Goal: Task Accomplishment & Management: Use online tool/utility

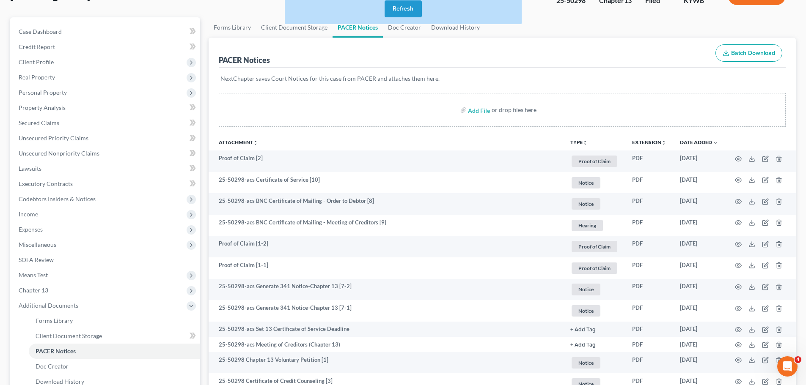
click at [406, 9] on button "Refresh" at bounding box center [402, 8] width 37 height 17
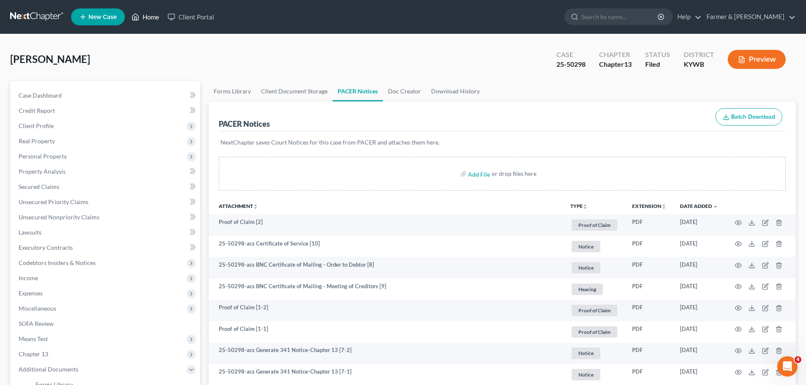
click at [150, 12] on link "Home" at bounding box center [145, 16] width 36 height 15
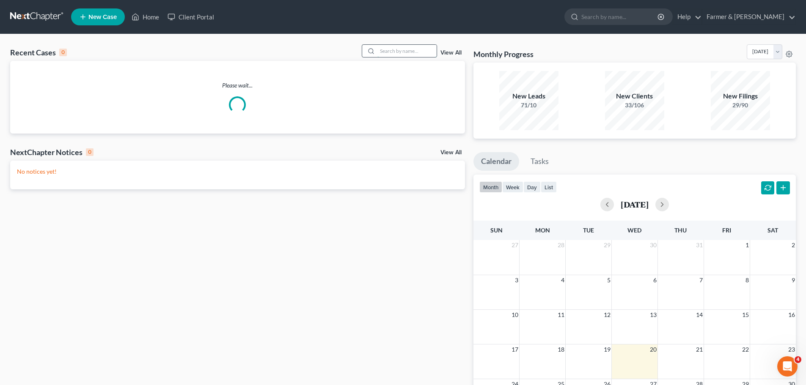
click at [391, 52] on input "search" at bounding box center [406, 51] width 59 height 12
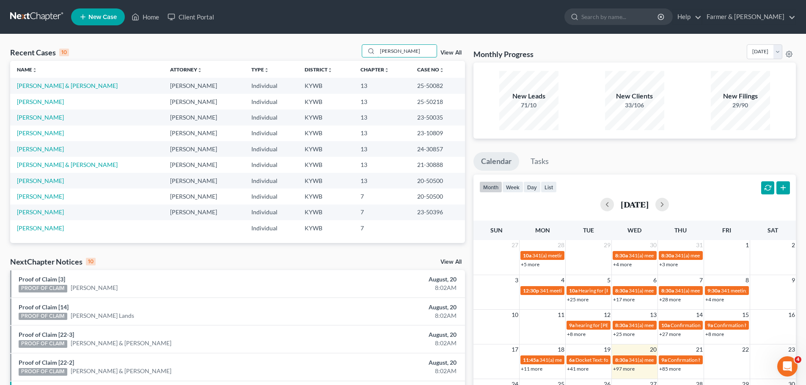
type input "graham"
click at [34, 106] on td "Graham, Lorrie" at bounding box center [86, 102] width 153 height 16
click at [35, 103] on link "Graham, Lorrie" at bounding box center [40, 101] width 47 height 7
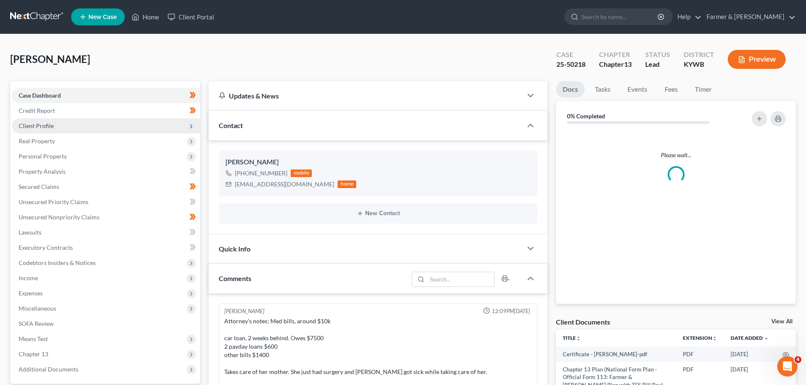
click at [32, 124] on span "Client Profile" at bounding box center [36, 125] width 35 height 7
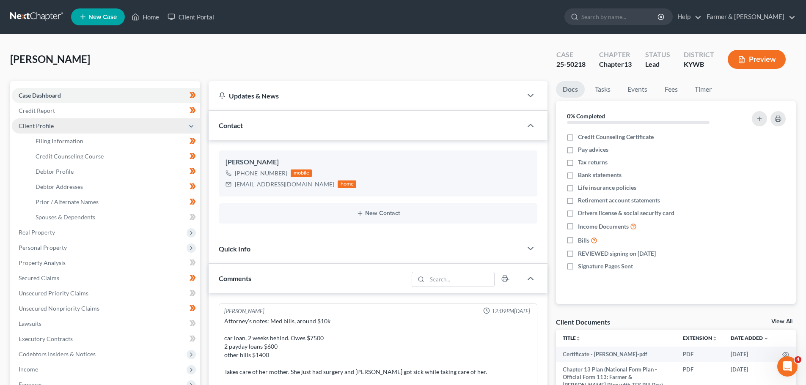
scroll to position [11, 0]
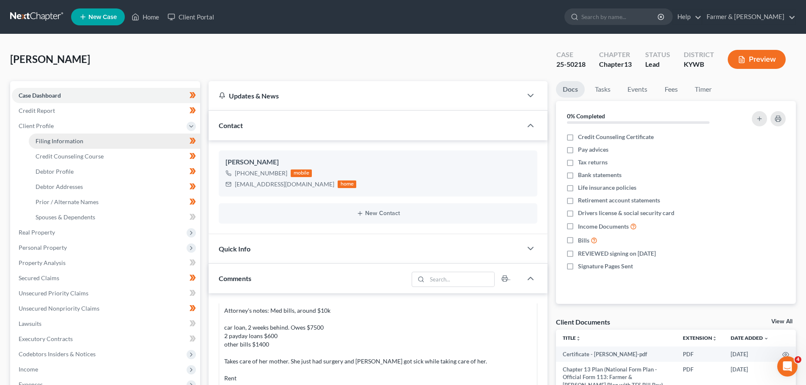
click at [54, 141] on span "Filing Information" at bounding box center [60, 140] width 48 height 7
select select "1"
select select "0"
select select "3"
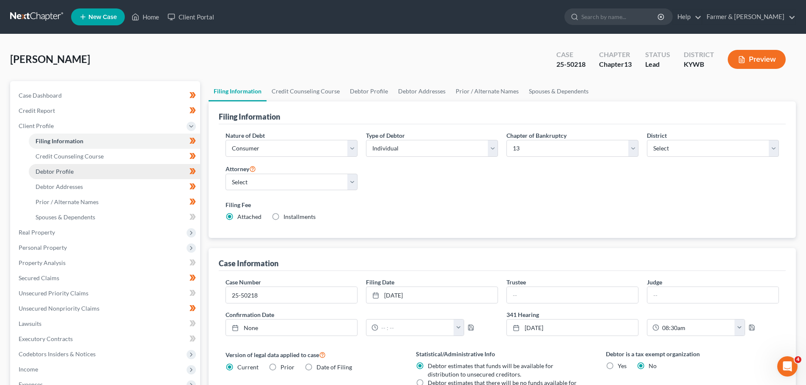
click at [49, 172] on span "Debtor Profile" at bounding box center [55, 171] width 38 height 7
select select "3"
select select "0"
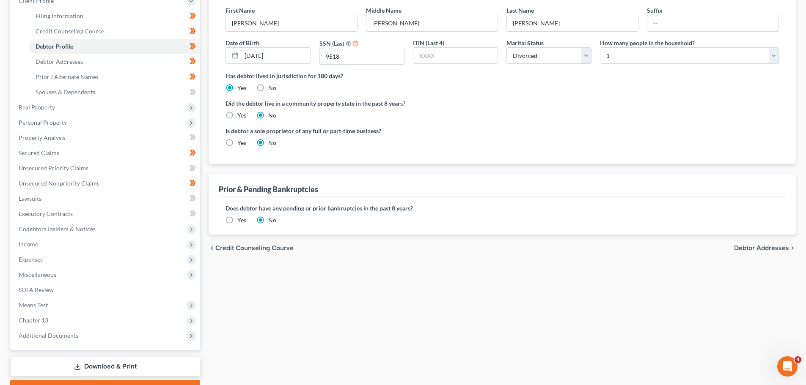
scroll to position [127, 0]
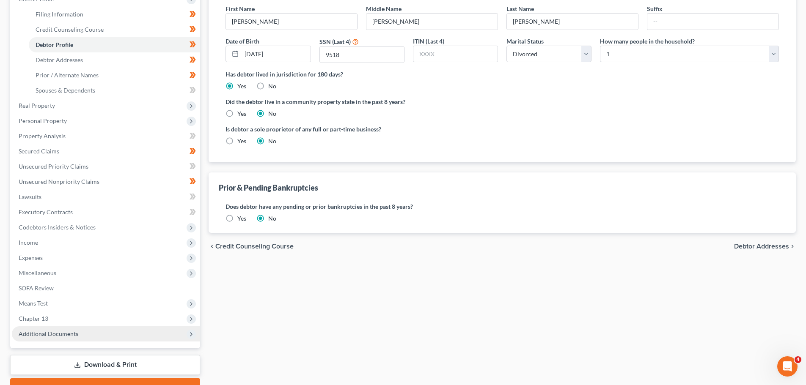
click at [62, 336] on span "Additional Documents" at bounding box center [49, 333] width 60 height 7
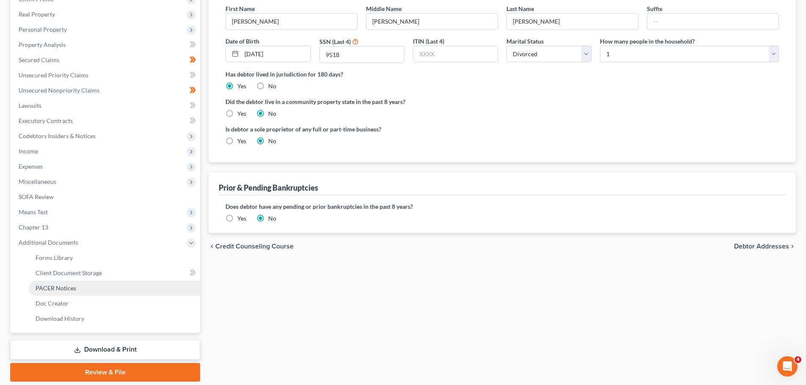
click at [65, 288] on span "PACER Notices" at bounding box center [56, 288] width 41 height 7
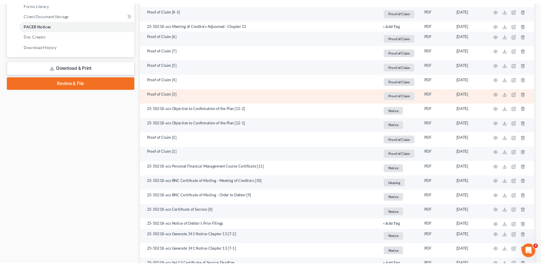
scroll to position [549, 0]
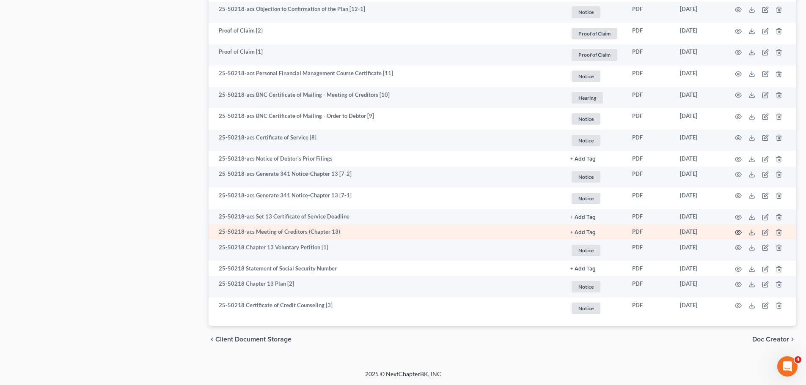
click at [736, 233] on icon "button" at bounding box center [738, 232] width 7 height 7
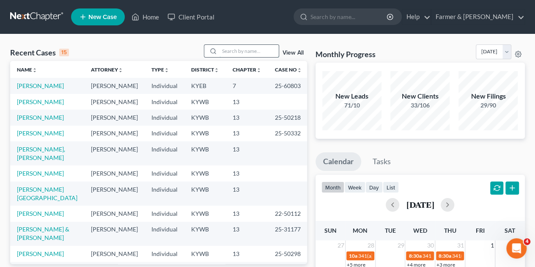
click at [242, 51] on input "search" at bounding box center [249, 51] width 59 height 12
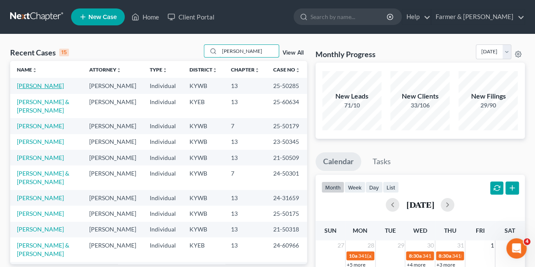
type input "martin"
click at [41, 88] on link "Martin, Caren" at bounding box center [40, 85] width 47 height 7
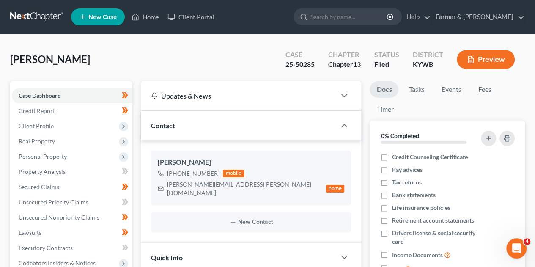
scroll to position [253, 0]
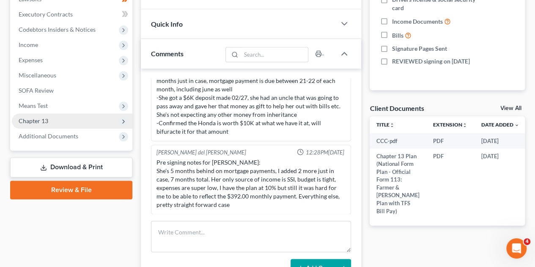
click at [122, 121] on icon at bounding box center [123, 121] width 7 height 7
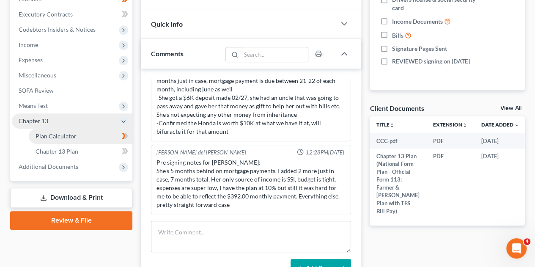
click at [71, 136] on span "Plan Calculator" at bounding box center [56, 135] width 41 height 7
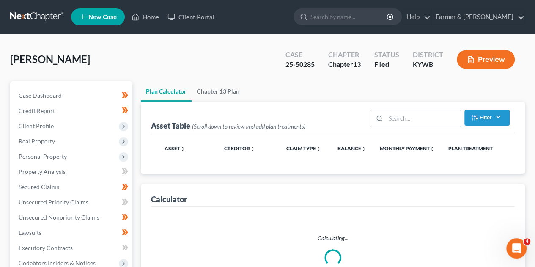
select select "59"
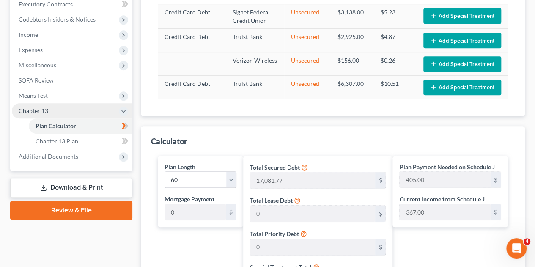
scroll to position [233, 0]
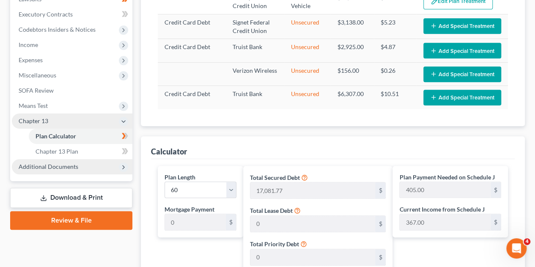
click at [121, 171] on icon at bounding box center [123, 166] width 9 height 9
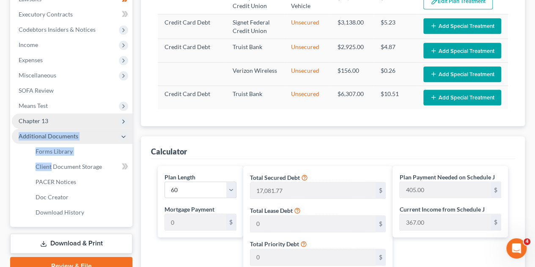
click at [121, 171] on li "Additional Documents Forms Library Client Document Storage PACER Notices Doc Fo…" at bounding box center [72, 174] width 121 height 91
click at [82, 181] on link "PACER Notices" at bounding box center [81, 181] width 104 height 15
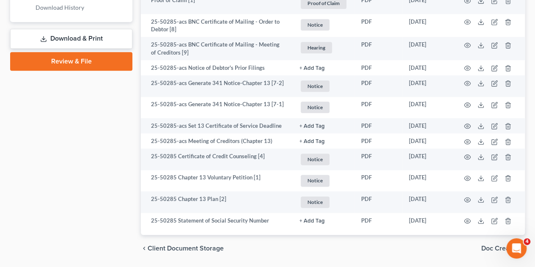
scroll to position [464, 0]
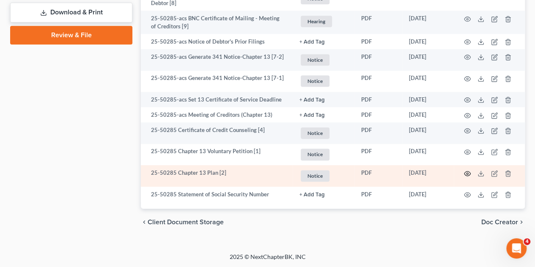
click at [465, 170] on icon "button" at bounding box center [467, 173] width 7 height 7
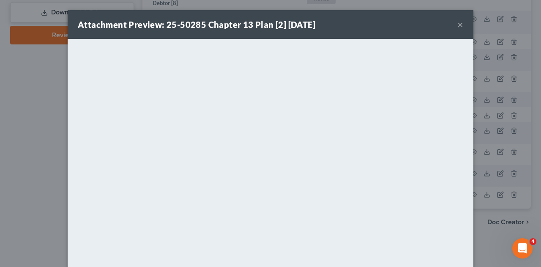
click at [458, 25] on button "×" at bounding box center [461, 24] width 6 height 10
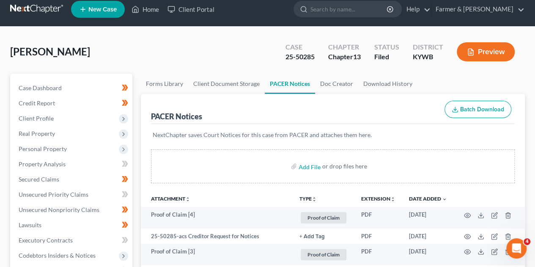
scroll to position [0, 0]
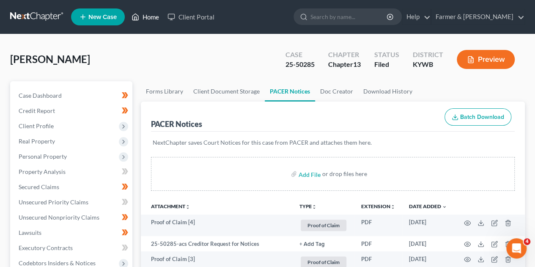
click at [156, 15] on link "Home" at bounding box center [145, 16] width 36 height 15
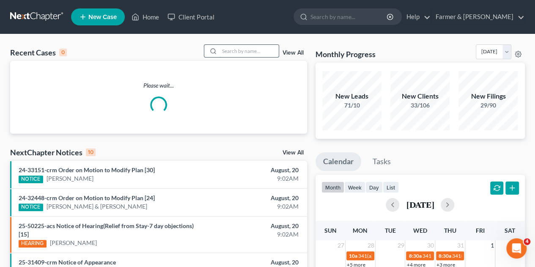
click at [228, 52] on input "search" at bounding box center [249, 51] width 59 height 12
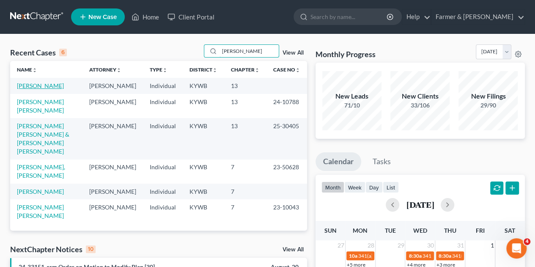
type input "perez"
click at [38, 85] on link "Perez, Natasha" at bounding box center [40, 85] width 47 height 7
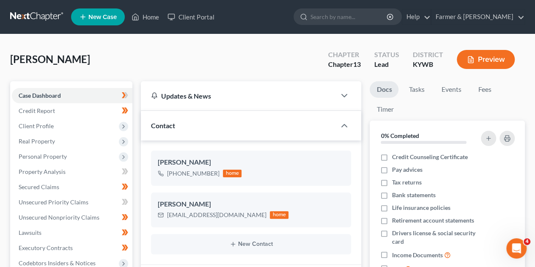
scroll to position [472, 0]
click at [48, 173] on span "Property Analysis" at bounding box center [42, 171] width 47 height 7
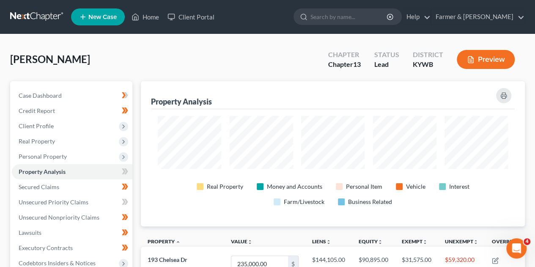
scroll to position [145, 384]
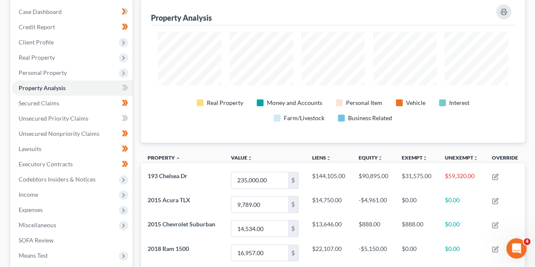
scroll to position [118, 0]
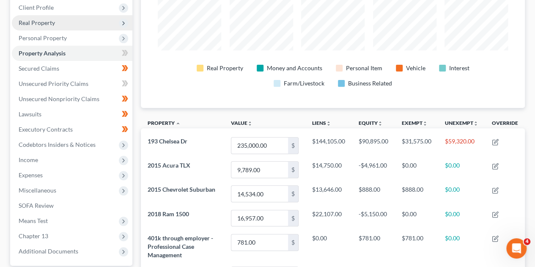
click at [45, 21] on span "Real Property" at bounding box center [37, 22] width 36 height 7
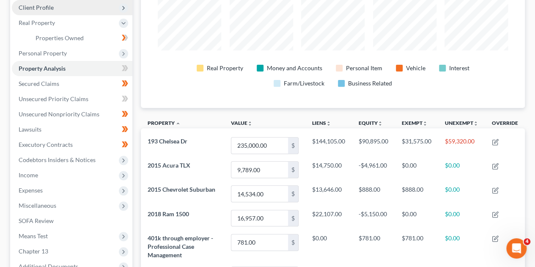
click at [52, 9] on span "Client Profile" at bounding box center [36, 7] width 35 height 7
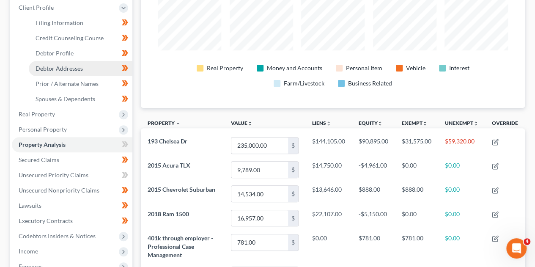
click at [52, 68] on span "Debtor Addresses" at bounding box center [59, 68] width 47 height 7
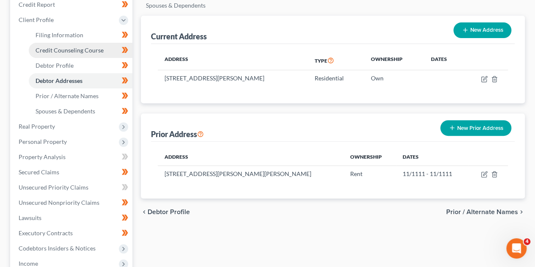
scroll to position [118, 0]
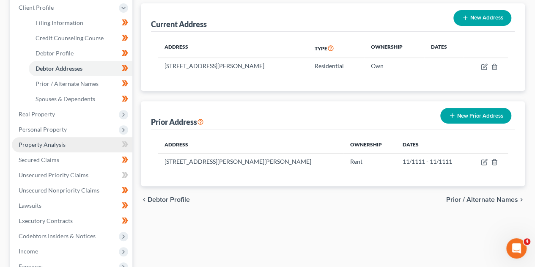
click at [66, 146] on link "Property Analysis" at bounding box center [72, 144] width 121 height 15
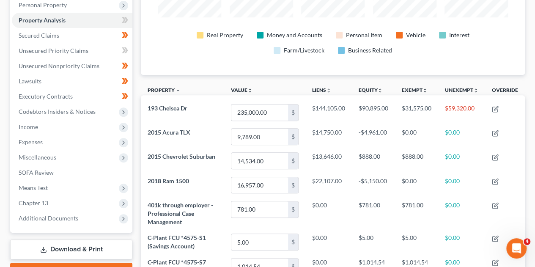
scroll to position [152, 0]
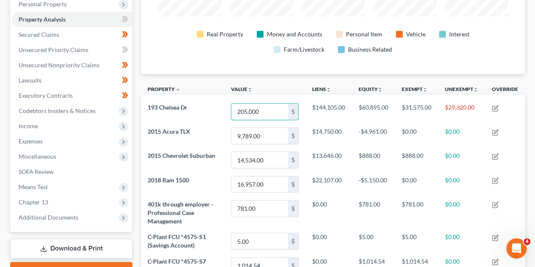
type input "205,000"
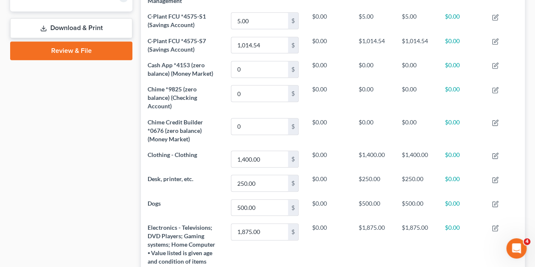
scroll to position [386, 0]
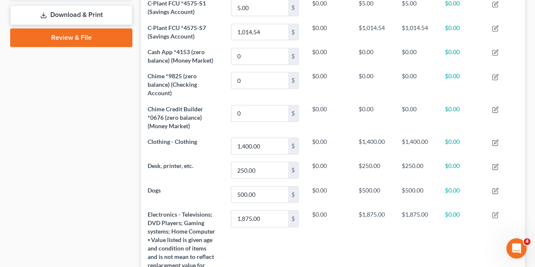
click at [132, 200] on div "Case Dashboard Payments Invoices Payments Payments Credit Report Client Profile" at bounding box center [71, 171] width 131 height 953
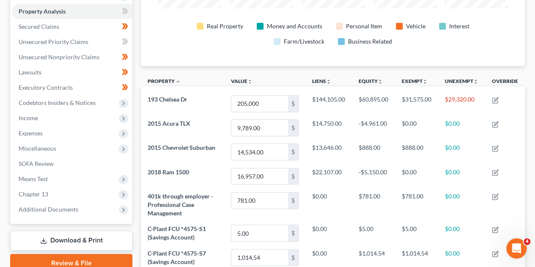
scroll to position [152, 0]
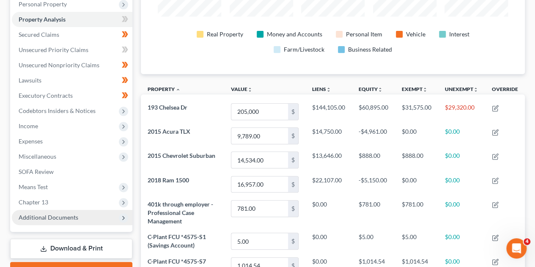
click at [126, 215] on icon at bounding box center [123, 217] width 7 height 7
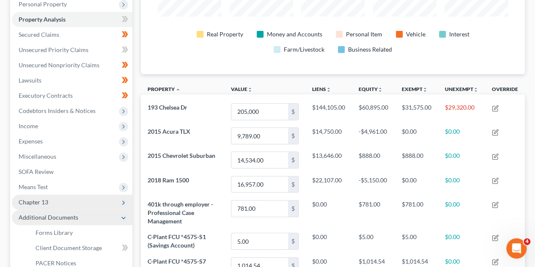
click at [60, 206] on span "Chapter 13" at bounding box center [72, 202] width 121 height 15
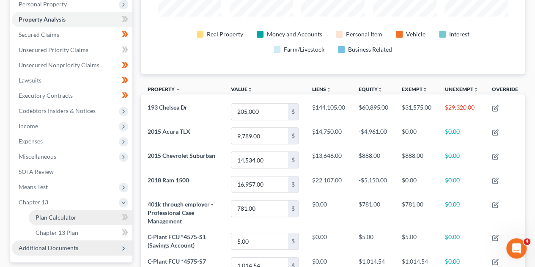
click at [63, 214] on span "Plan Calculator" at bounding box center [56, 217] width 41 height 7
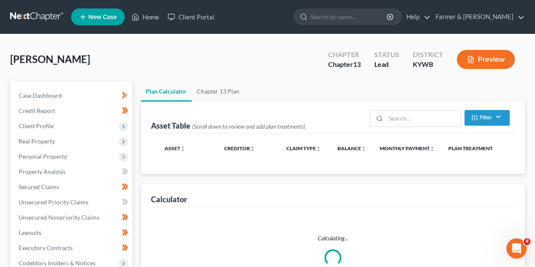
click at [137, 186] on div "Plan Calculator Chapter 13 Plan Asset Table (Scroll down to review and add plan…" at bounding box center [333, 272] width 393 height 382
select select "59"
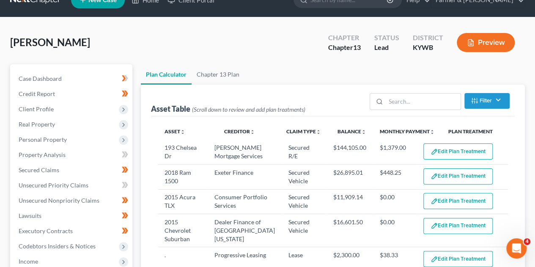
select select "59"
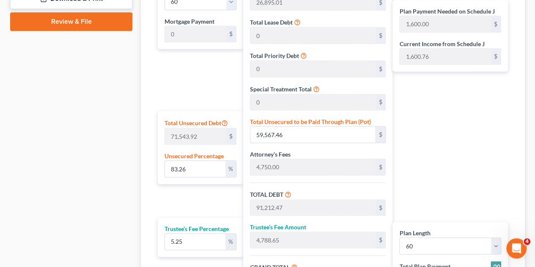
scroll to position [457, 0]
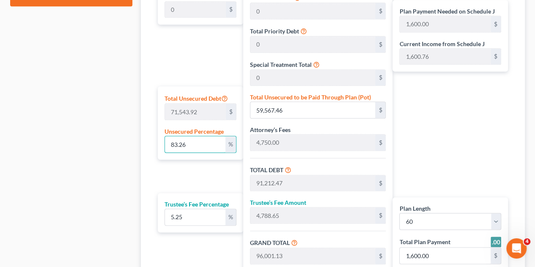
drag, startPoint x: 194, startPoint y: 141, endPoint x: 154, endPoint y: 146, distance: 40.1
click at [154, 146] on div "Plan Length 1 2 3 4 5 6 7 8 9 10 11 12 13 14 15 16 17 18 19 20 21 22 23 24 25 2…" at bounding box center [199, 124] width 90 height 343
type input "4"
type input "2,861.75"
type input "34,506.76"
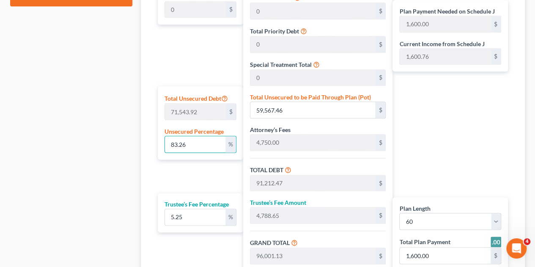
type input "1,811.60"
type input "36,318.37"
type input "605.00"
type input "40"
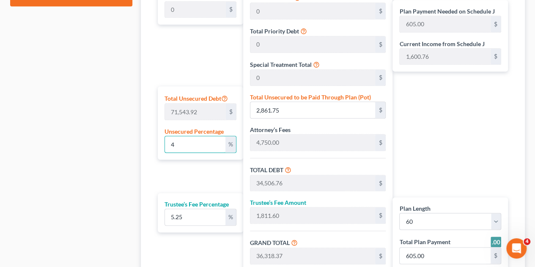
type input "28,617.56"
type input "60,262.57"
type input "3,163.78"
type input "63,426.36"
type input "1,057.00"
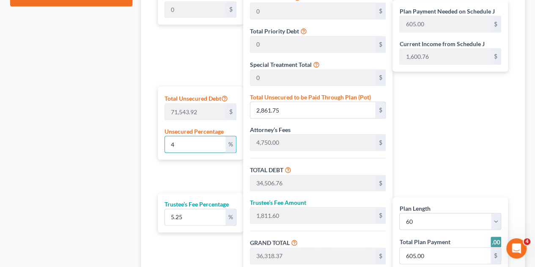
type input "1,057.00"
type input "40"
click at [170, 176] on div "Plan Length 1 2 3 4 5 6 7 8 9 10 11 12 13 14 15 16 17 18 19 20 21 22 23 24 25 2…" at bounding box center [199, 124] width 90 height 343
click at [147, 180] on div "Calculator Plan Length 1 2 3 4 5 6 7 8 9 10 11 12 13 14 15 16 17 18 19 20 21 22…" at bounding box center [333, 114] width 384 height 383
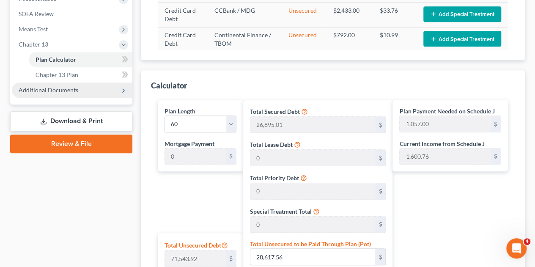
scroll to position [299, 0]
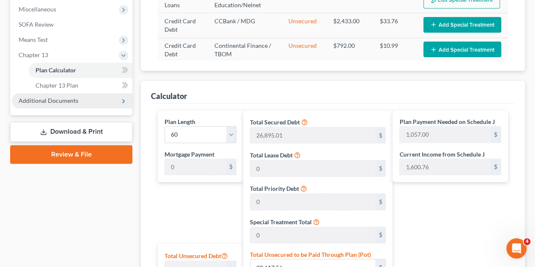
click at [137, 90] on div "Plan Calculator Chapter 13 Plan Asset Table (Scroll down to review and add plan…" at bounding box center [333, 136] width 393 height 709
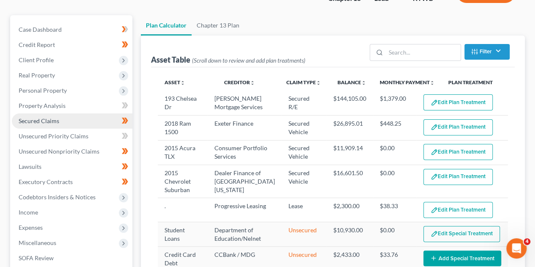
click at [53, 123] on span "Secured Claims" at bounding box center [39, 120] width 41 height 7
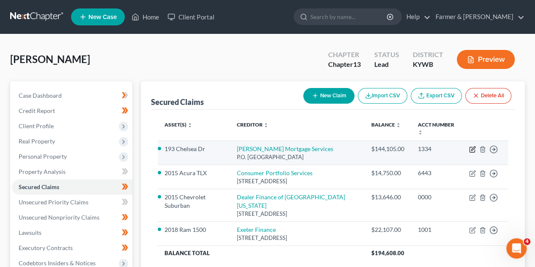
click at [472, 149] on icon "button" at bounding box center [473, 148] width 4 height 4
select select "45"
select select "3"
select select "4"
select select "0"
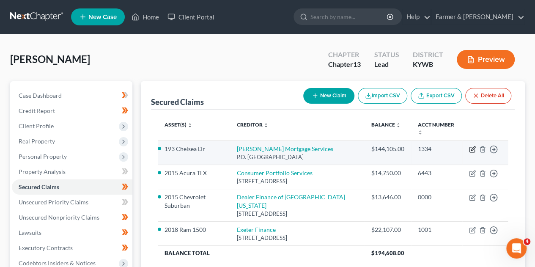
select select "0"
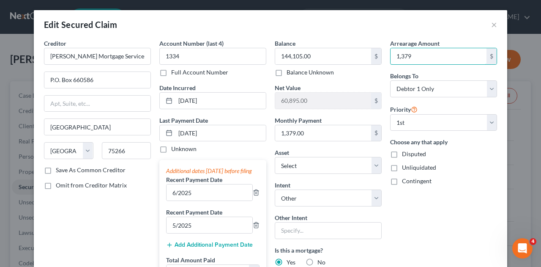
type input "1,379"
click at [378, 116] on div "Monthly Payment 1,379.00 $" at bounding box center [328, 129] width 107 height 26
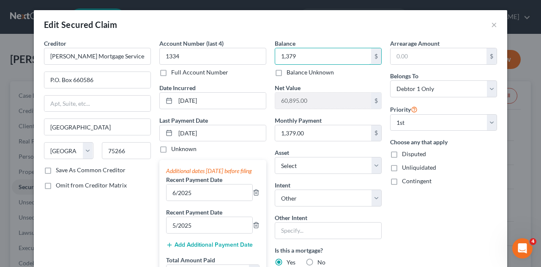
drag, startPoint x: 333, startPoint y: 62, endPoint x: 254, endPoint y: 67, distance: 79.3
click at [254, 67] on div "Creditor * Carrington Mortgage Services P.O. Box 660586 Dallas State AL AK AR A…" at bounding box center [271, 224] width 462 height 371
type input "144,500"
click at [397, 53] on input "text" at bounding box center [439, 56] width 96 height 16
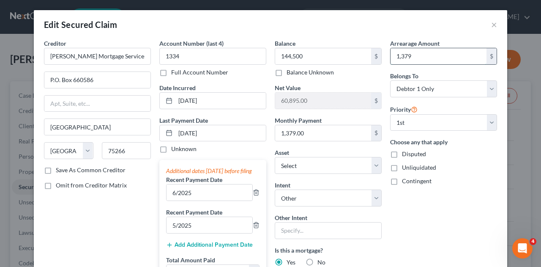
type input "1,379"
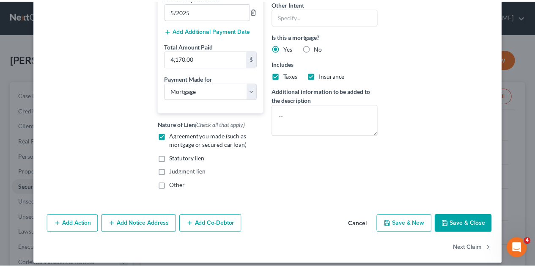
scroll to position [228, 0]
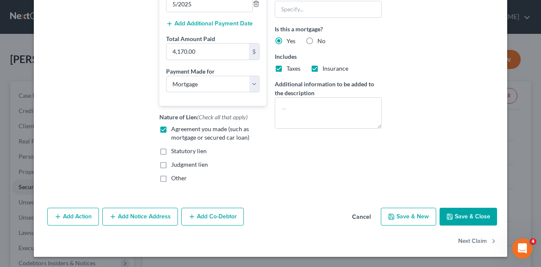
click at [470, 217] on button "Save & Close" at bounding box center [469, 217] width 58 height 18
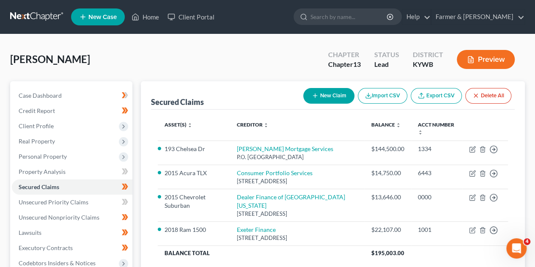
click at [135, 211] on div "Case Dashboard Payments Invoices Payments Payments Credit Report Client Profile" at bounding box center [71, 257] width 131 height 352
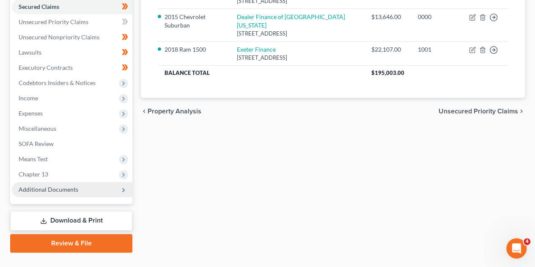
scroll to position [197, 0]
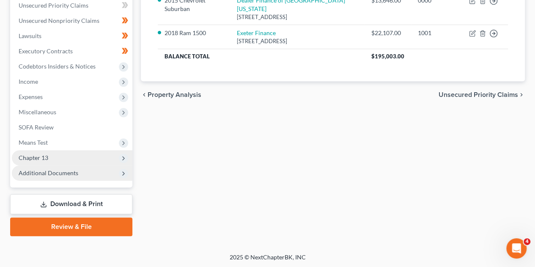
click at [125, 159] on icon at bounding box center [123, 158] width 7 height 7
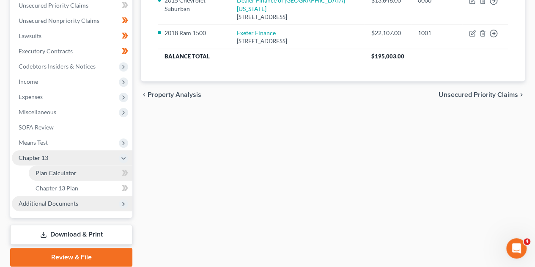
click at [54, 168] on link "Plan Calculator" at bounding box center [81, 172] width 104 height 15
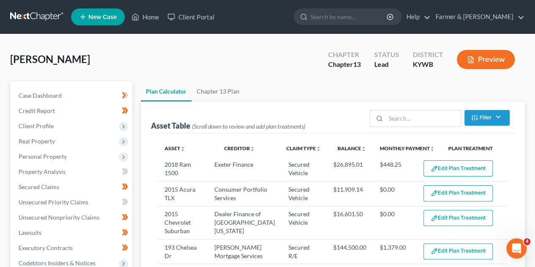
select select "59"
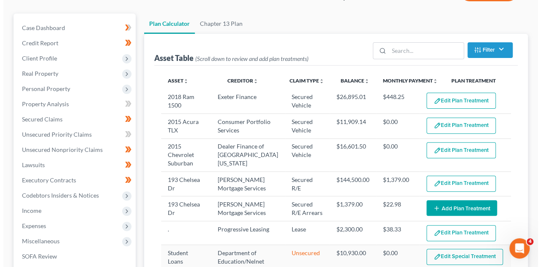
scroll to position [85, 0]
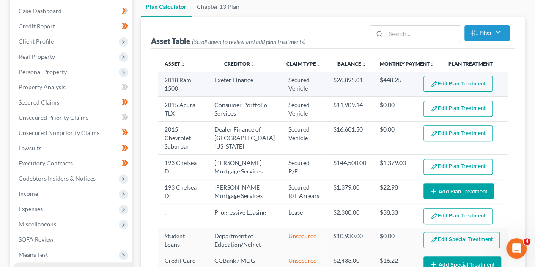
click at [442, 81] on button "Edit Plan Treatment" at bounding box center [457, 84] width 69 height 16
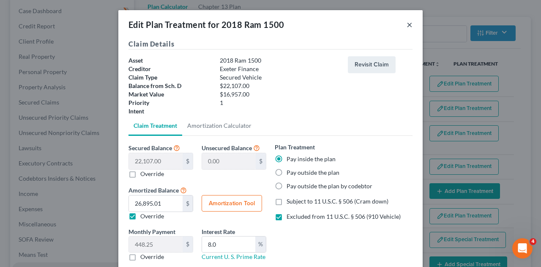
click at [407, 25] on button "×" at bounding box center [410, 24] width 6 height 10
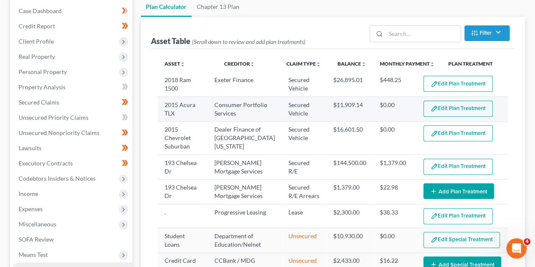
click at [440, 110] on button "Edit Plan Treatment" at bounding box center [457, 109] width 69 height 16
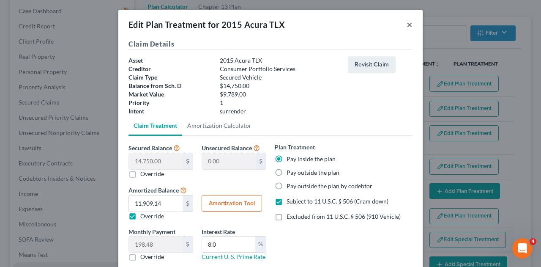
click at [407, 26] on button "×" at bounding box center [410, 24] width 6 height 10
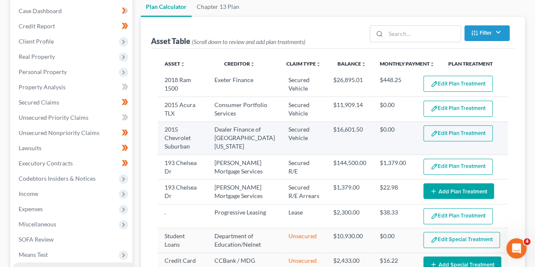
click at [449, 133] on button "Edit Plan Treatment" at bounding box center [457, 133] width 69 height 16
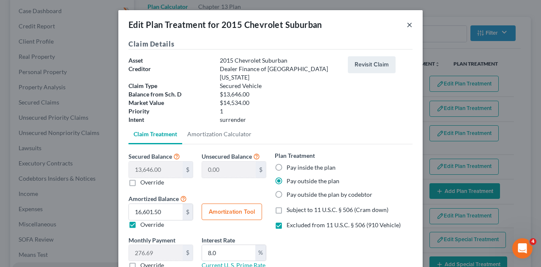
click at [407, 27] on button "×" at bounding box center [410, 24] width 6 height 10
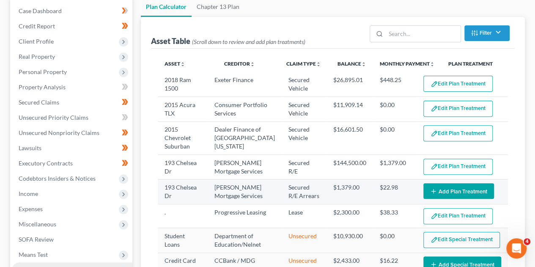
click at [461, 188] on button "Add Plan Treatment" at bounding box center [458, 191] width 71 height 16
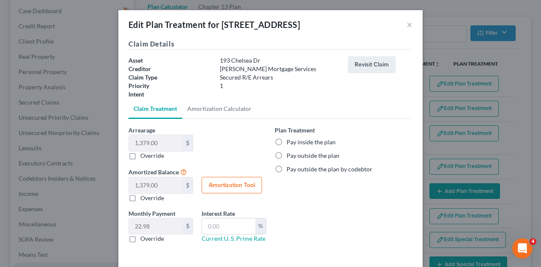
click at [287, 140] on label "Pay inside the plan" at bounding box center [311, 142] width 49 height 8
click at [290, 140] on input "Pay inside the plan" at bounding box center [292, 140] width 5 height 5
radio input "true"
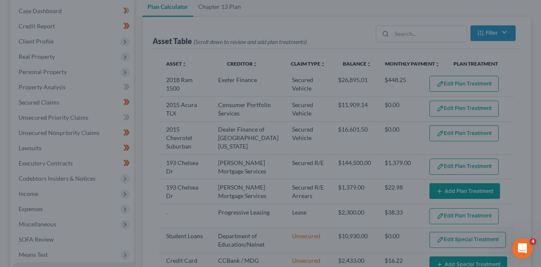
scroll to position [0, 0]
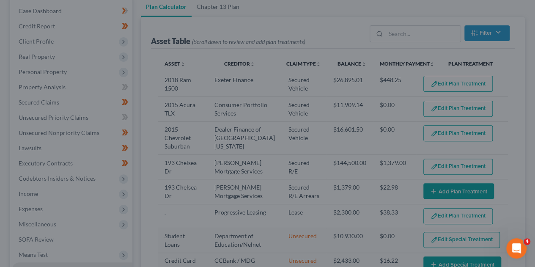
drag, startPoint x: 537, startPoint y: 94, endPoint x: 541, endPoint y: 143, distance: 49.2
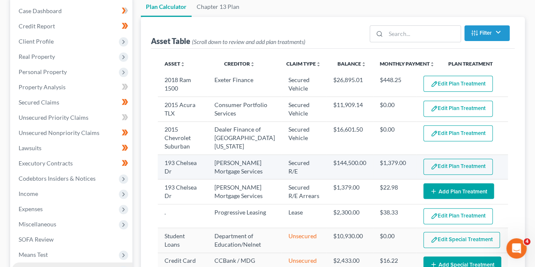
click at [437, 168] on button "Edit Plan Treatment" at bounding box center [457, 167] width 69 height 16
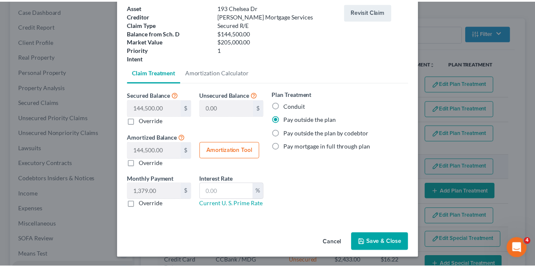
scroll to position [52, 0]
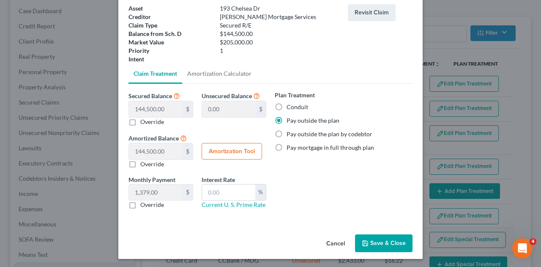
click at [335, 244] on button "Cancel" at bounding box center [336, 243] width 32 height 17
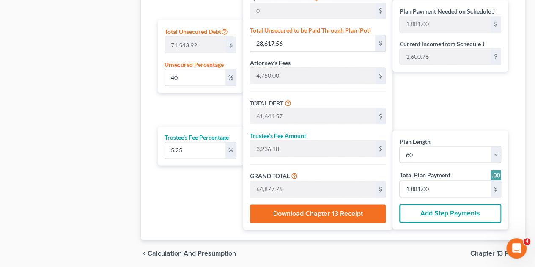
scroll to position [528, 0]
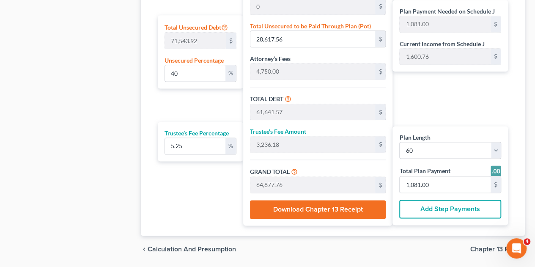
drag, startPoint x: 387, startPoint y: 215, endPoint x: 93, endPoint y: 228, distance: 293.8
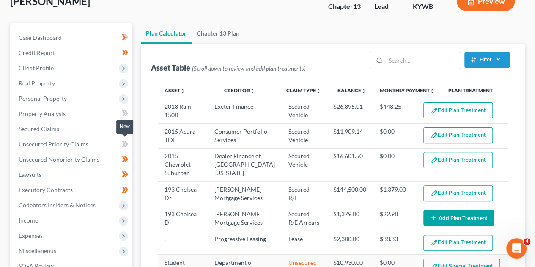
scroll to position [0, 0]
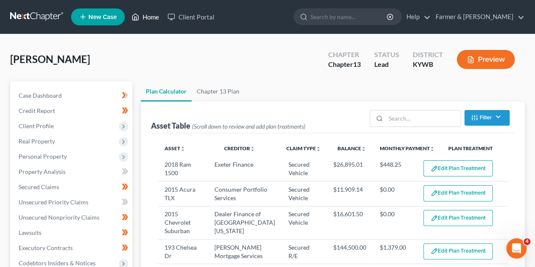
click at [148, 19] on link "Home" at bounding box center [145, 16] width 36 height 15
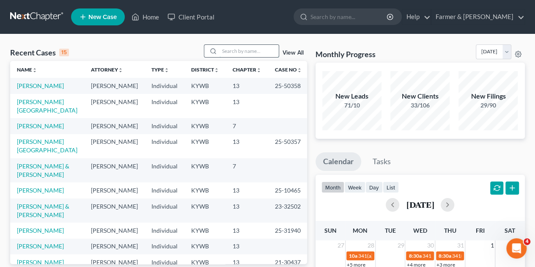
click at [236, 50] on input "search" at bounding box center [249, 51] width 59 height 12
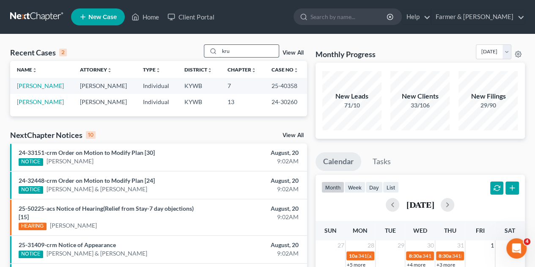
drag, startPoint x: 237, startPoint y: 55, endPoint x: 215, endPoint y: 57, distance: 22.1
click at [215, 57] on div "kru" at bounding box center [241, 50] width 75 height 13
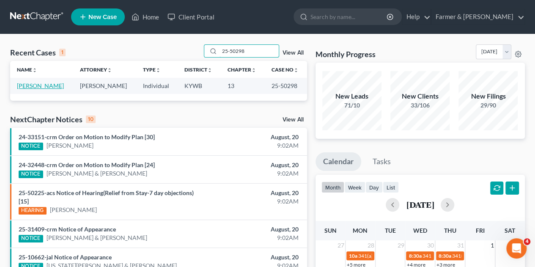
type input "25-50298"
click at [36, 82] on link "[PERSON_NAME]" at bounding box center [40, 85] width 47 height 7
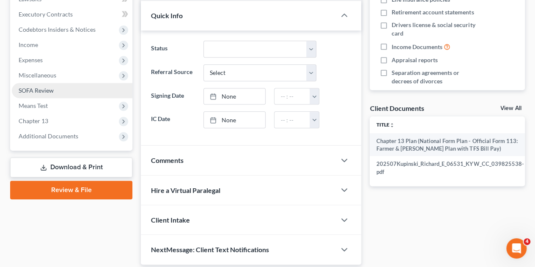
click at [36, 83] on link "SOFA Review" at bounding box center [72, 90] width 121 height 15
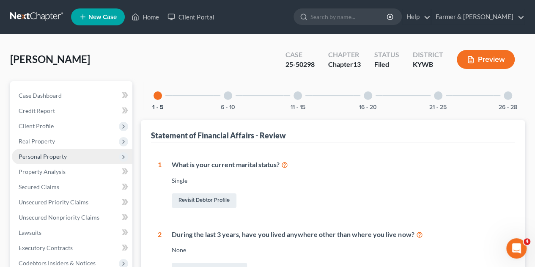
click at [78, 151] on span "Personal Property" at bounding box center [72, 156] width 121 height 15
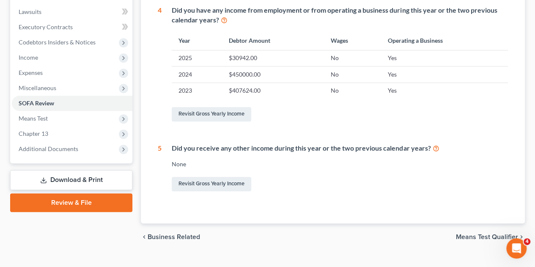
scroll to position [387, 0]
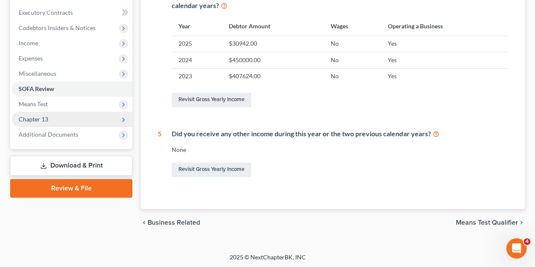
click at [125, 120] on icon at bounding box center [123, 119] width 7 height 7
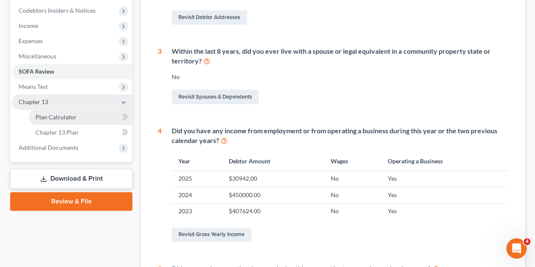
scroll to position [235, 0]
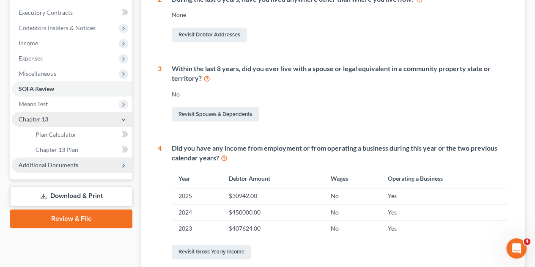
click at [65, 166] on span "Additional Documents" at bounding box center [49, 164] width 60 height 7
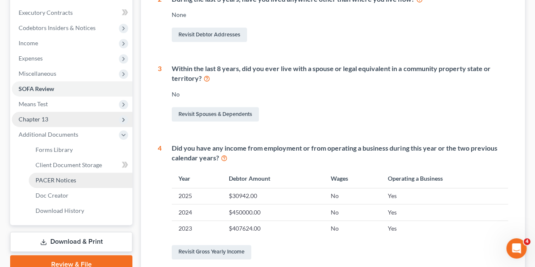
click at [60, 181] on span "PACER Notices" at bounding box center [56, 179] width 41 height 7
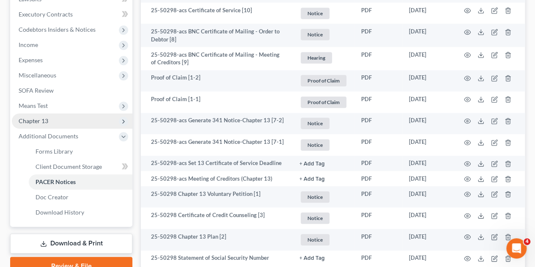
scroll to position [297, 0]
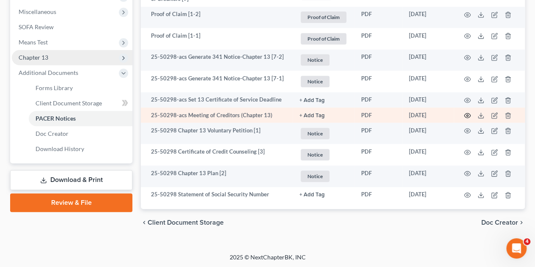
click at [465, 114] on icon "button" at bounding box center [467, 115] width 7 height 7
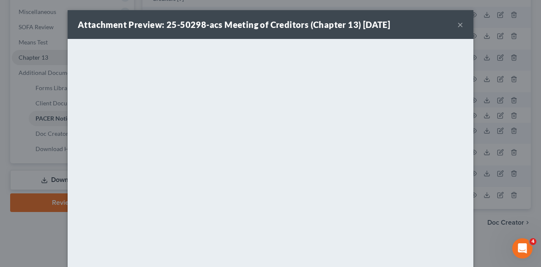
click at [458, 27] on button "×" at bounding box center [461, 24] width 6 height 10
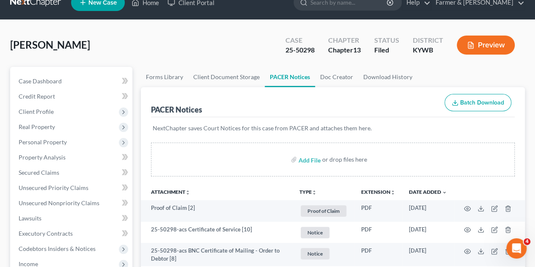
scroll to position [16, 0]
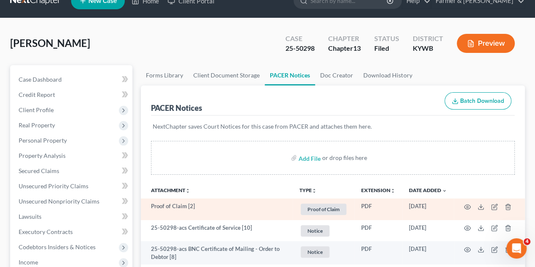
scroll to position [17, 0]
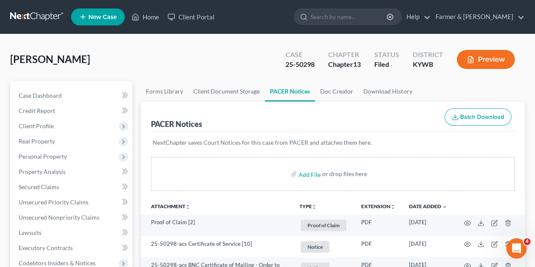
scroll to position [0, 0]
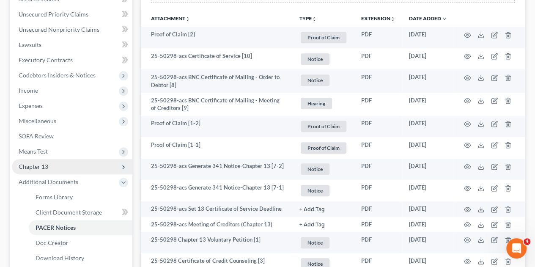
scroll to position [187, 0]
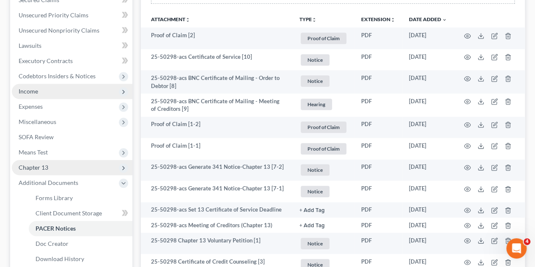
click at [127, 93] on icon at bounding box center [123, 91] width 9 height 9
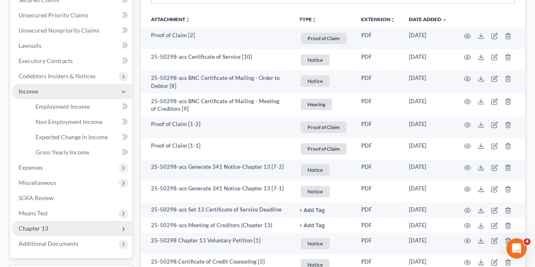
click at [137, 137] on div "Forms Library Client Document Storage PACER Notices Doc Creator Download Histor…" at bounding box center [333, 120] width 393 height 452
click at [138, 139] on div "Forms Library Client Document Storage PACER Notices Doc Creator Download Histor…" at bounding box center [333, 120] width 393 height 452
click at [136, 160] on div "Case Dashboard Payments Invoices Payments Payments Credit Report Client Profile" at bounding box center [71, 120] width 131 height 452
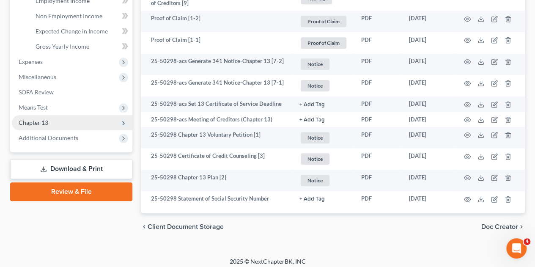
scroll to position [297, 0]
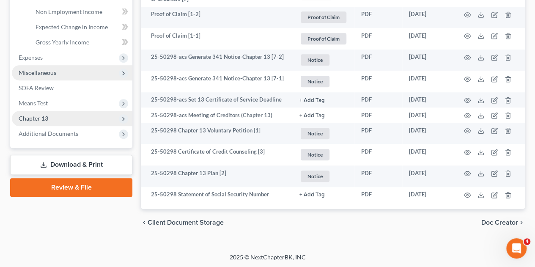
click at [54, 72] on span "Miscellaneous" at bounding box center [38, 72] width 38 height 7
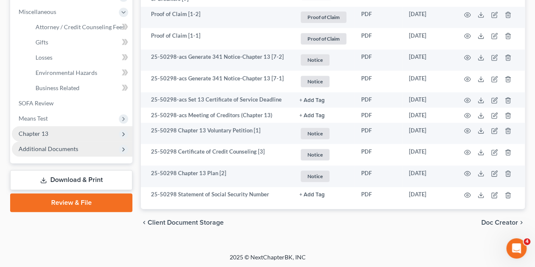
click at [55, 145] on span "Additional Documents" at bounding box center [49, 148] width 60 height 7
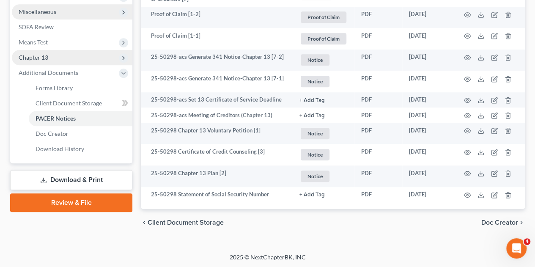
click at [52, 8] on span "Miscellaneous" at bounding box center [38, 11] width 38 height 7
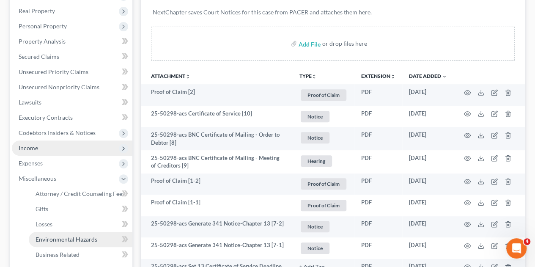
scroll to position [131, 0]
click at [55, 147] on span "Income" at bounding box center [72, 147] width 121 height 15
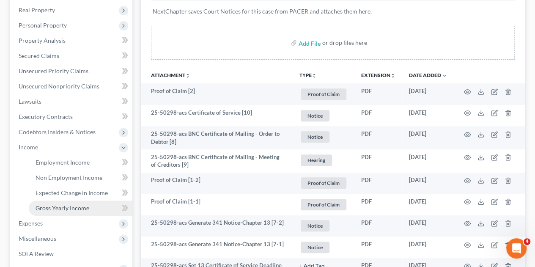
click at [58, 210] on span "Gross Yearly Income" at bounding box center [63, 207] width 54 height 7
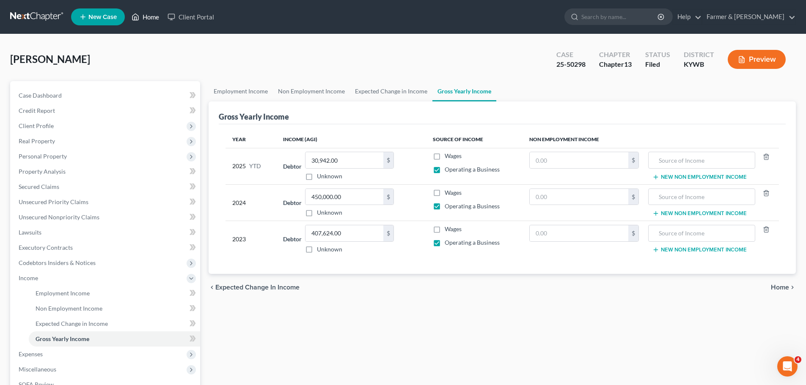
click at [146, 10] on link "Home" at bounding box center [145, 16] width 36 height 15
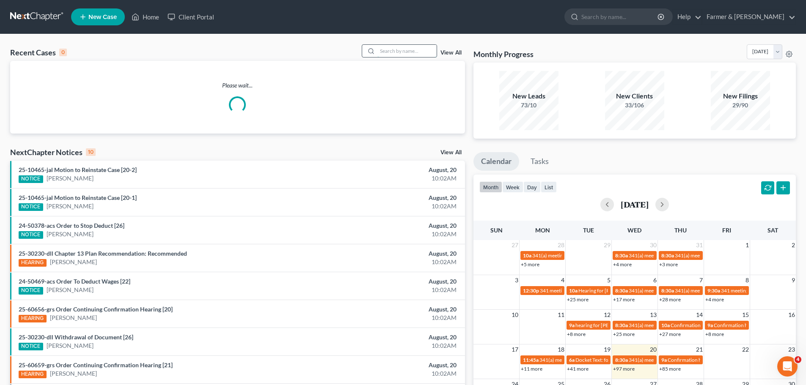
click at [404, 51] on input "search" at bounding box center [406, 51] width 59 height 12
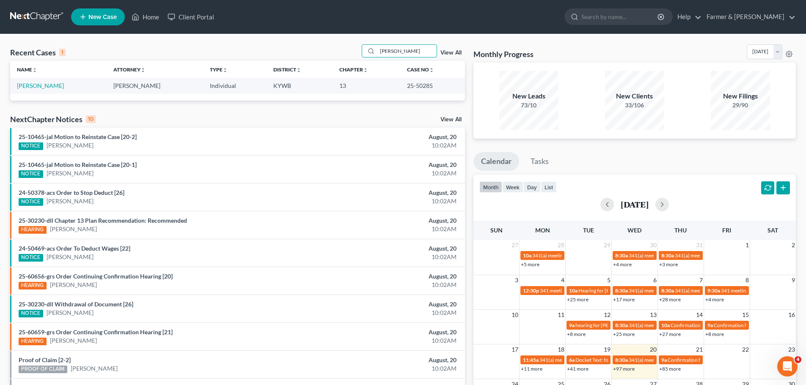
drag, startPoint x: 394, startPoint y: 48, endPoint x: 354, endPoint y: 55, distance: 40.0
click at [365, 56] on div "caren" at bounding box center [399, 50] width 75 height 13
drag, startPoint x: 390, startPoint y: 53, endPoint x: 394, endPoint y: 52, distance: 4.7
click at [392, 52] on input "cassidy" at bounding box center [406, 51] width 59 height 12
type input "cassad"
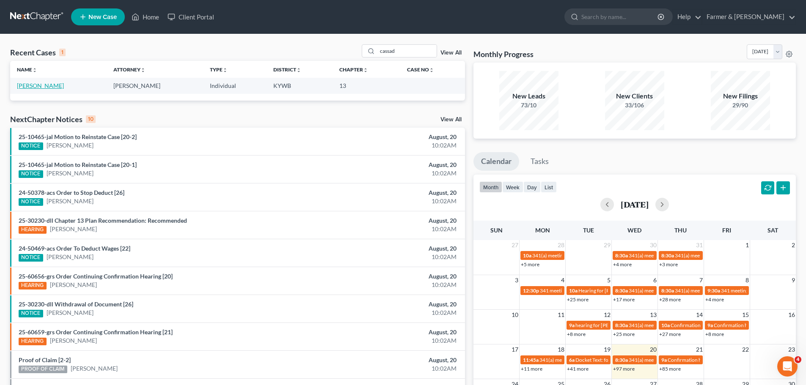
click at [33, 85] on link "Cassady, Spencer" at bounding box center [40, 85] width 47 height 7
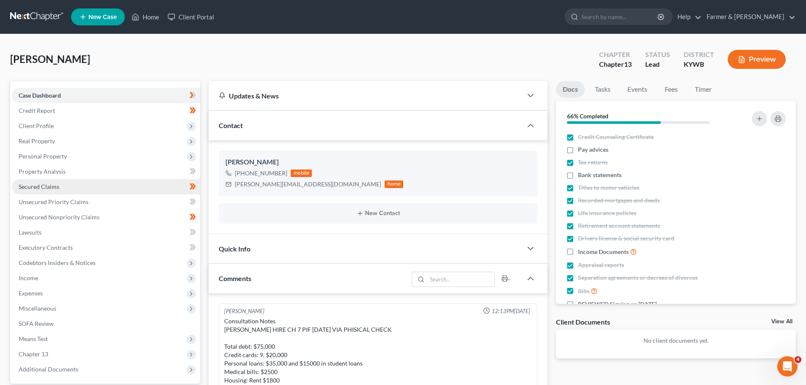
scroll to position [126, 0]
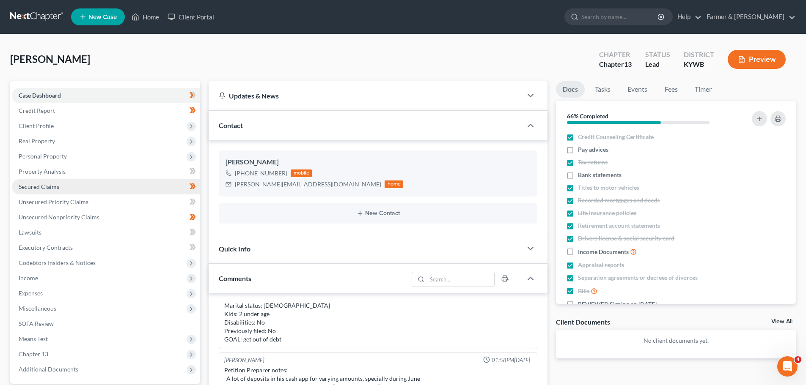
click at [31, 188] on span "Secured Claims" at bounding box center [39, 186] width 41 height 7
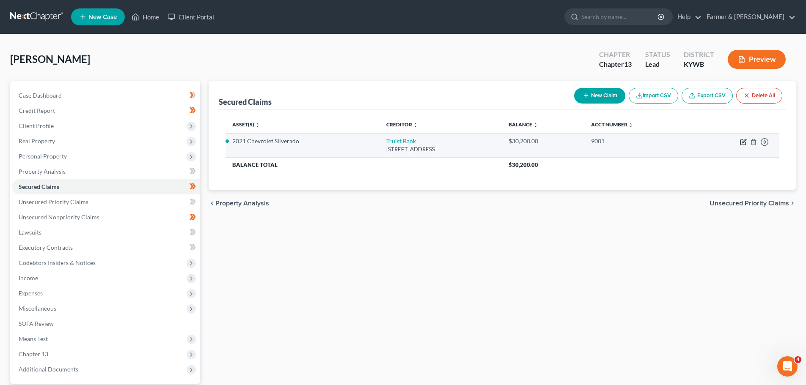
click at [541, 141] on icon "button" at bounding box center [743, 142] width 7 height 7
select select "36"
select select "0"
select select "2"
select select "0"
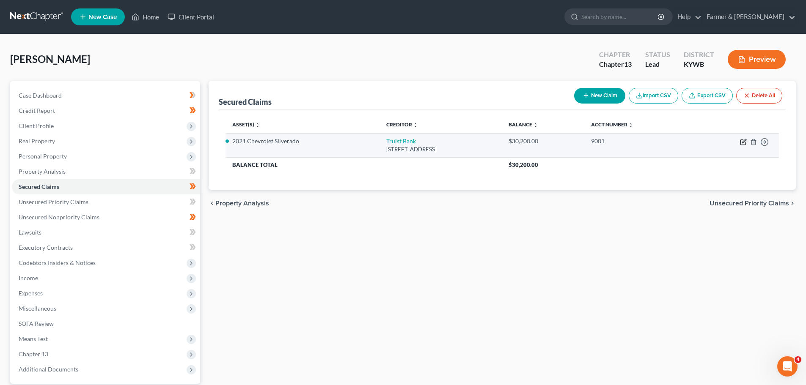
select select "0"
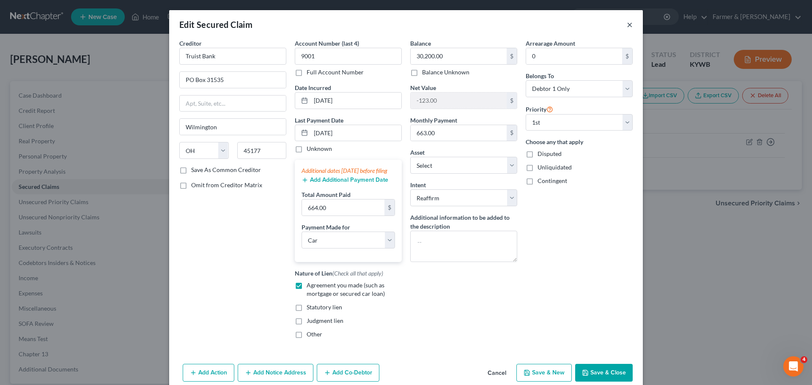
click at [541, 25] on button "×" at bounding box center [630, 24] width 6 height 10
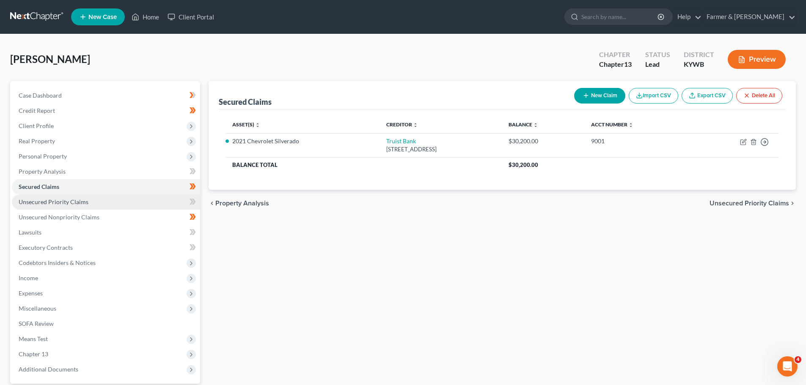
click at [58, 203] on span "Unsecured Priority Claims" at bounding box center [54, 201] width 70 height 7
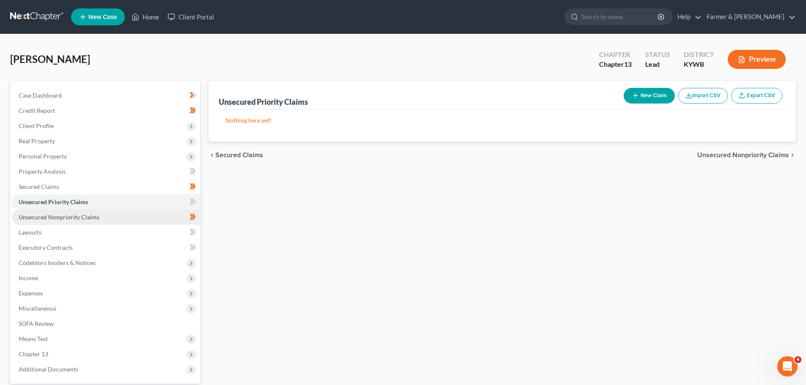
click at [69, 222] on link "Unsecured Nonpriority Claims" at bounding box center [106, 217] width 188 height 15
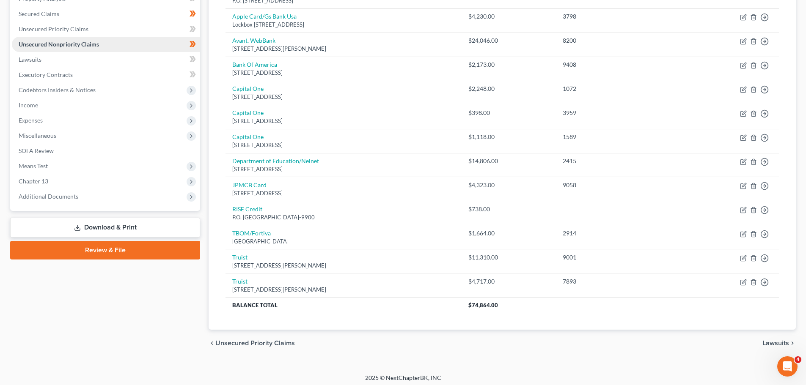
scroll to position [177, 0]
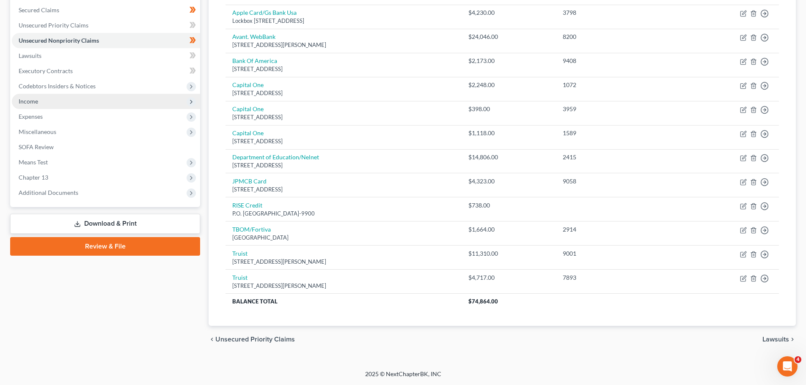
click at [31, 103] on span "Income" at bounding box center [28, 101] width 19 height 7
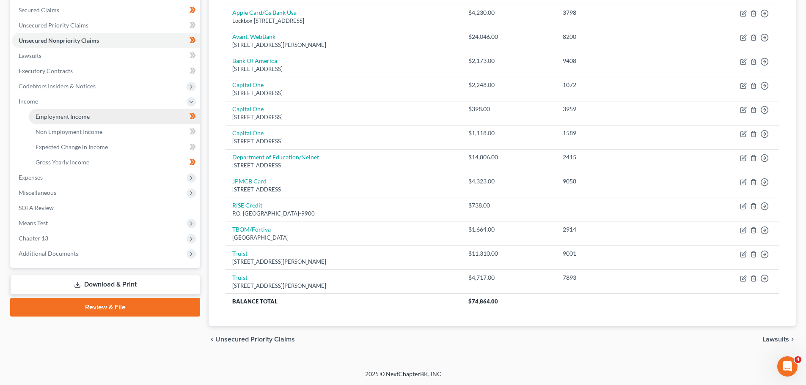
click at [53, 115] on span "Employment Income" at bounding box center [63, 116] width 54 height 7
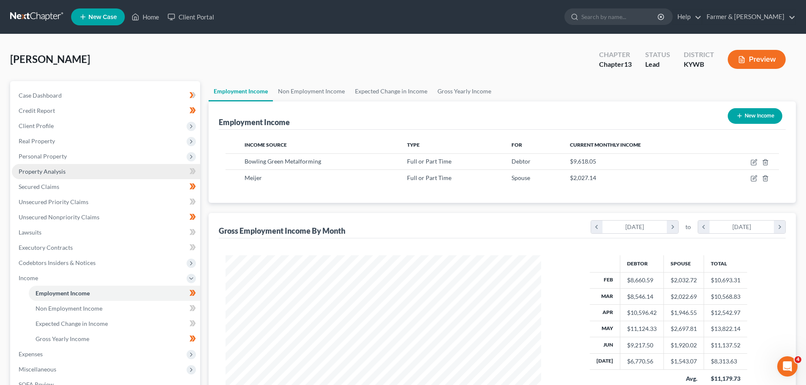
scroll to position [158, 332]
click at [52, 126] on span "Client Profile" at bounding box center [36, 125] width 35 height 7
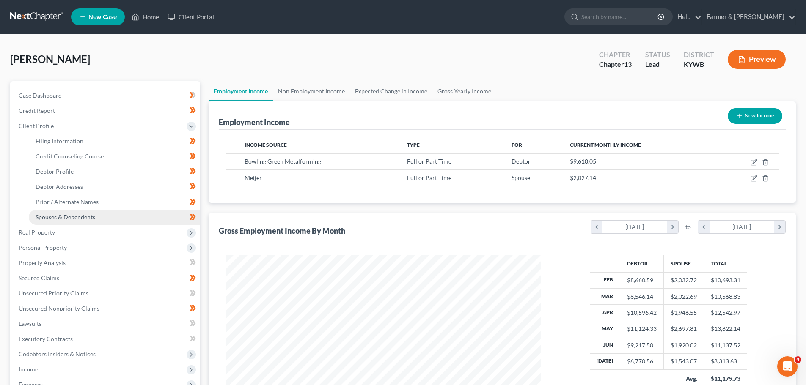
click at [85, 212] on link "Spouses & Dependents" at bounding box center [114, 217] width 171 height 15
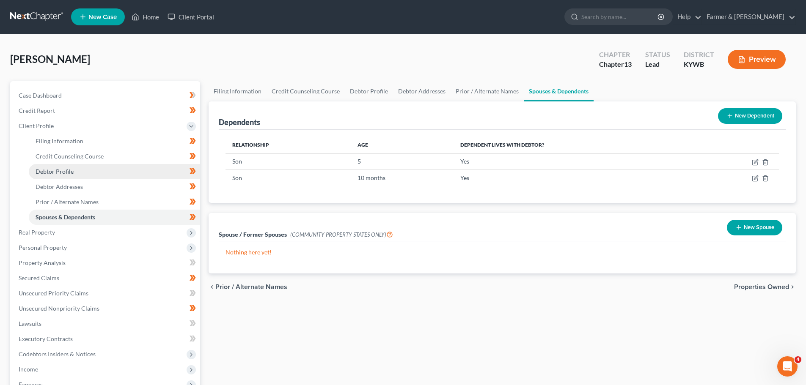
click at [74, 171] on link "Debtor Profile" at bounding box center [114, 171] width 171 height 15
select select "1"
select select "3"
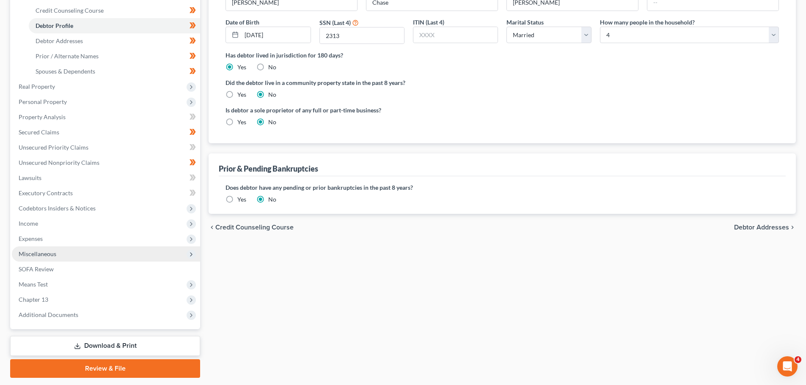
scroll to position [169, 0]
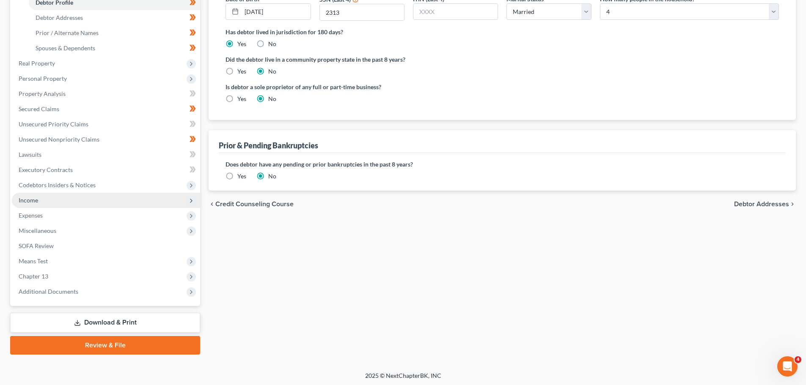
click at [39, 203] on span "Income" at bounding box center [106, 200] width 188 height 15
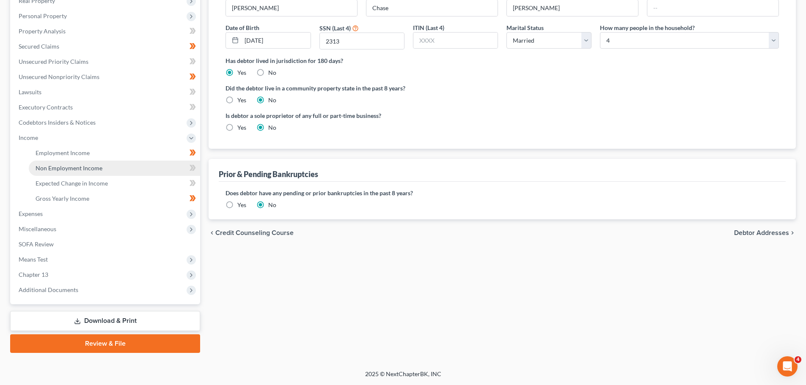
click at [67, 170] on span "Non Employment Income" at bounding box center [69, 168] width 67 height 7
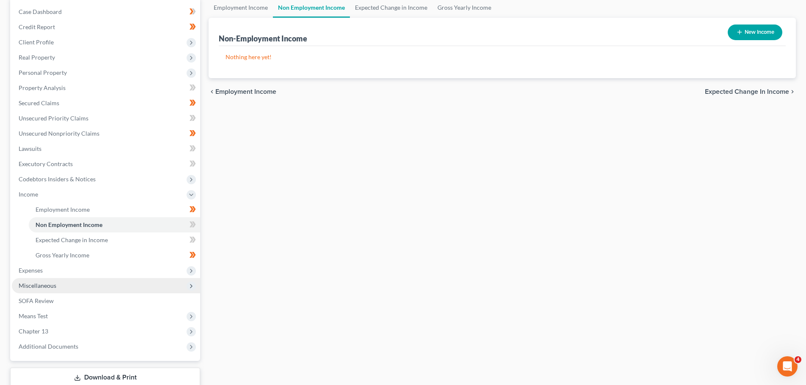
scroll to position [85, 0]
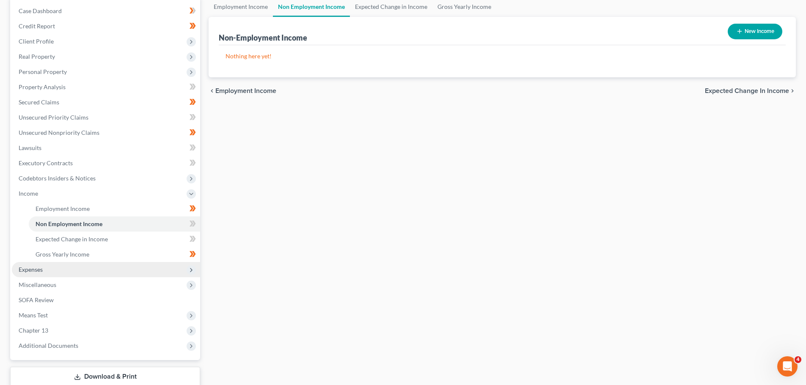
click at [49, 266] on span "Expenses" at bounding box center [106, 269] width 188 height 15
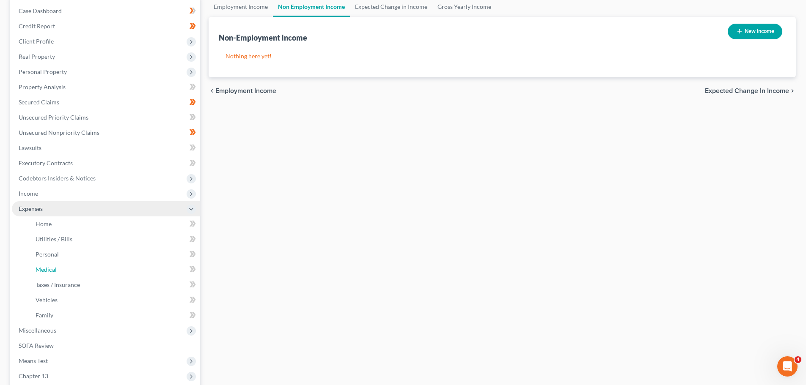
click at [49, 266] on link "Medical" at bounding box center [114, 269] width 171 height 15
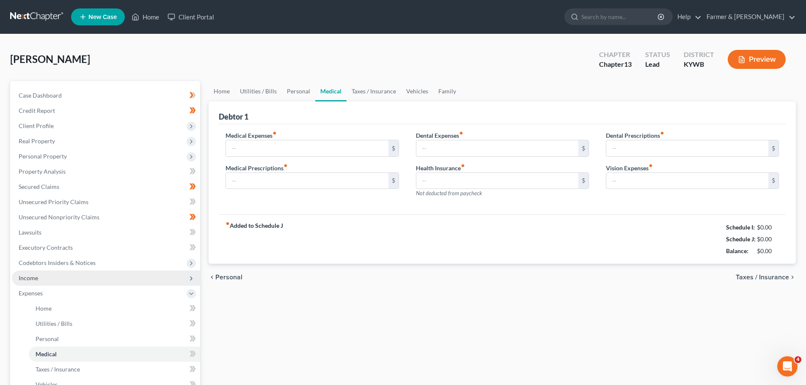
type input "100.00"
type input "0.00"
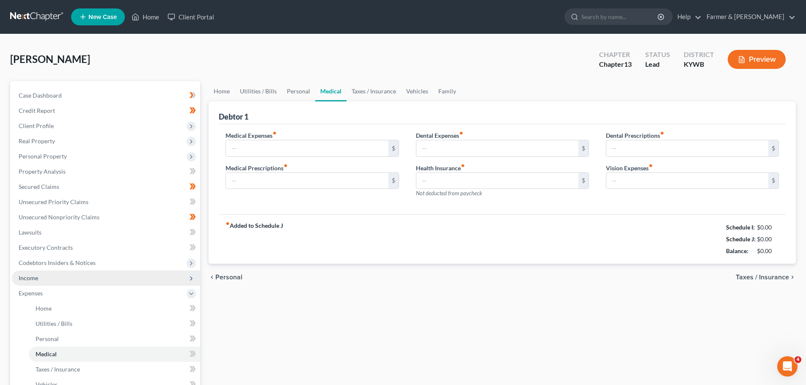
type input "0.00"
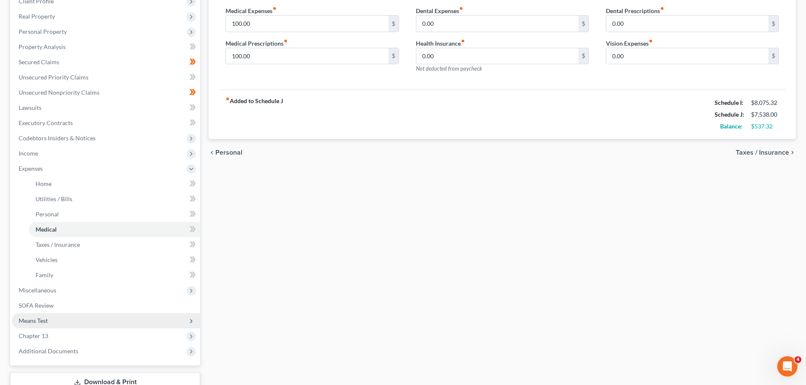
scroll to position [186, 0]
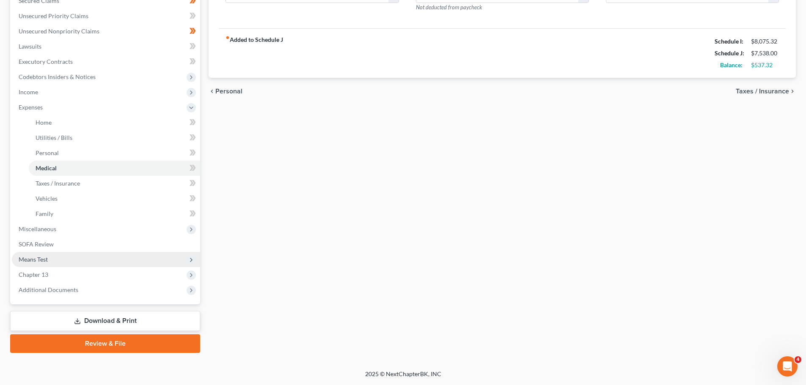
click at [36, 258] on span "Means Test" at bounding box center [33, 259] width 29 height 7
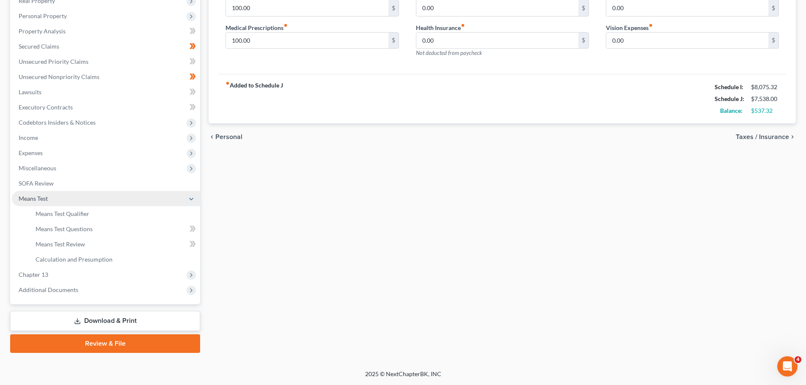
scroll to position [140, 0]
click at [49, 214] on span "Means Test Qualifier" at bounding box center [63, 213] width 54 height 7
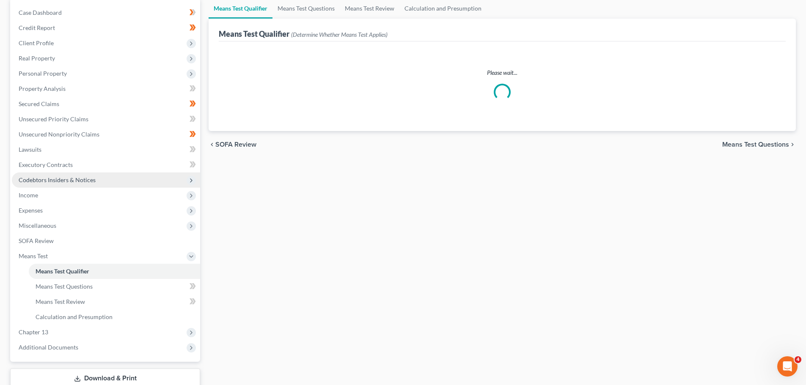
scroll to position [85, 0]
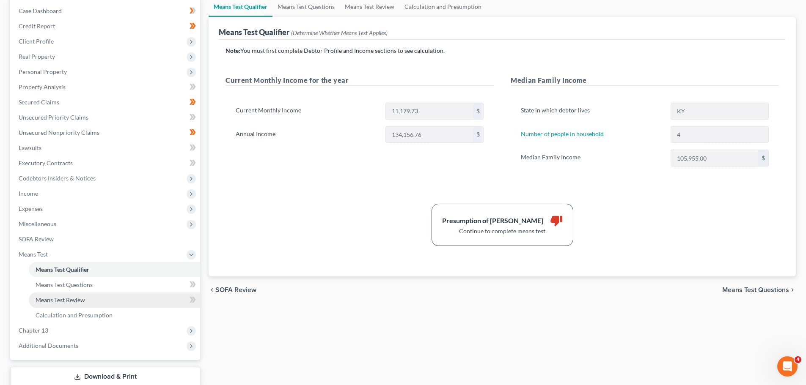
click at [68, 266] on span "Means Test Review" at bounding box center [60, 300] width 49 height 7
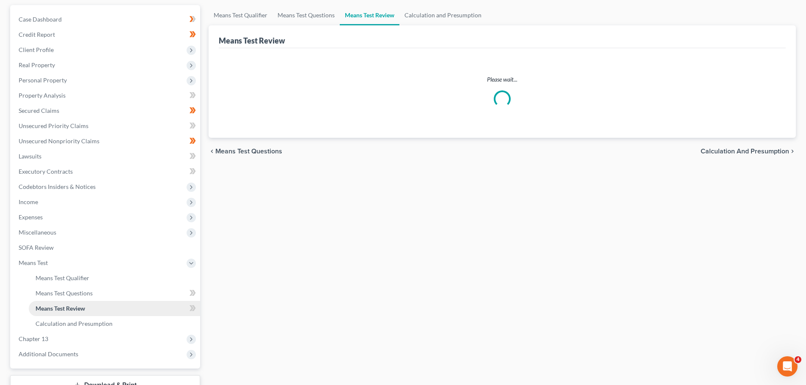
scroll to position [85, 0]
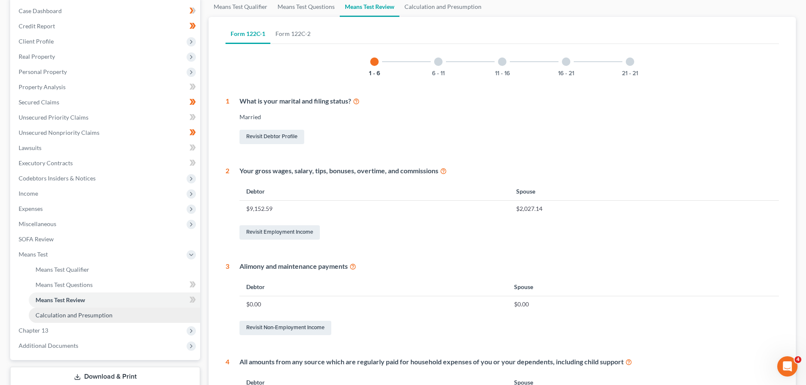
click at [72, 266] on span "Calculation and Presumption" at bounding box center [74, 315] width 77 height 7
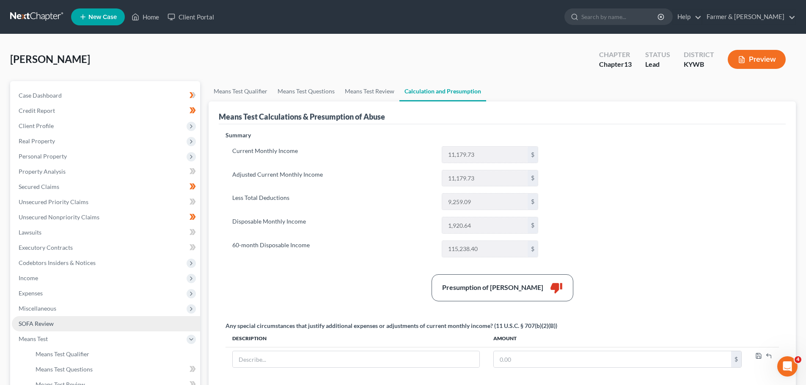
drag, startPoint x: 162, startPoint y: 338, endPoint x: 126, endPoint y: 331, distance: 36.2
click at [162, 266] on span "Means Test" at bounding box center [106, 339] width 188 height 15
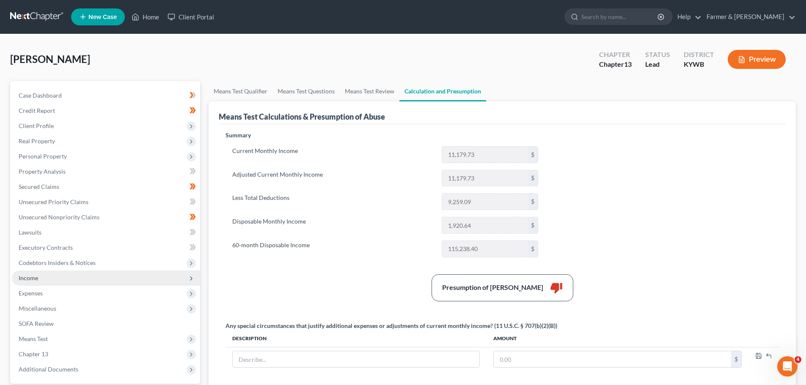
click at [33, 266] on span "Income" at bounding box center [106, 278] width 188 height 15
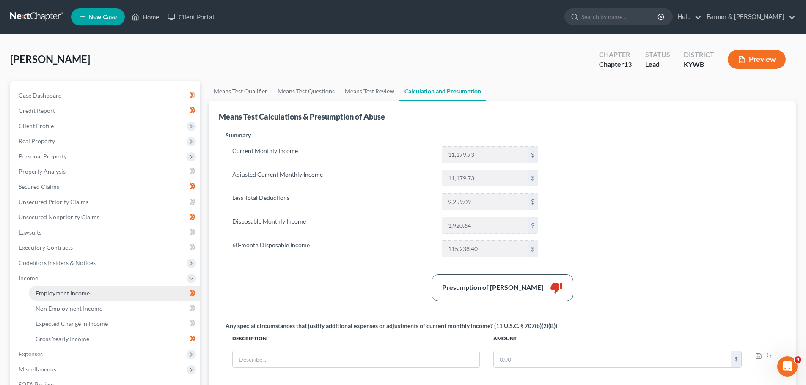
click at [63, 266] on span "Employment Income" at bounding box center [63, 293] width 54 height 7
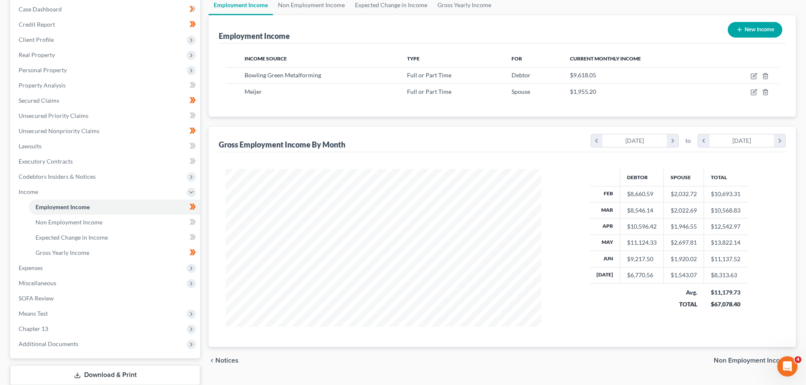
scroll to position [127, 0]
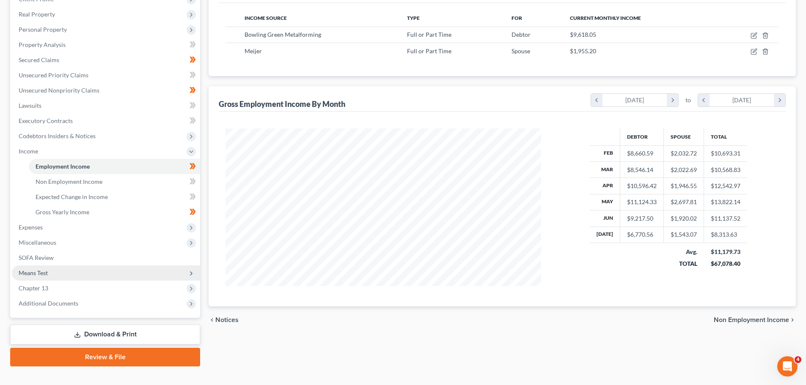
click at [53, 266] on span "Means Test" at bounding box center [106, 273] width 188 height 15
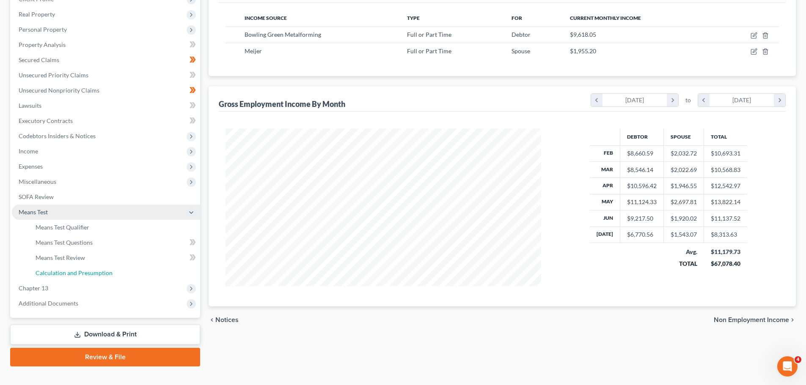
click at [53, 266] on span "Calculation and Presumption" at bounding box center [74, 272] width 77 height 7
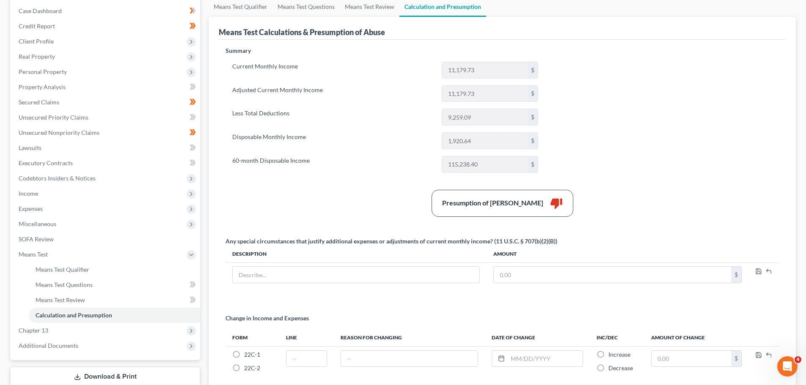
scroll to position [77, 0]
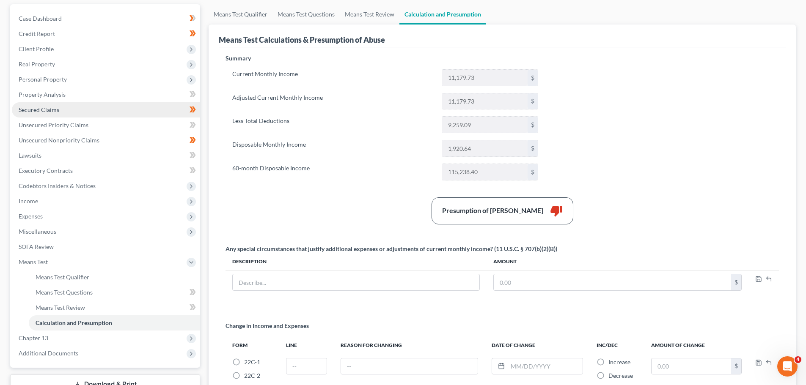
click at [51, 110] on span "Secured Claims" at bounding box center [39, 109] width 41 height 7
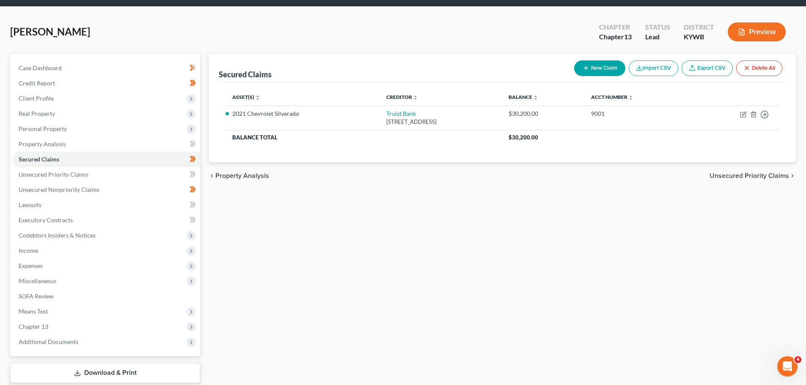
scroll to position [42, 0]
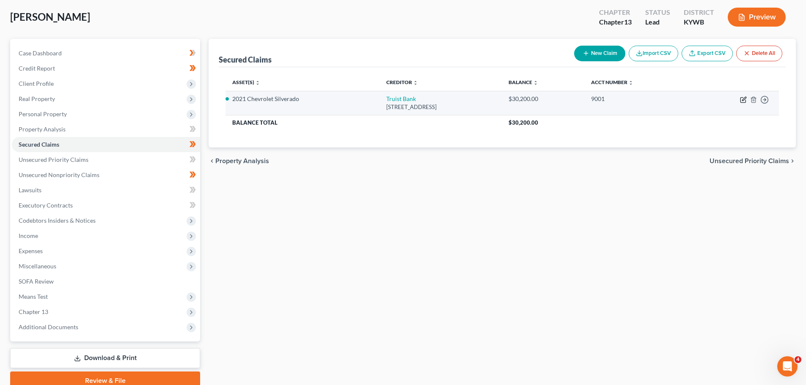
click at [541, 97] on icon "button" at bounding box center [743, 99] width 7 height 7
select select "36"
select select "0"
select select "3"
select select "2"
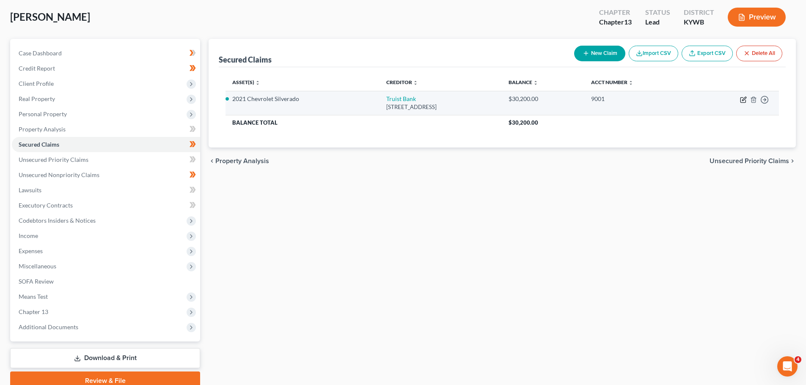
select select "0"
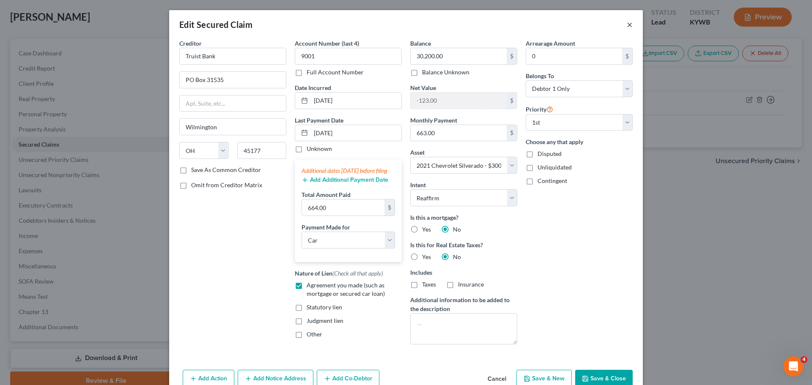
click at [541, 23] on button "×" at bounding box center [630, 24] width 6 height 10
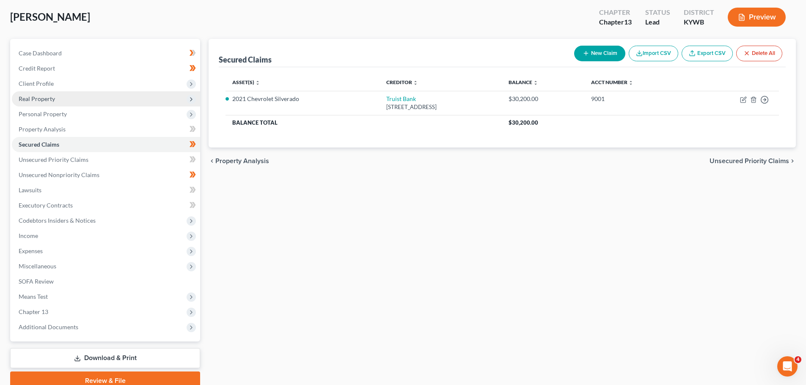
click at [47, 92] on span "Real Property" at bounding box center [106, 98] width 188 height 15
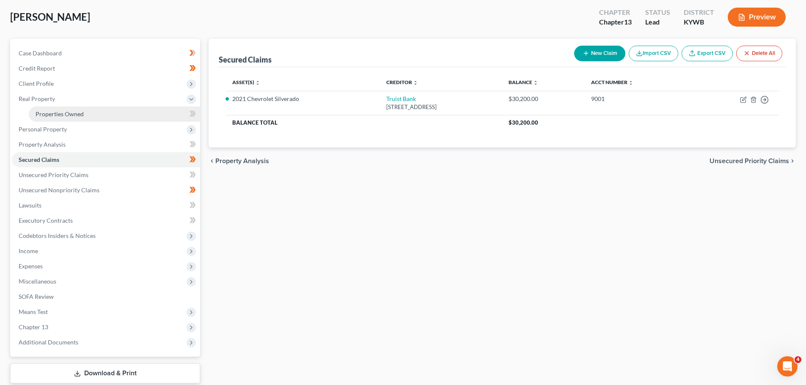
click at [52, 113] on span "Properties Owned" at bounding box center [60, 113] width 48 height 7
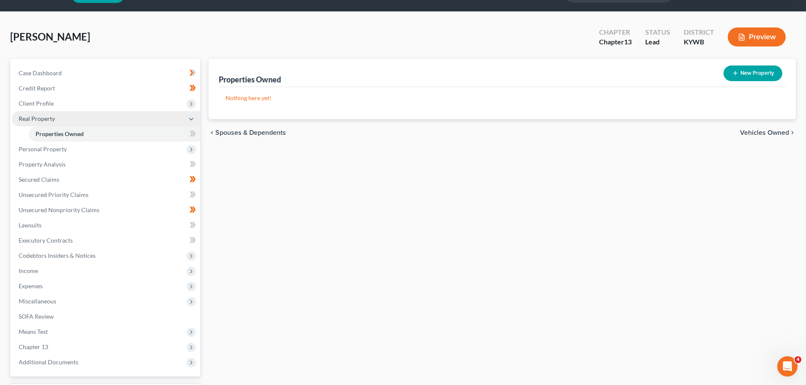
scroll to position [42, 0]
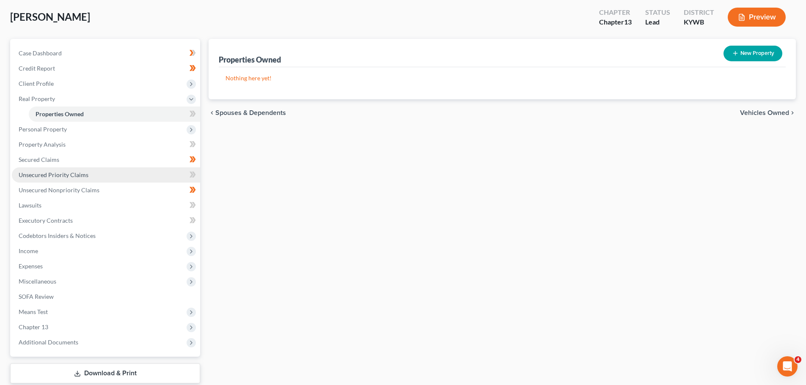
click at [57, 168] on link "Unsecured Priority Claims" at bounding box center [106, 175] width 188 height 15
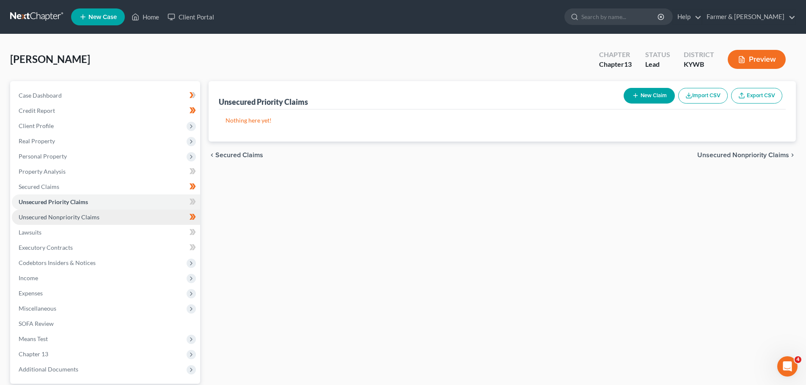
click at [74, 215] on span "Unsecured Nonpriority Claims" at bounding box center [59, 217] width 81 height 7
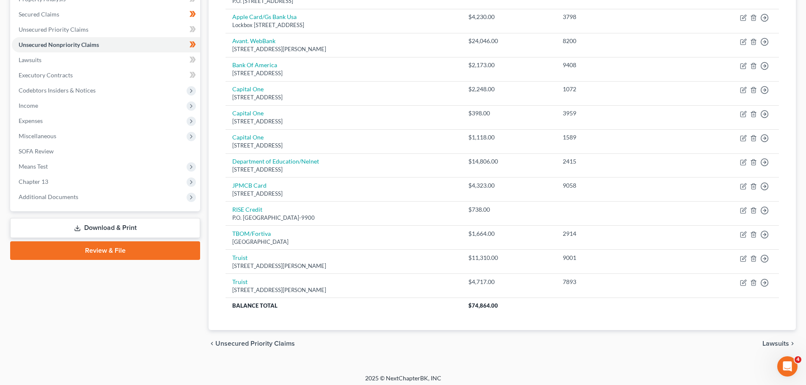
scroll to position [177, 0]
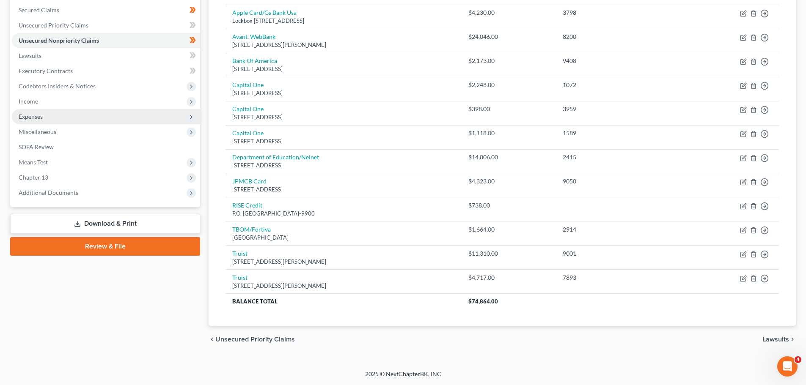
click at [55, 115] on span "Expenses" at bounding box center [106, 116] width 188 height 15
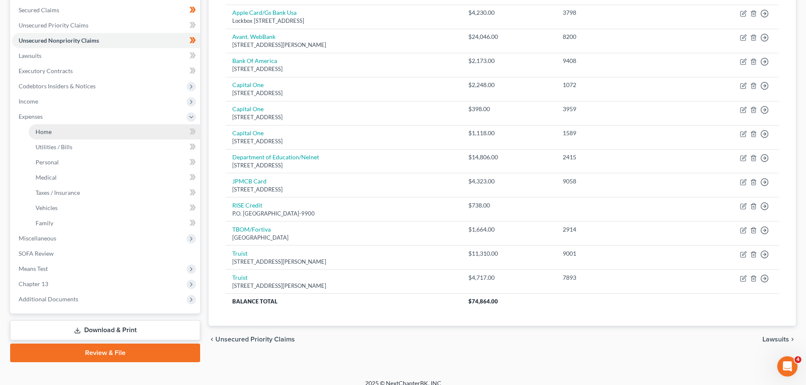
click at [53, 123] on span "Expenses" at bounding box center [106, 116] width 188 height 15
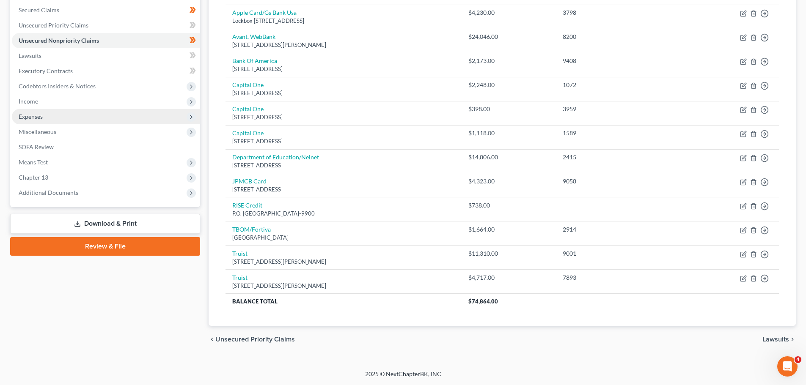
click at [29, 112] on span "Expenses" at bounding box center [106, 116] width 188 height 15
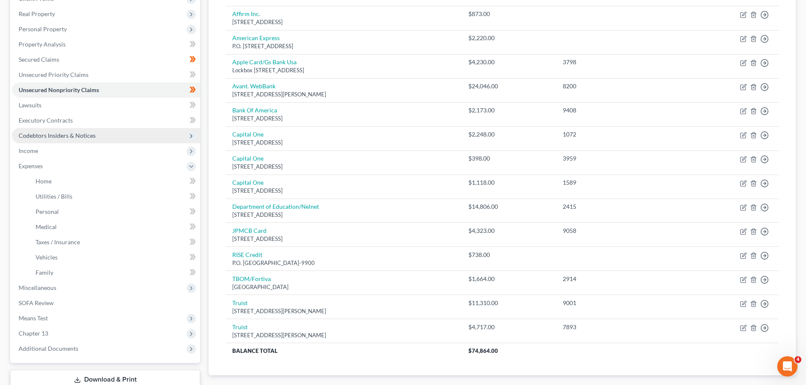
scroll to position [135, 0]
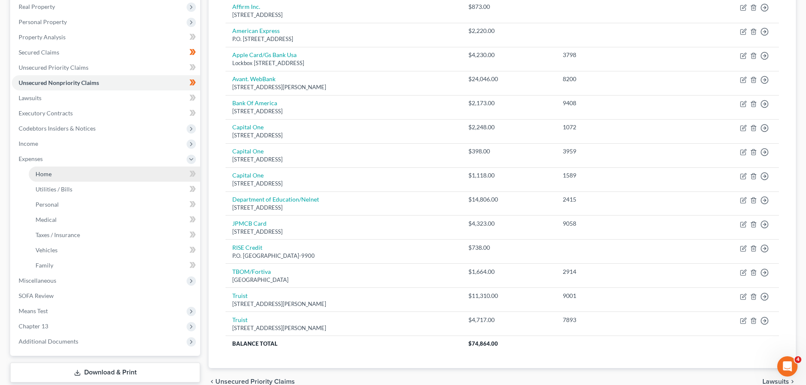
click at [45, 177] on span "Home" at bounding box center [44, 173] width 16 height 7
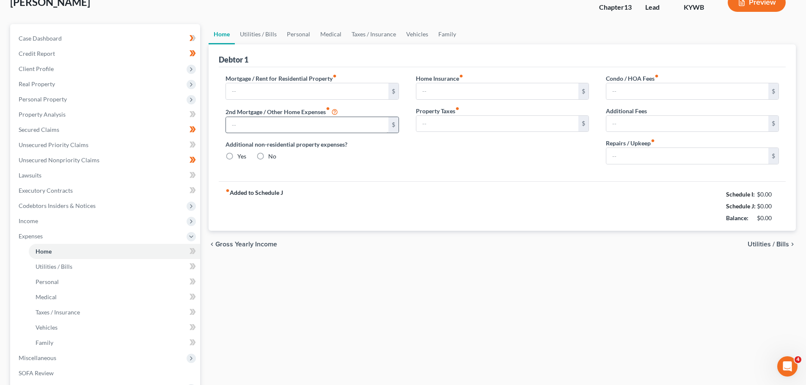
type input "1,800.00"
type input "0.00"
radio input "true"
type input "27.00"
type input "0.00"
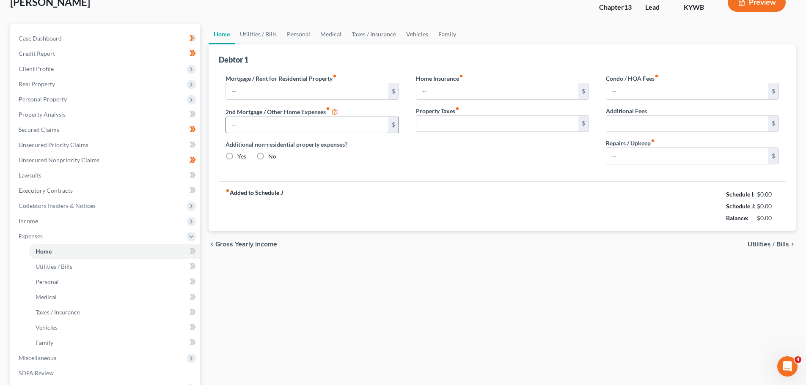
type input "0.00"
type input "50.00"
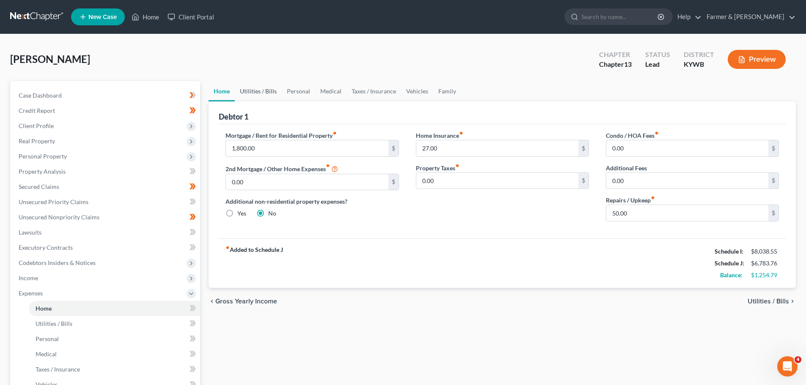
click at [263, 93] on link "Utilities / Bills" at bounding box center [258, 91] width 47 height 20
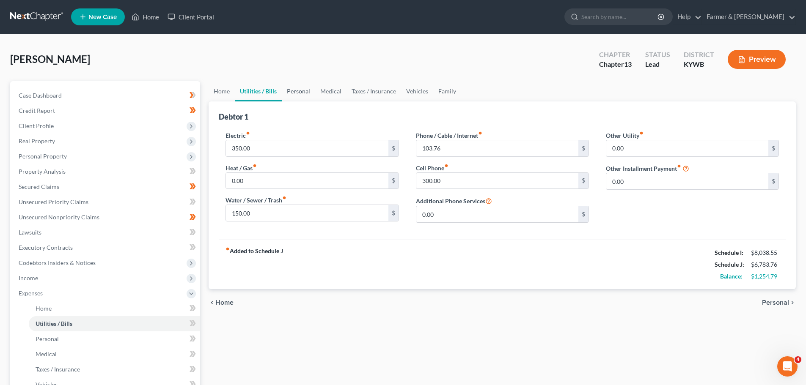
click at [306, 92] on link "Personal" at bounding box center [298, 91] width 33 height 20
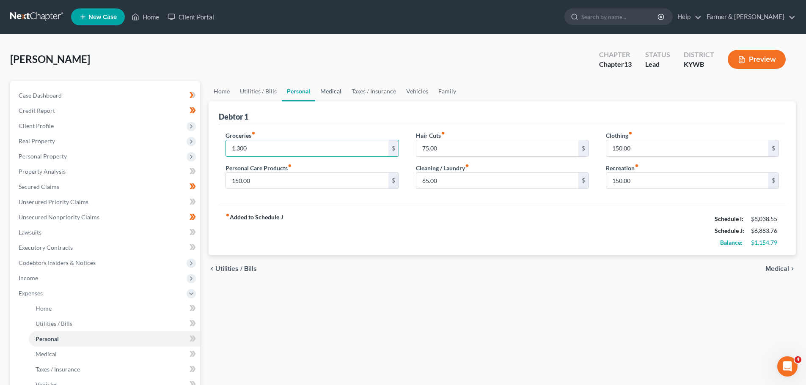
type input "1,300"
click at [328, 89] on link "Medical" at bounding box center [330, 91] width 31 height 20
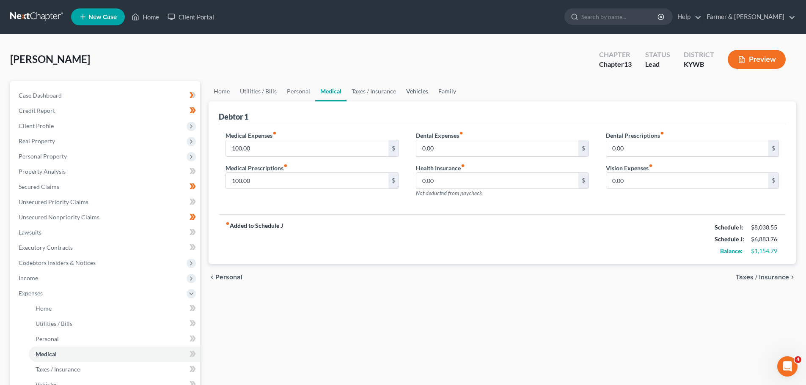
click at [412, 91] on link "Vehicles" at bounding box center [417, 91] width 32 height 20
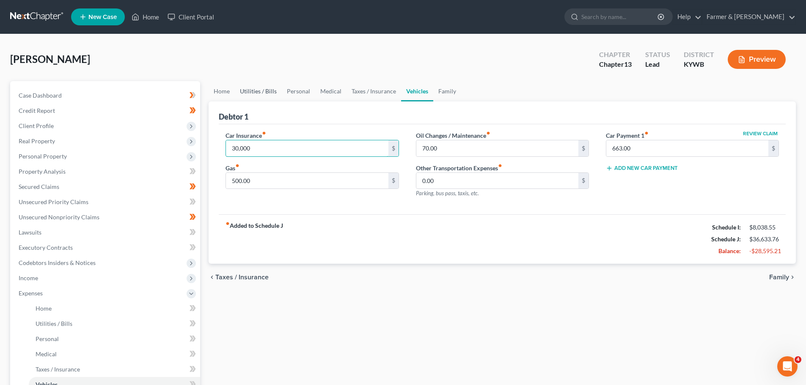
type input "30,000"
click at [250, 90] on link "Utilities / Bills" at bounding box center [258, 91] width 47 height 20
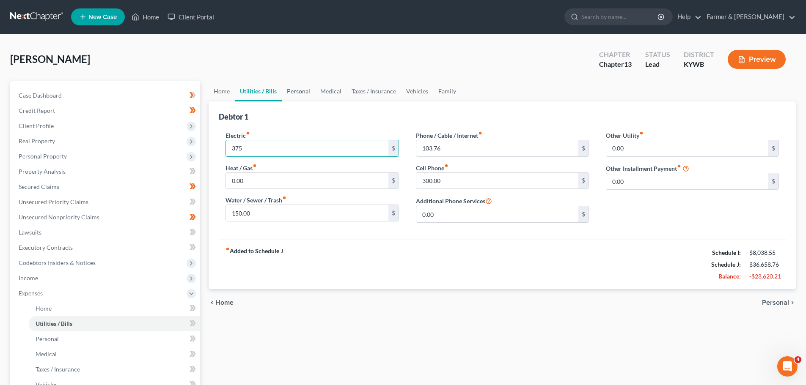
type input "375"
click at [299, 92] on link "Personal" at bounding box center [298, 91] width 33 height 20
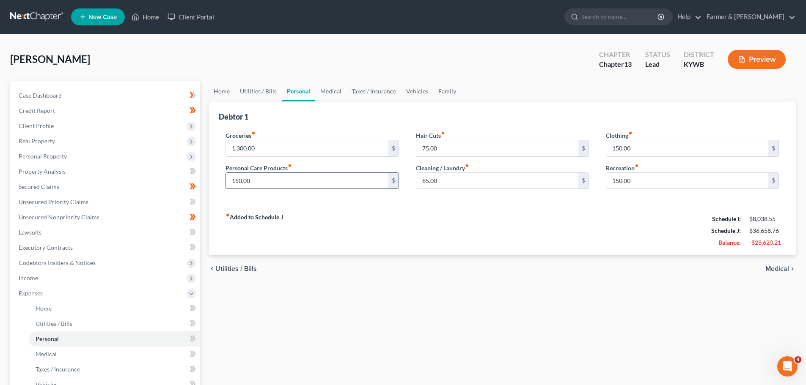
click at [306, 179] on input "150.00" at bounding box center [307, 181] width 162 height 16
click at [324, 92] on link "Medical" at bounding box center [330, 91] width 31 height 20
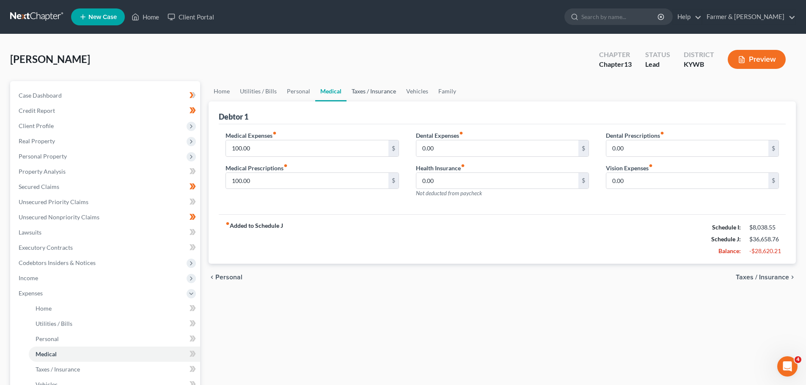
click at [371, 93] on link "Taxes / Insurance" at bounding box center [373, 91] width 55 height 20
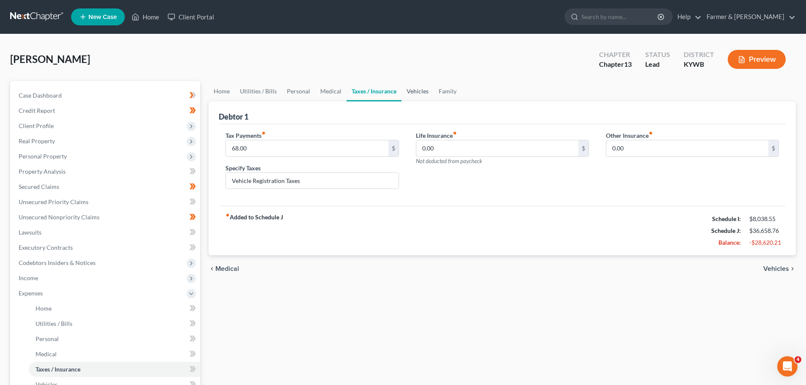
click at [420, 91] on link "Vehicles" at bounding box center [417, 91] width 32 height 20
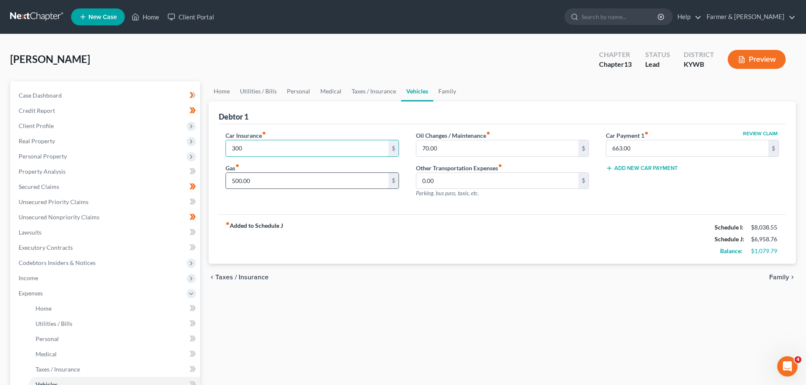
type input "300"
click at [264, 180] on input "500.00" at bounding box center [307, 181] width 162 height 16
click at [223, 93] on link "Home" at bounding box center [222, 91] width 26 height 20
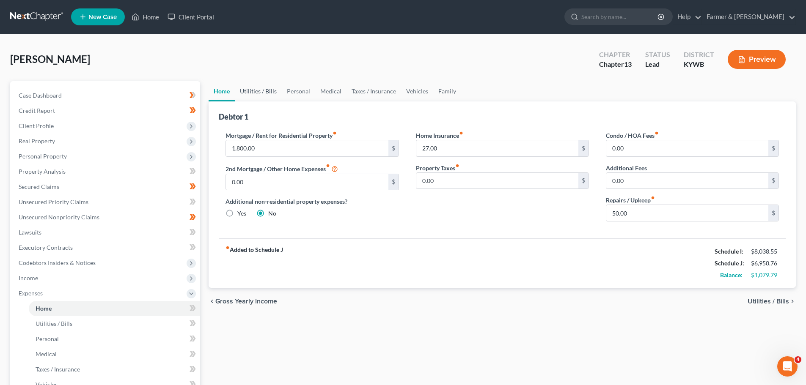
click at [268, 87] on link "Utilities / Bills" at bounding box center [258, 91] width 47 height 20
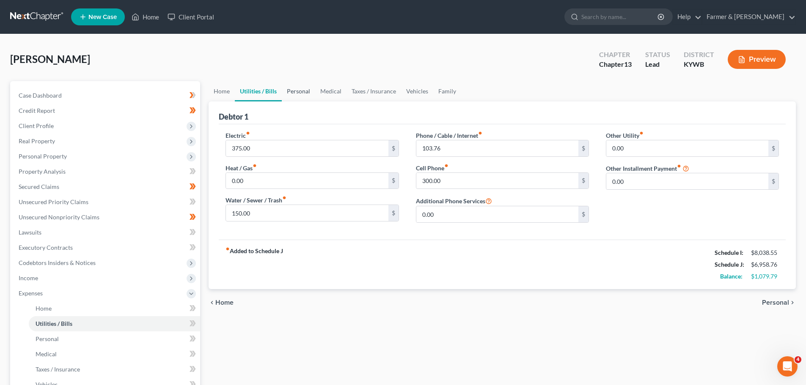
click at [306, 94] on link "Personal" at bounding box center [298, 91] width 33 height 20
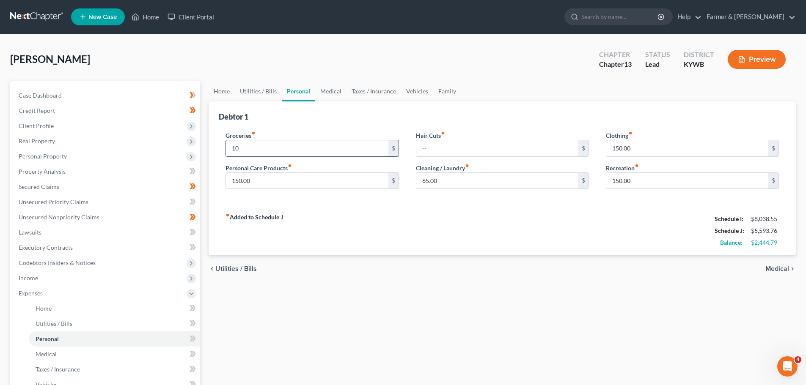
drag, startPoint x: 248, startPoint y: 143, endPoint x: 231, endPoint y: 148, distance: 17.7
click at [231, 148] on input "10" at bounding box center [307, 148] width 162 height 16
type input "1,400"
click at [422, 151] on input "text" at bounding box center [497, 148] width 162 height 16
type input "100"
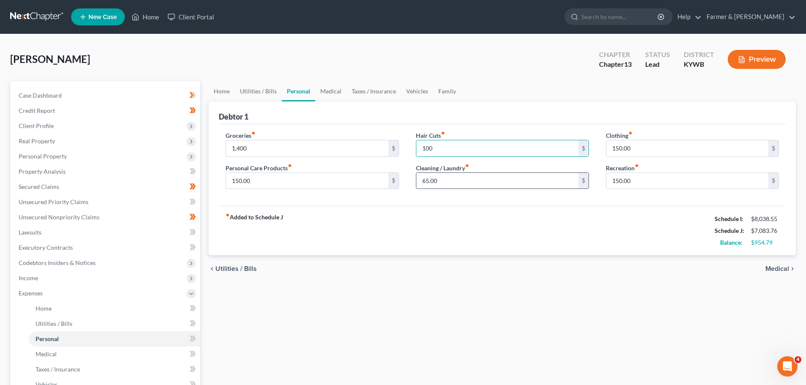
click at [445, 175] on input "65.00" at bounding box center [497, 181] width 162 height 16
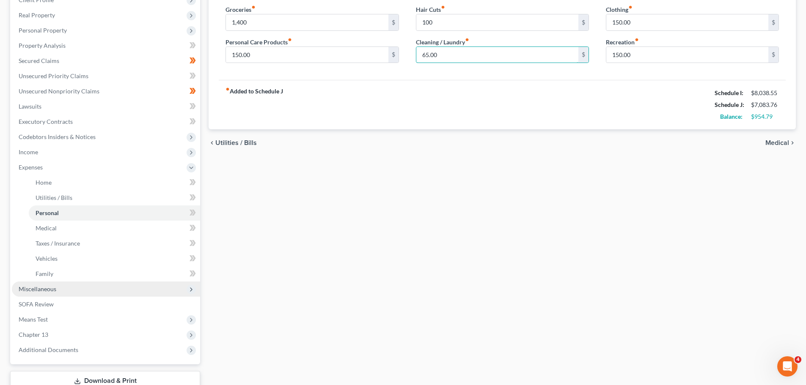
scroll to position [127, 0]
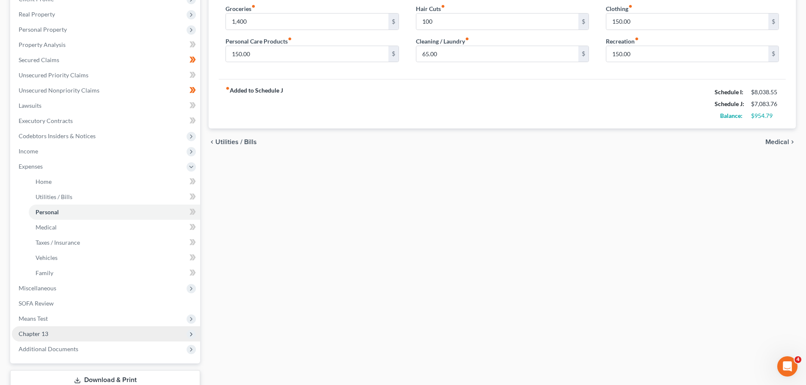
click at [27, 266] on span "Chapter 13" at bounding box center [34, 333] width 30 height 7
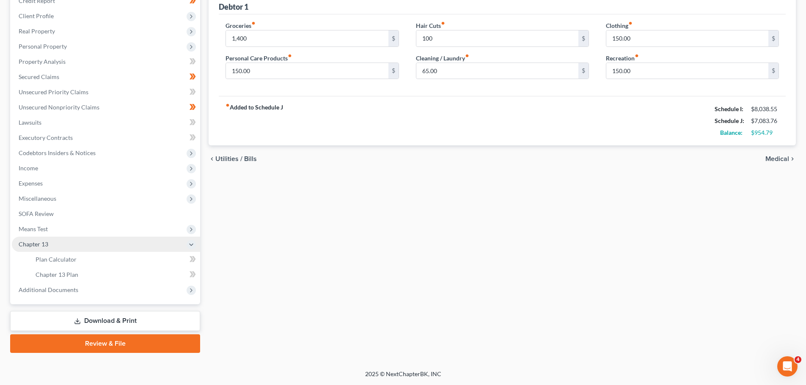
scroll to position [110, 0]
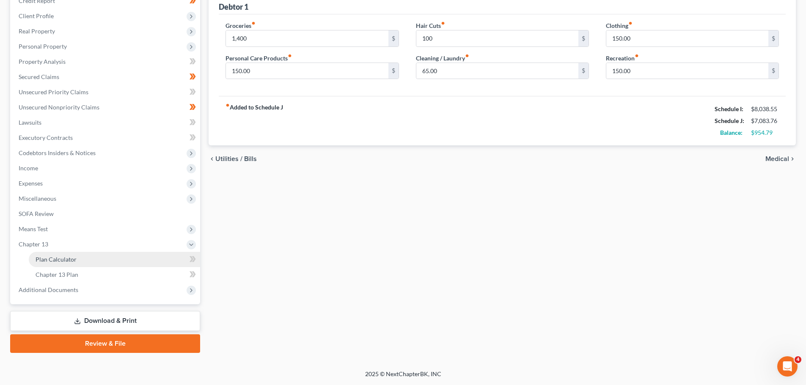
click at [65, 255] on link "Plan Calculator" at bounding box center [114, 259] width 171 height 15
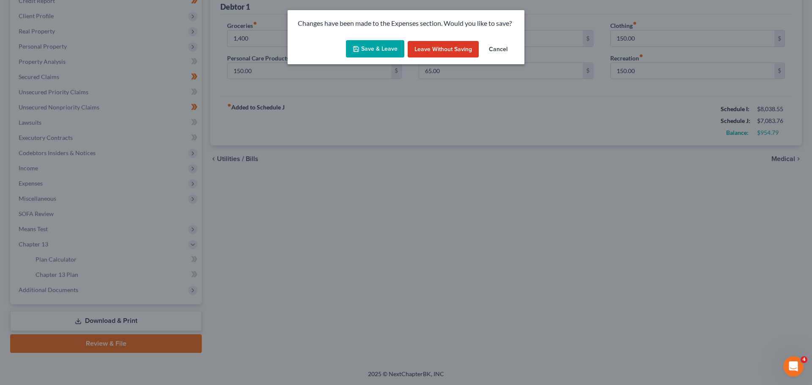
click at [355, 46] on icon "button" at bounding box center [356, 49] width 7 height 7
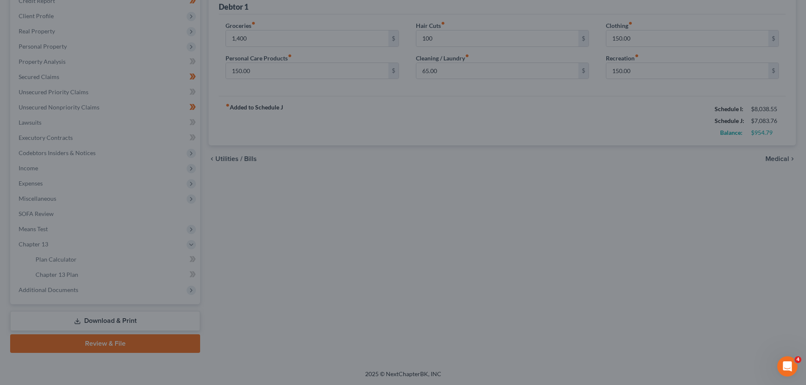
type input "1,400.00"
type input "100.00"
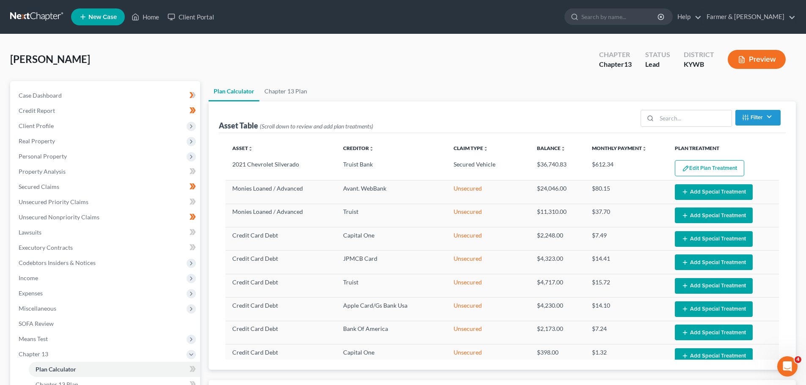
select select "59"
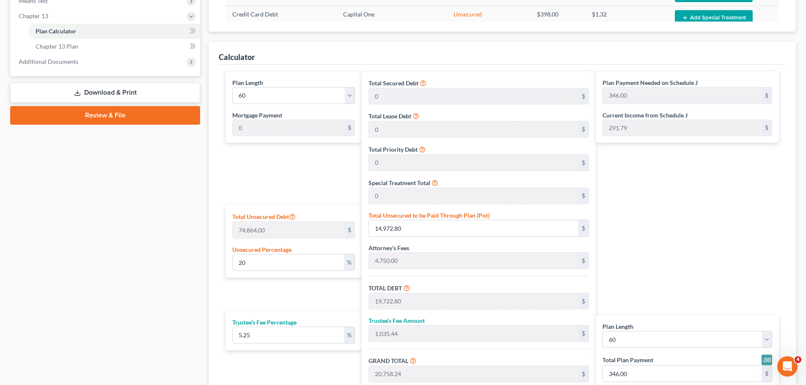
scroll to position [381, 0]
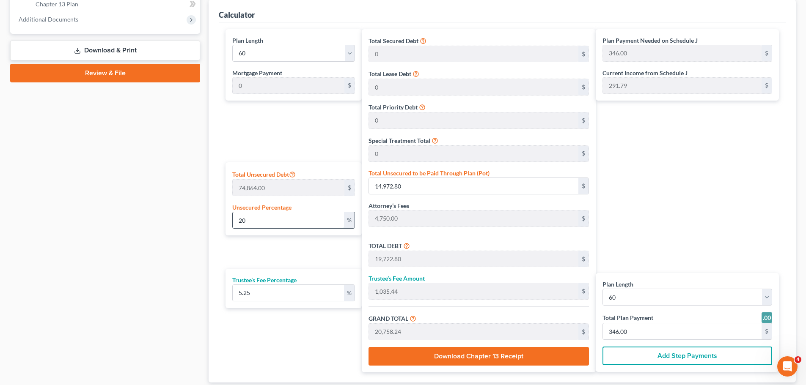
drag, startPoint x: 248, startPoint y: 216, endPoint x: 236, endPoint y: 222, distance: 13.4
click at [236, 222] on input "20" at bounding box center [288, 220] width 111 height 16
type input "5"
type input "3,743.20"
type input "8,493.20"
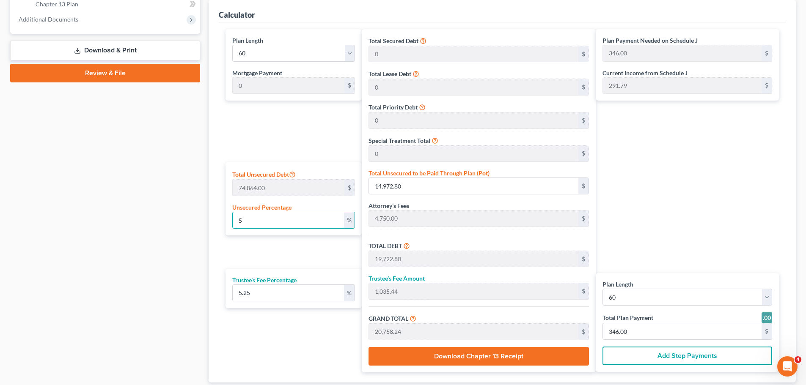
type input "445.89"
type input "8,939.09"
type input "149.00"
type input "50"
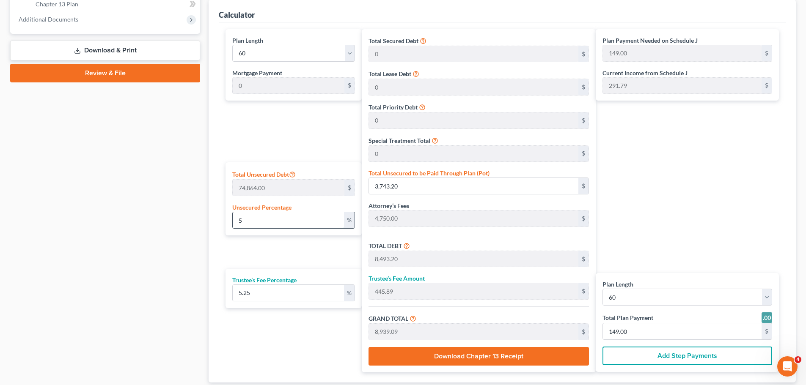
type input "37,432.00"
type input "42,182.00"
type input "2,214.55"
type input "44,396.55"
type input "740.00"
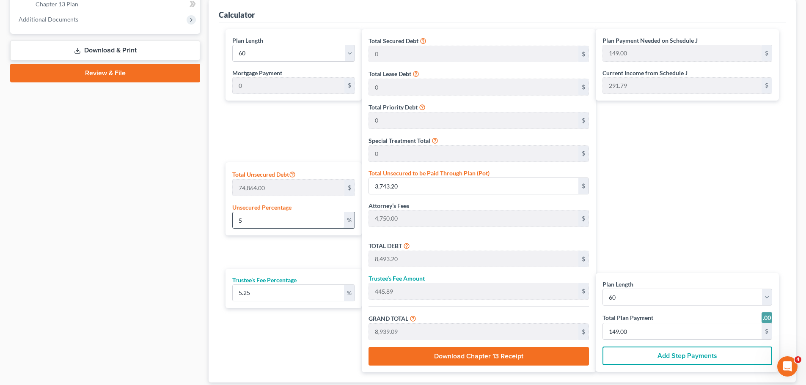
type input "740.00"
type input "5"
type input "3,743.20"
type input "8,493.20"
type input "445.89"
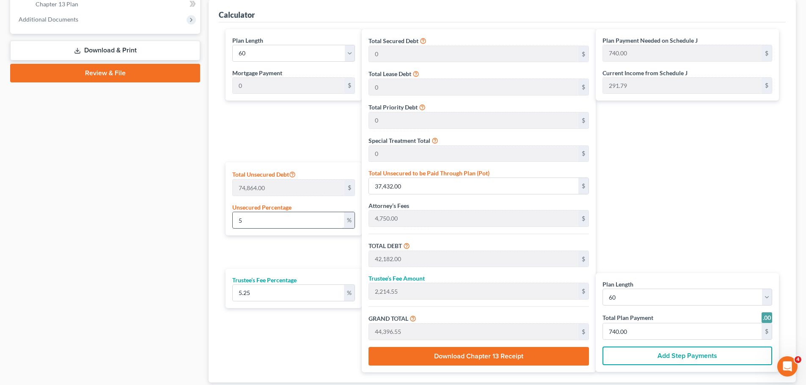
type input "8,939.09"
type input "149.00"
type input "4,750.00"
type input "249.37"
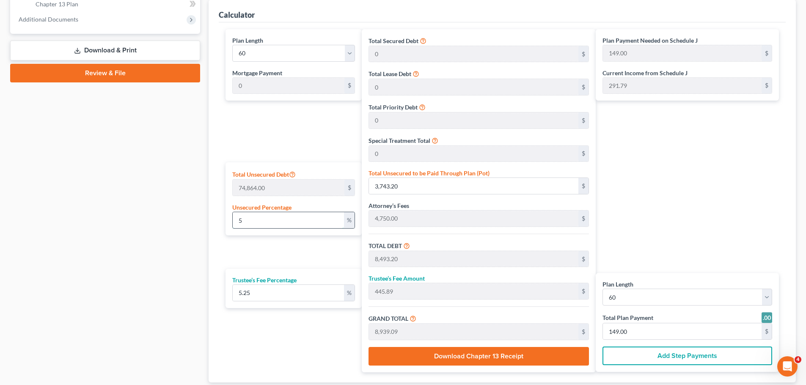
type input "4,999.37"
type input "83.00"
type input "6"
type input "4,491.84"
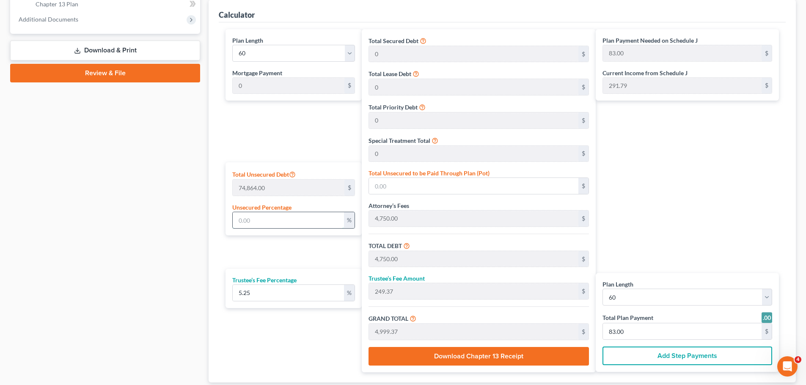
type input "9,241.84"
type input "485.19"
type input "9,727.03"
type input "162.00"
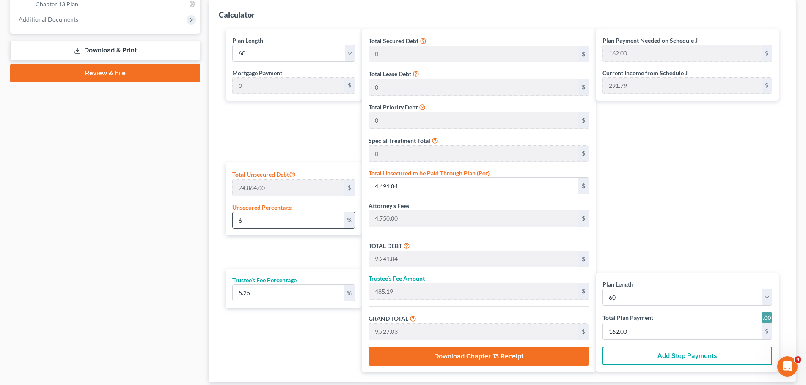
type input "60"
type input "44,918.40"
type input "49,668.40"
type input "2,607.59"
type input "52,275.99"
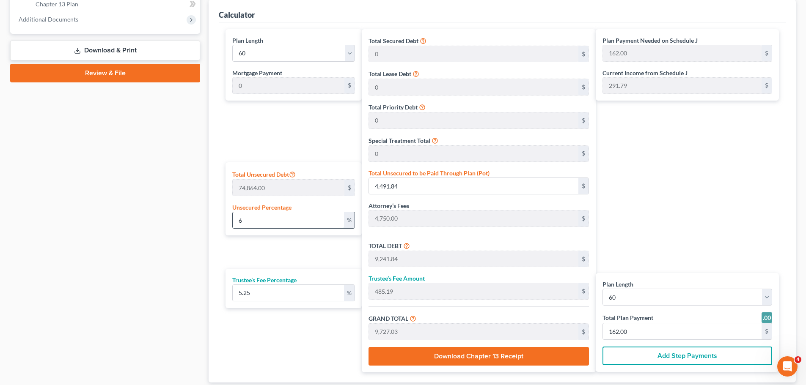
type input "871.00"
type input "6"
type input "4,491.84"
type input "9,241.84"
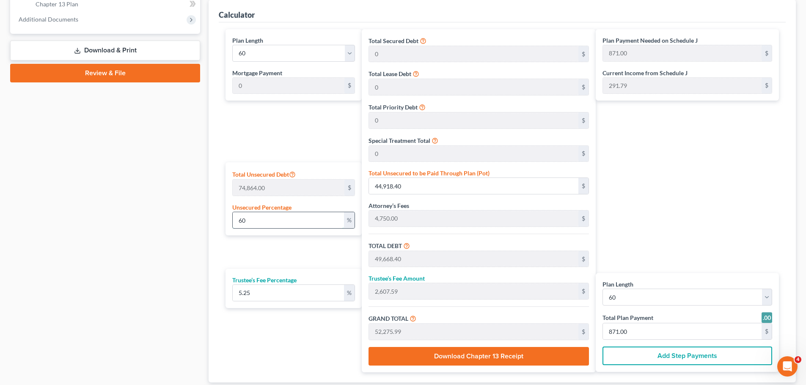
type input "485.19"
type input "9,727.03"
type input "162.00"
type input "4,750.00"
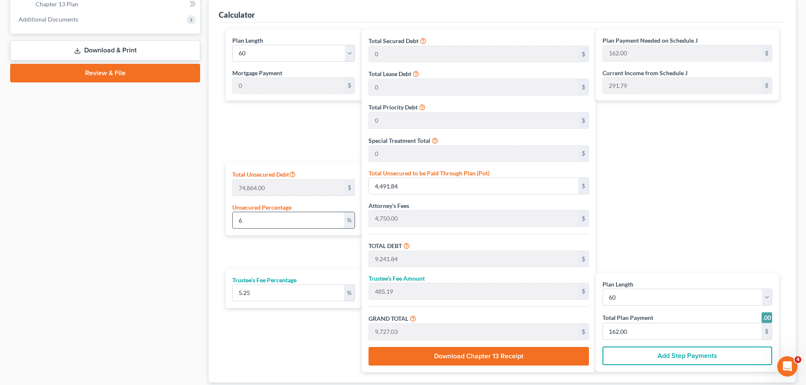
type input "249.37"
type input "4,999.37"
type input "83.00"
type input "7"
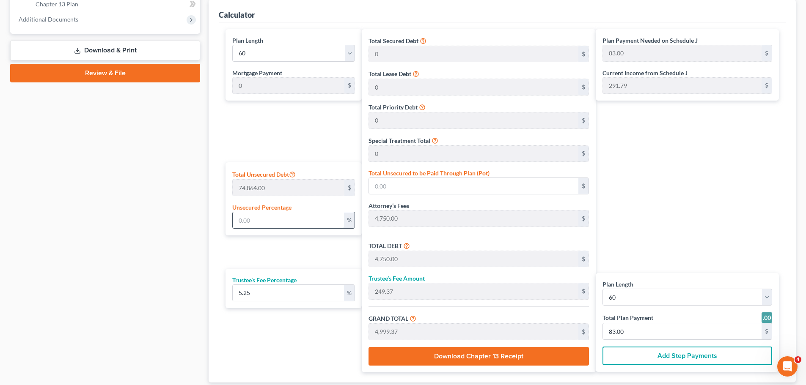
type input "5,240.48"
type input "9,990.48"
type input "524.50"
type input "10,514.98"
type input "175.00"
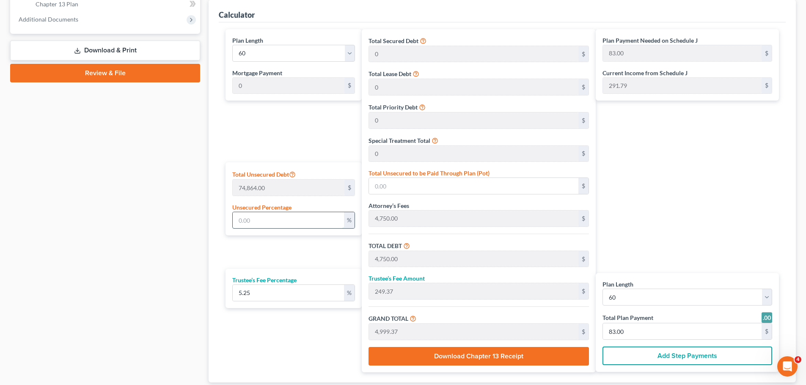
type input "175.00"
type input "70"
type input "52,404.80"
type input "57,154.80"
type input "3,000.62"
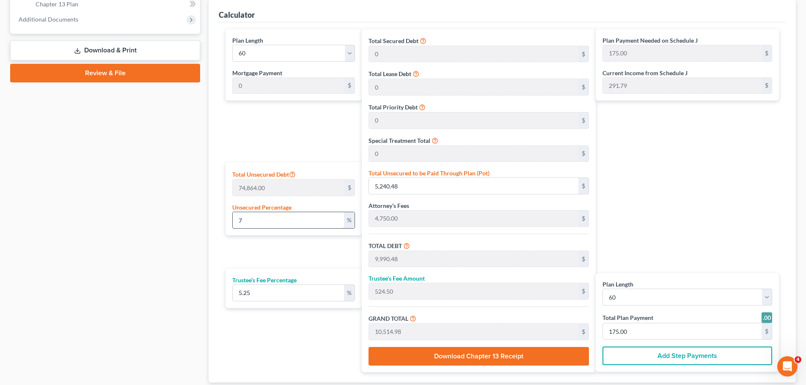
type input "60,155.42"
type input "1,003.00"
type input "7"
type input "5,240.48"
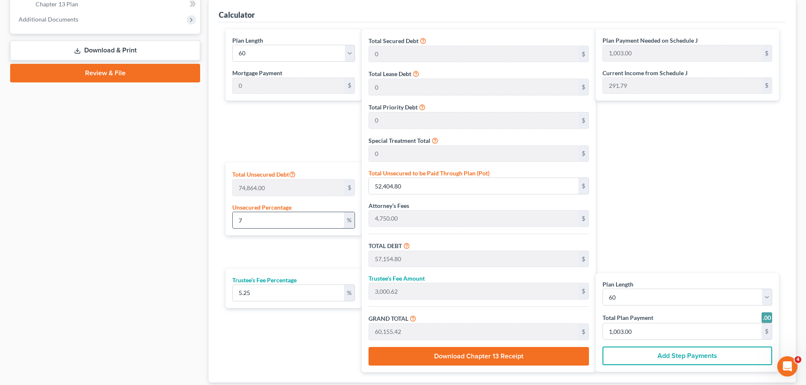
type input "9,990.48"
type input "524.50"
type input "10,514.98"
type input "175.00"
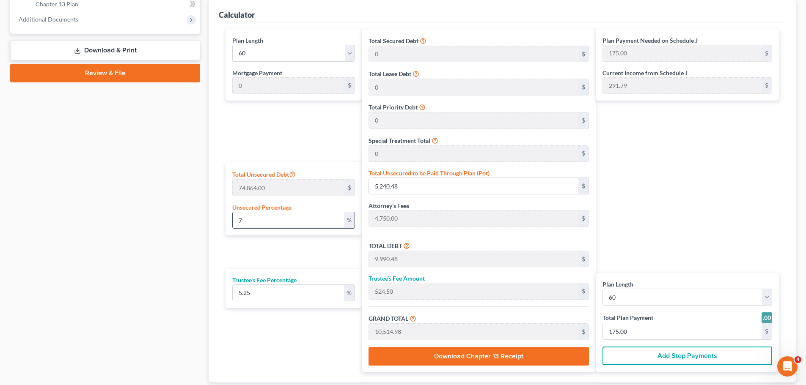
type input "4,750.00"
type input "249.37"
type input "4,999.37"
type input "83.00"
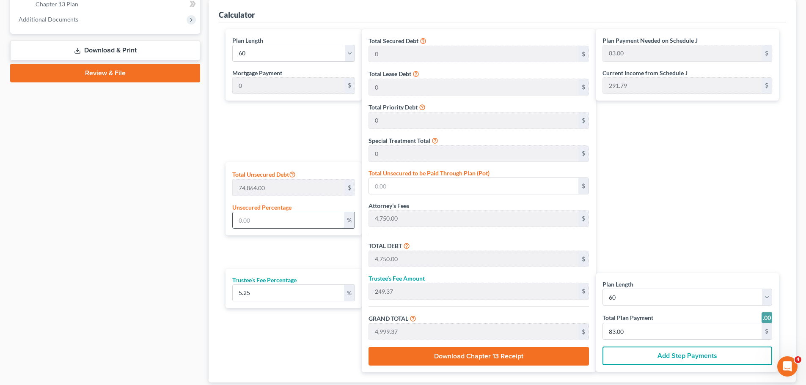
type input "6"
type input "4,491.84"
type input "9,241.84"
type input "485.19"
type input "9,727.03"
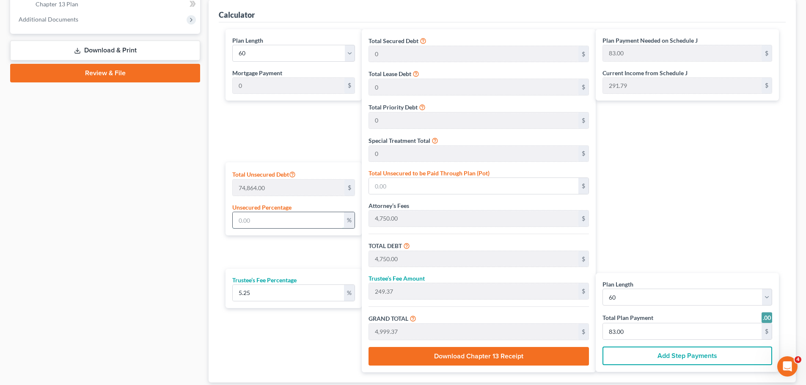
type input "162.00"
type input "65"
type input "48,661.60"
type input "53,411.60"
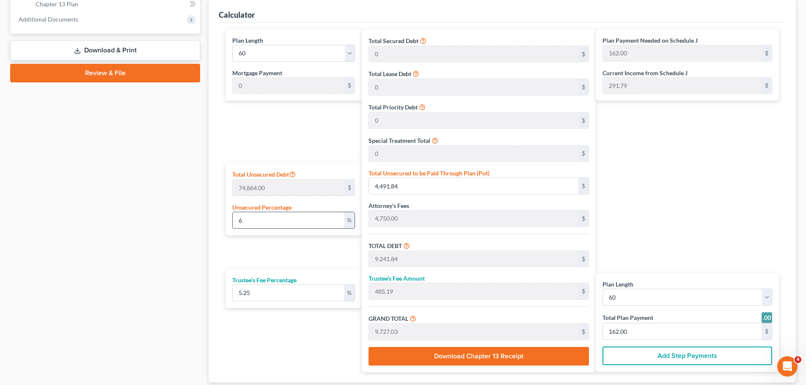
type input "2,804.10"
type input "56,215.70"
type input "937.00"
type input "65"
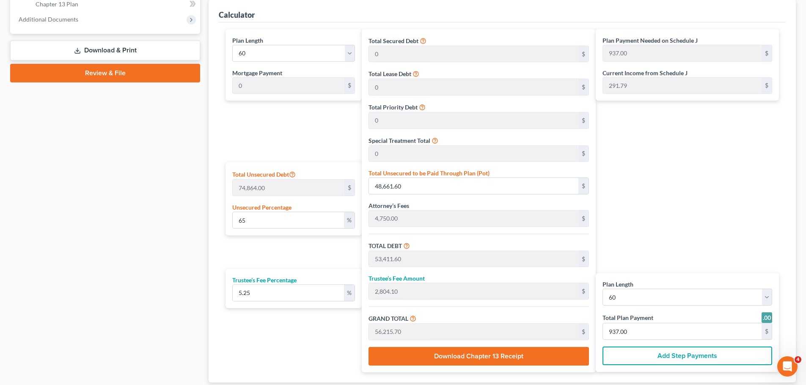
click at [171, 179] on div "Case Dashboard Payments Invoices Payments Payments Credit Report Client Profile" at bounding box center [105, 55] width 198 height 709
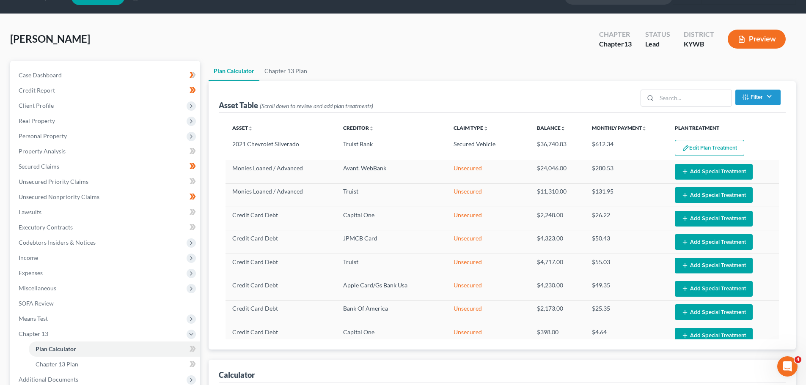
scroll to position [0, 0]
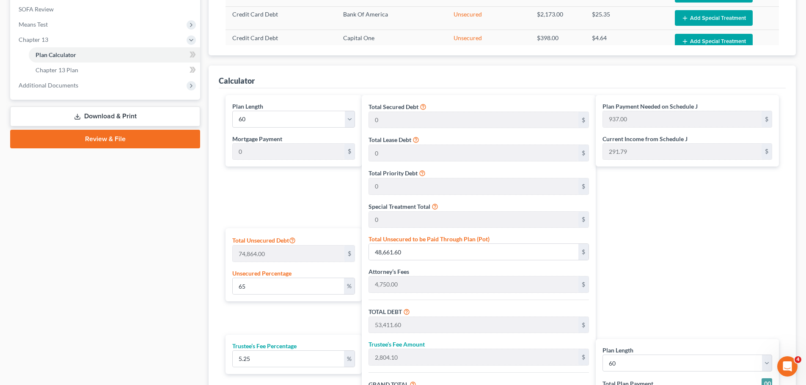
scroll to position [296, 0]
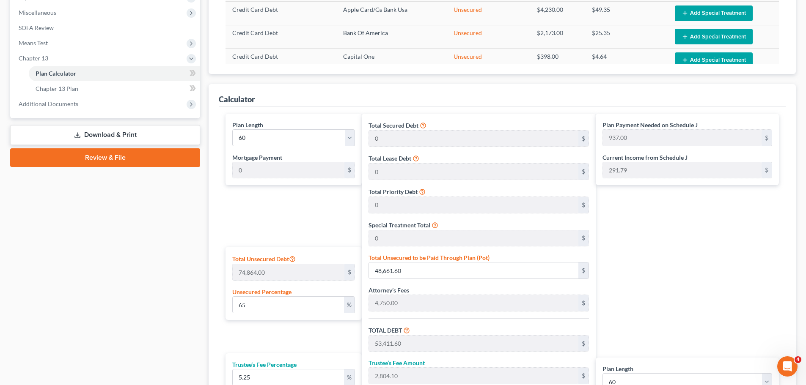
click at [216, 266] on div "Calculator Plan Length 1 2 3 4 5 6 7 8 9 10 11 12 13 14 15 16 17 18 19 20 21 22…" at bounding box center [502, 275] width 587 height 383
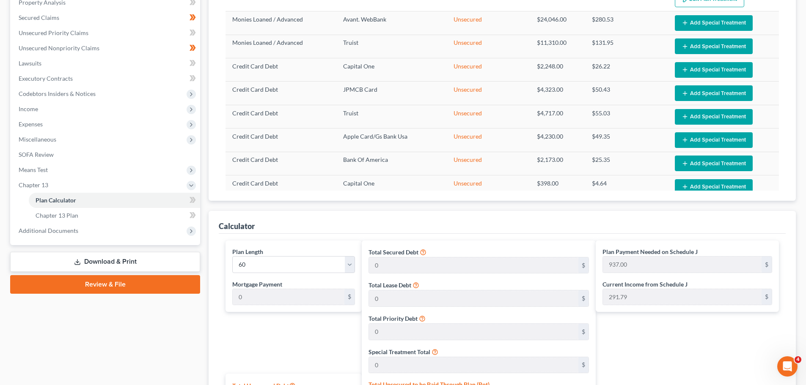
scroll to position [127, 0]
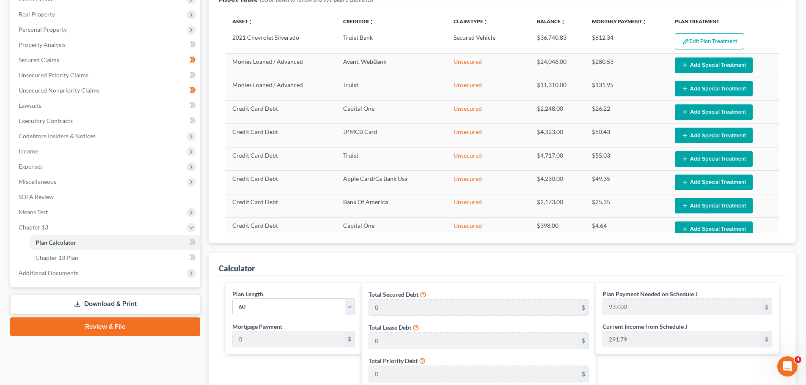
click at [213, 250] on ui-view "Asset Table (Scroll down to review and add plan treatments) Filter Claim Type F…" at bounding box center [502, 306] width 587 height 662
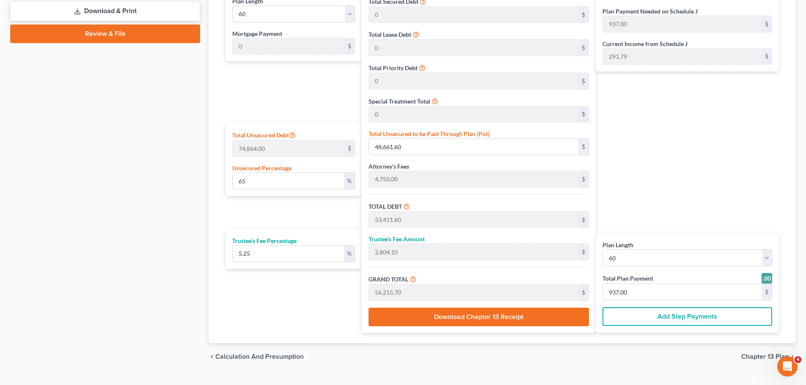
scroll to position [423, 0]
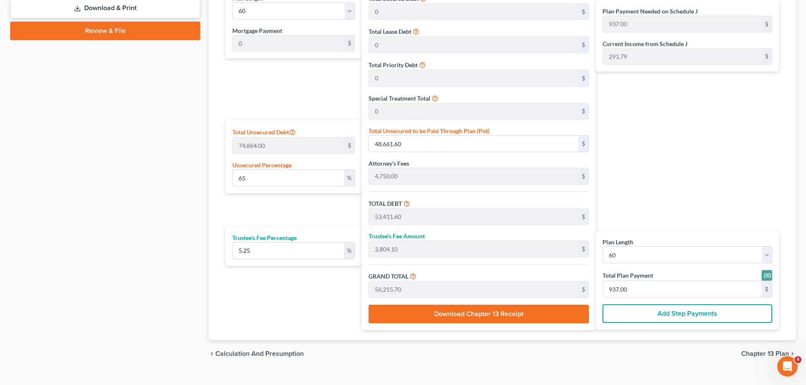
click at [113, 210] on div "Case Dashboard Payments Invoices Payments Payments Credit Report Client Profile" at bounding box center [105, 12] width 198 height 709
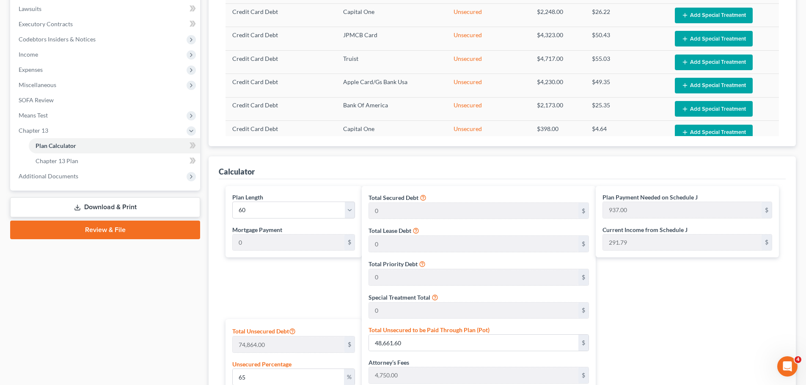
scroll to position [211, 0]
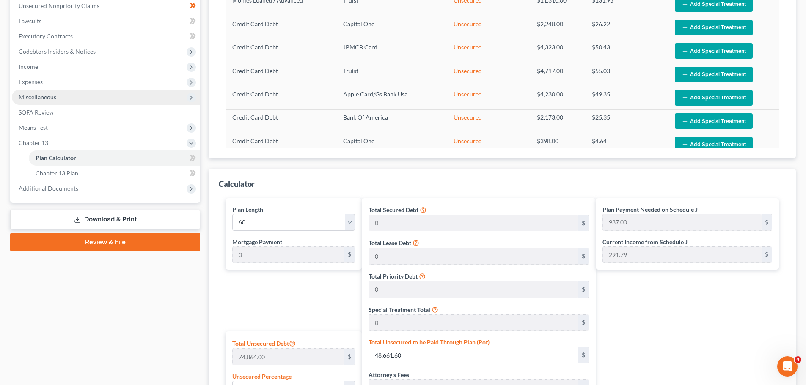
click at [46, 102] on span "Miscellaneous" at bounding box center [106, 97] width 188 height 15
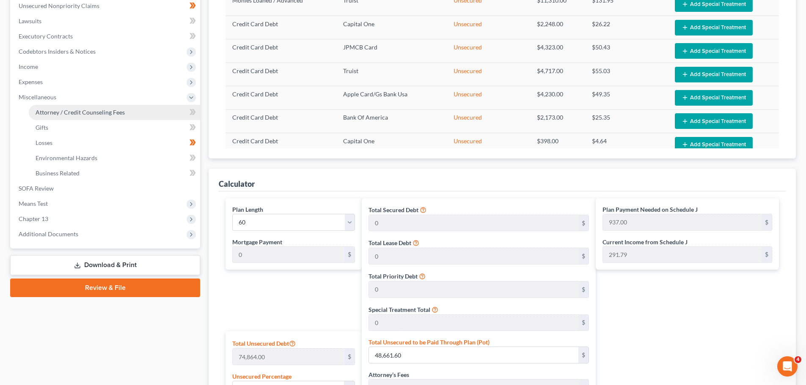
click at [60, 117] on link "Attorney / Credit Counseling Fees" at bounding box center [114, 112] width 171 height 15
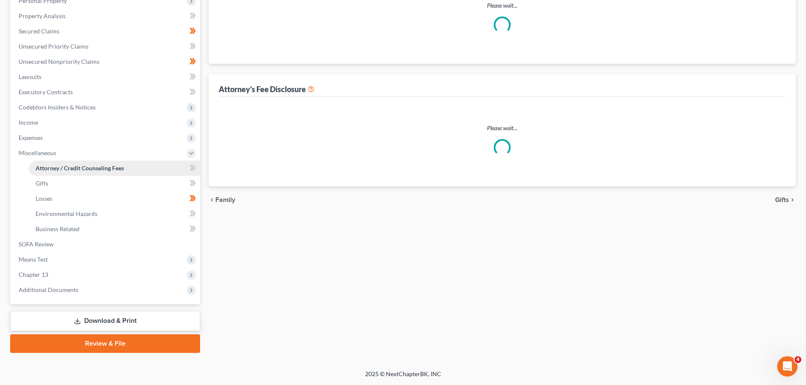
scroll to position [86, 0]
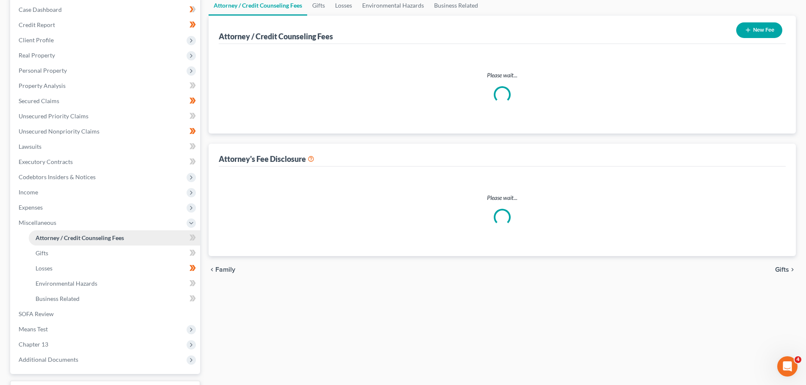
select select "0"
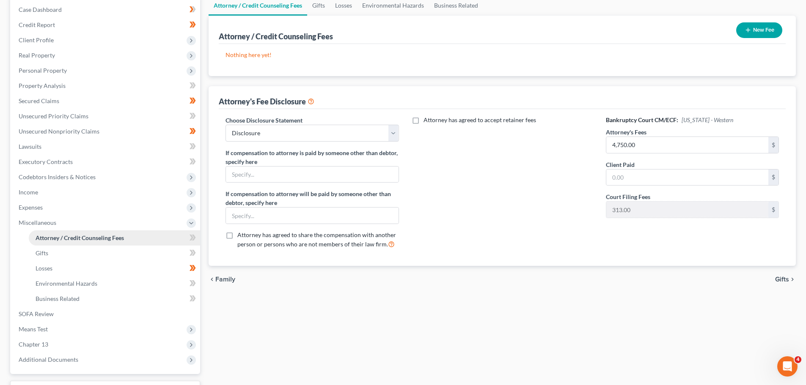
scroll to position [0, 0]
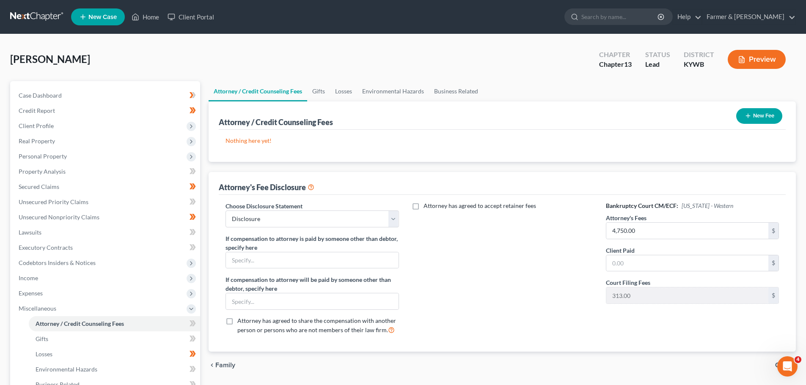
click at [204, 209] on div "Case Dashboard Payments Invoices Payments Payments Credit Report Client Profile" at bounding box center [105, 295] width 198 height 428
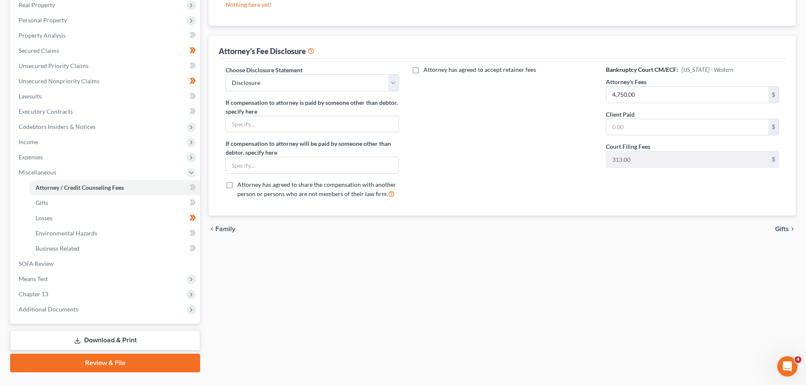
scroll to position [156, 0]
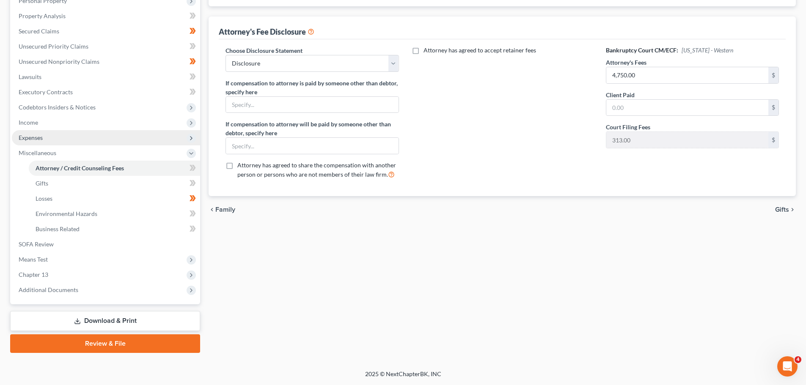
click at [137, 143] on span "Expenses" at bounding box center [106, 137] width 188 height 15
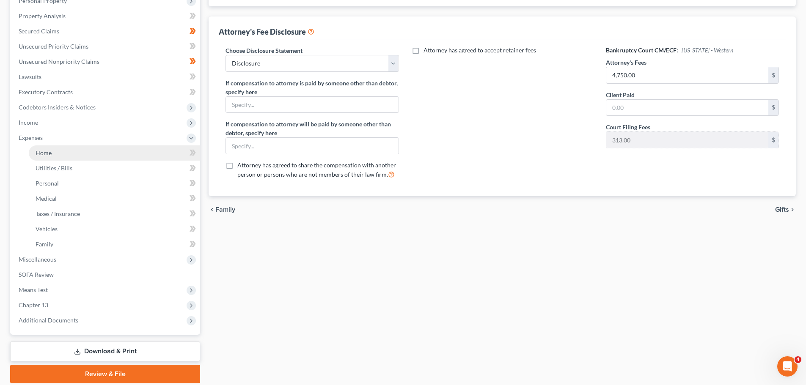
click at [73, 153] on link "Home" at bounding box center [114, 153] width 171 height 15
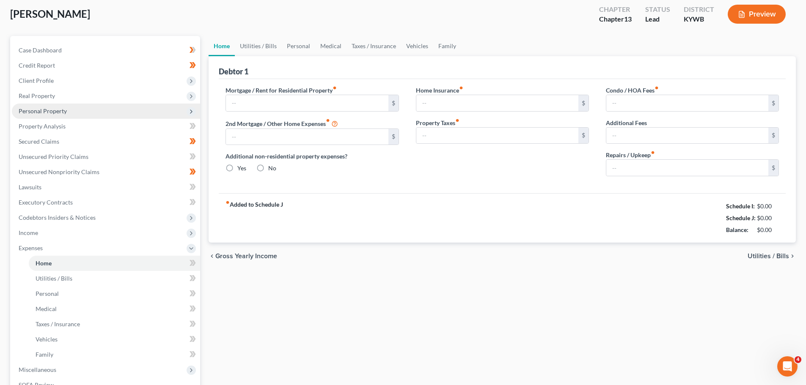
type input "1,800.00"
type input "0.00"
radio input "true"
type input "27.00"
type input "0.00"
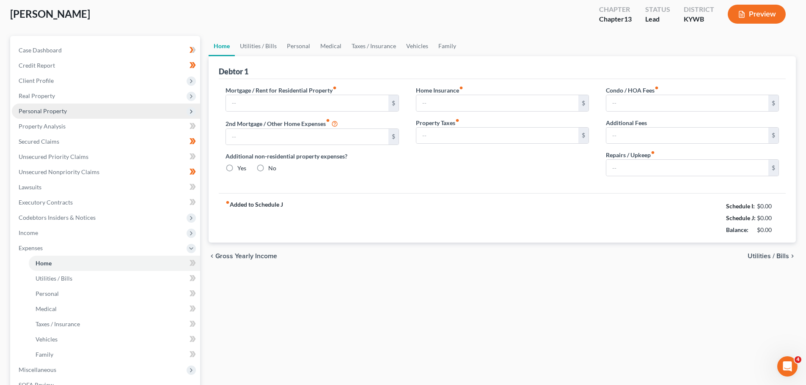
type input "0.00"
type input "50.00"
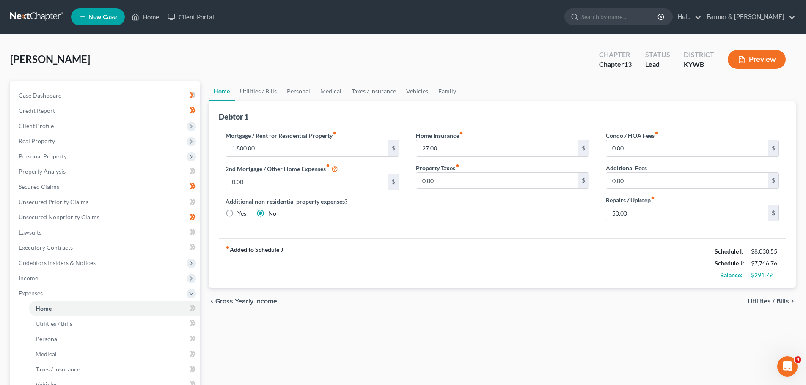
click at [205, 258] on div "Home Utilities / Bills Personal Medical Taxes / Insurance Vehicles Family Debto…" at bounding box center [502, 310] width 596 height 458
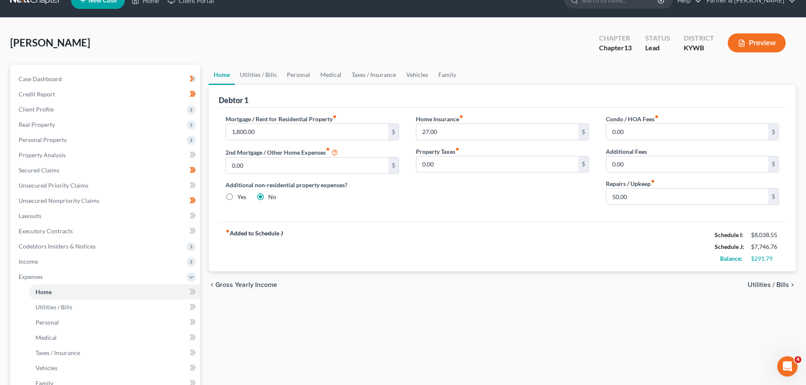
scroll to position [42, 0]
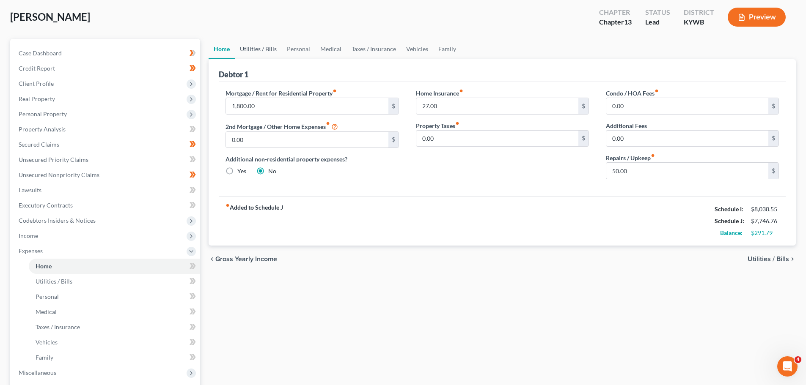
click at [268, 50] on link "Utilities / Bills" at bounding box center [258, 49] width 47 height 20
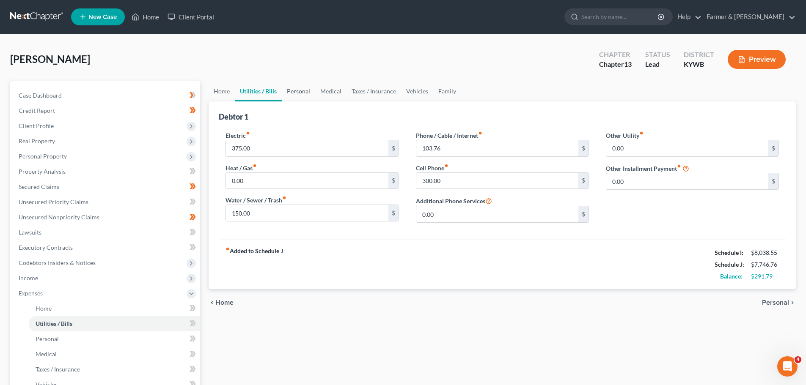
click at [299, 89] on link "Personal" at bounding box center [298, 91] width 33 height 20
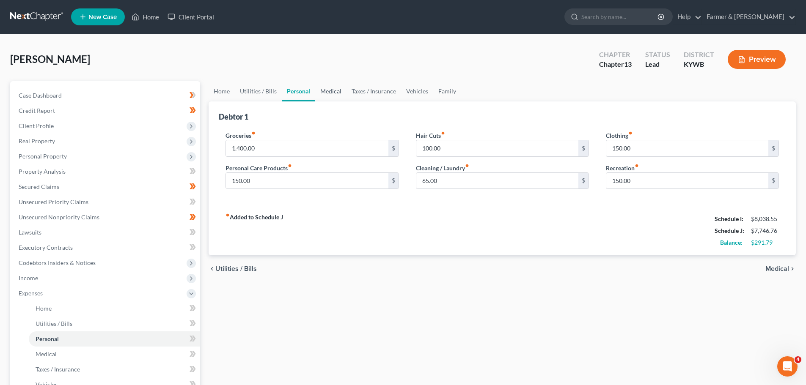
click at [326, 88] on link "Medical" at bounding box center [330, 91] width 31 height 20
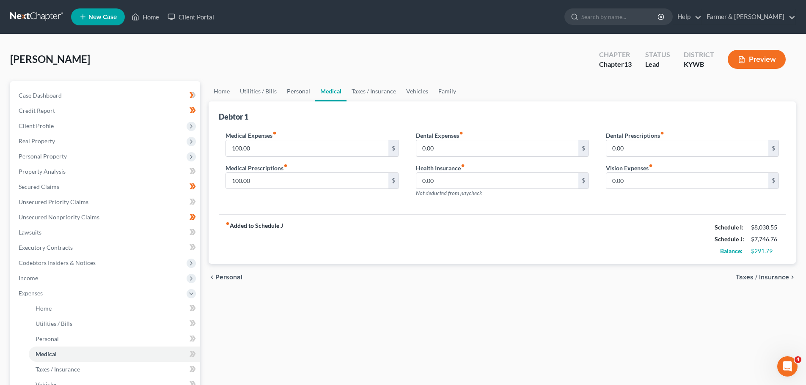
click at [298, 93] on link "Personal" at bounding box center [298, 91] width 33 height 20
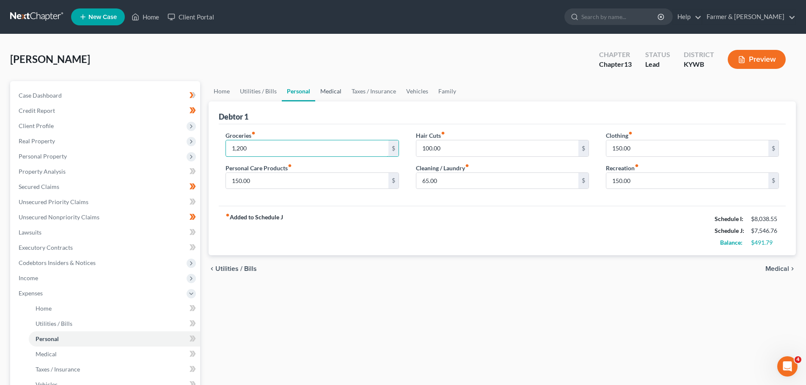
type input "1,200"
click at [339, 92] on link "Medical" at bounding box center [330, 91] width 31 height 20
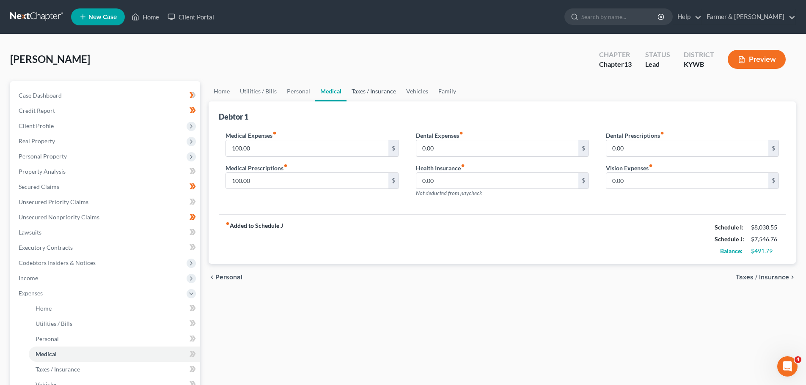
click at [365, 95] on link "Taxes / Insurance" at bounding box center [373, 91] width 55 height 20
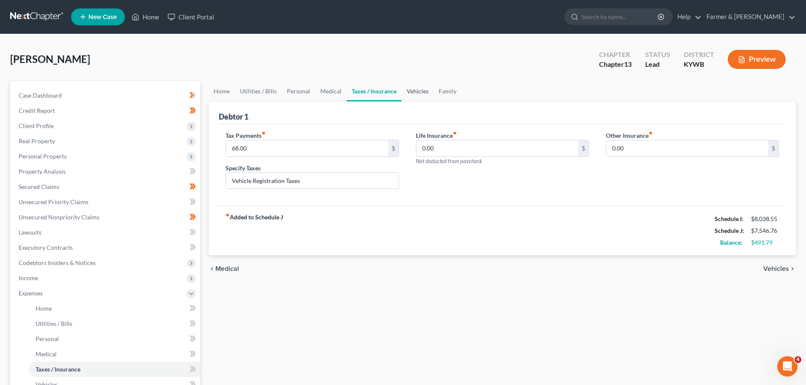
click at [420, 91] on link "Vehicles" at bounding box center [417, 91] width 32 height 20
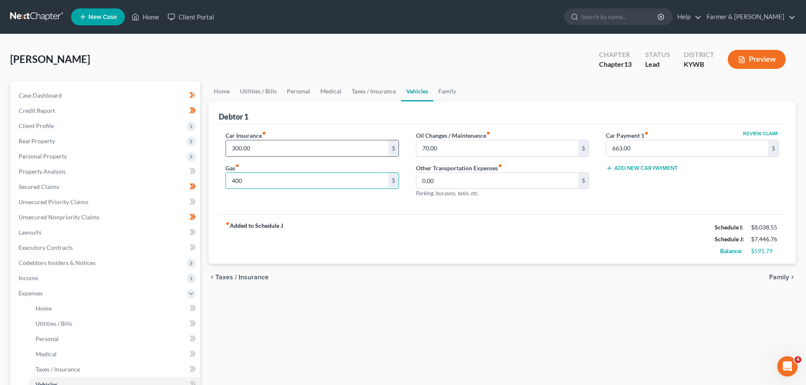
type input "400"
drag, startPoint x: 275, startPoint y: 151, endPoint x: 291, endPoint y: 137, distance: 20.4
click at [275, 151] on input "300.00" at bounding box center [307, 148] width 162 height 16
click at [332, 88] on link "Medical" at bounding box center [330, 91] width 31 height 20
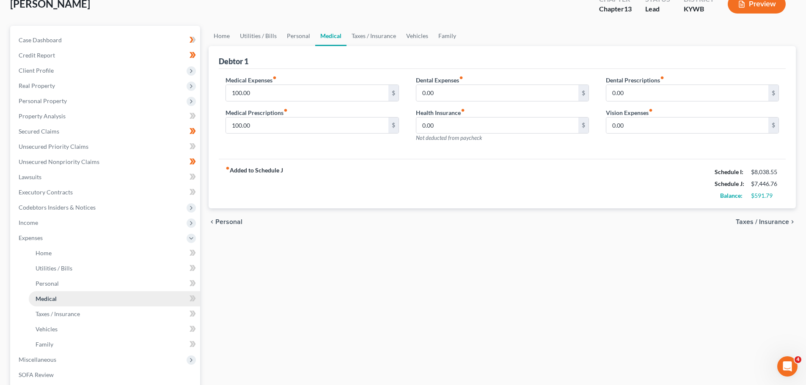
scroll to position [169, 0]
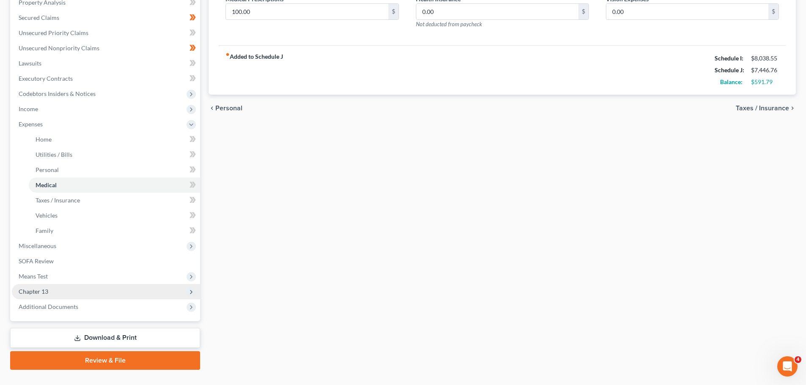
click at [49, 266] on span "Chapter 13" at bounding box center [106, 291] width 188 height 15
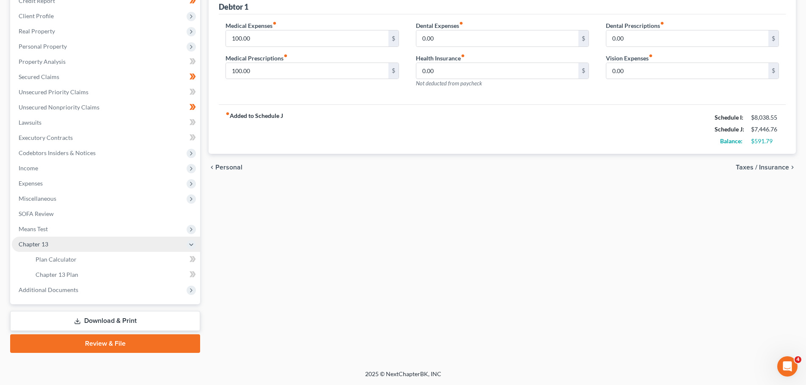
scroll to position [110, 0]
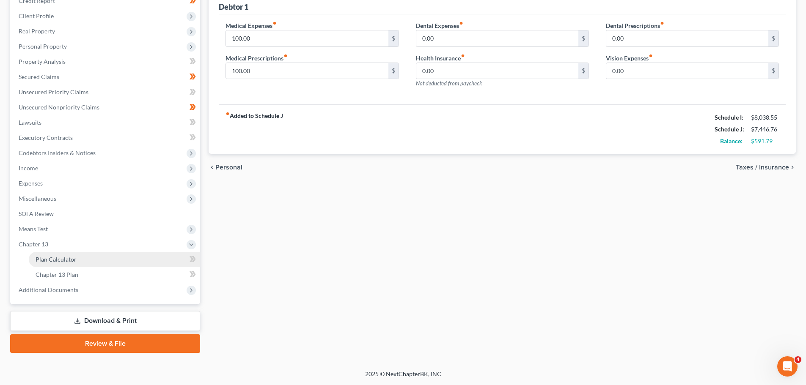
click at [60, 260] on span "Plan Calculator" at bounding box center [56, 259] width 41 height 7
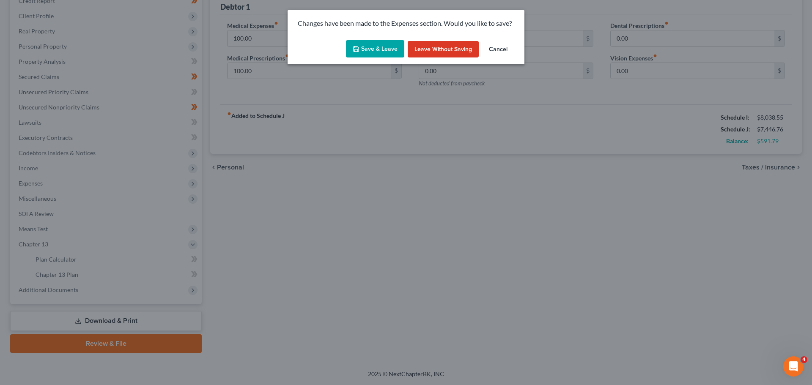
click at [394, 53] on button "Save & Leave" at bounding box center [375, 49] width 58 height 18
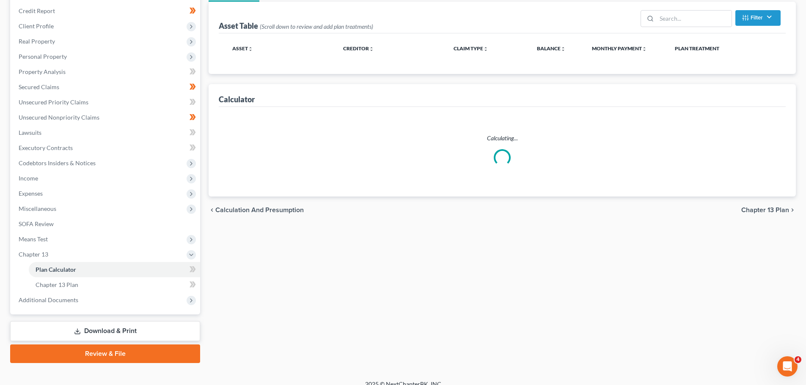
scroll to position [110, 0]
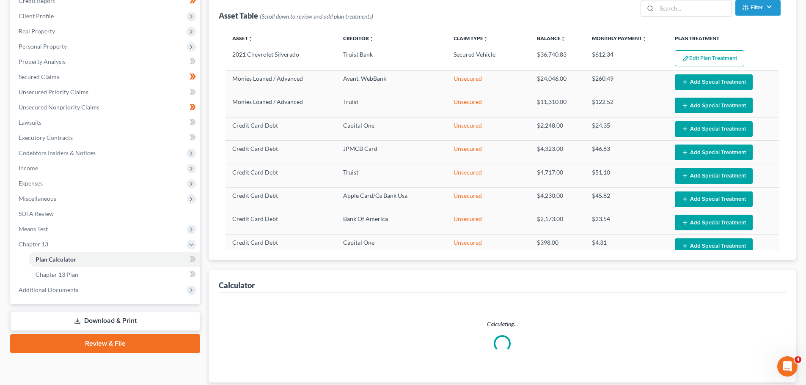
select select "59"
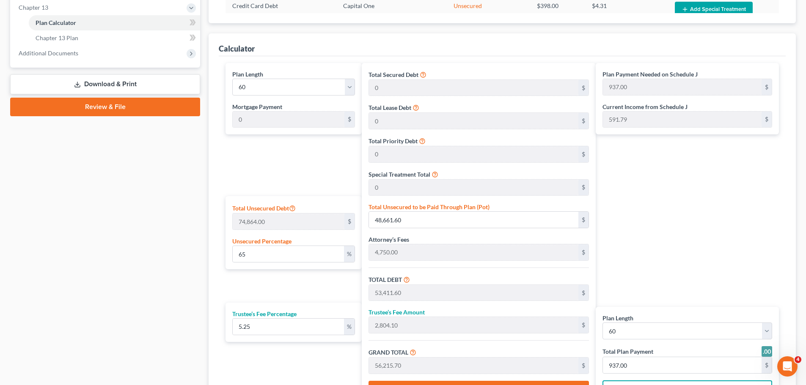
scroll to position [364, 0]
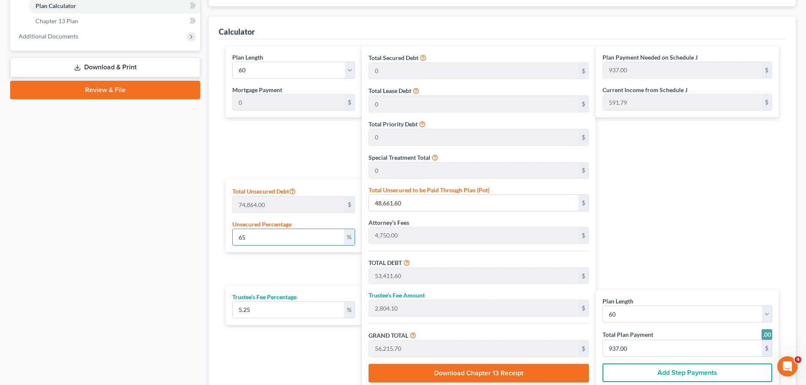
click at [231, 240] on div "Total Unsecured Debt 74,864.00 $ Unsecured Percentage 65 %" at bounding box center [293, 215] width 136 height 73
type input "5"
type input "3,743.20"
type input "8,493.20"
type input "445.89"
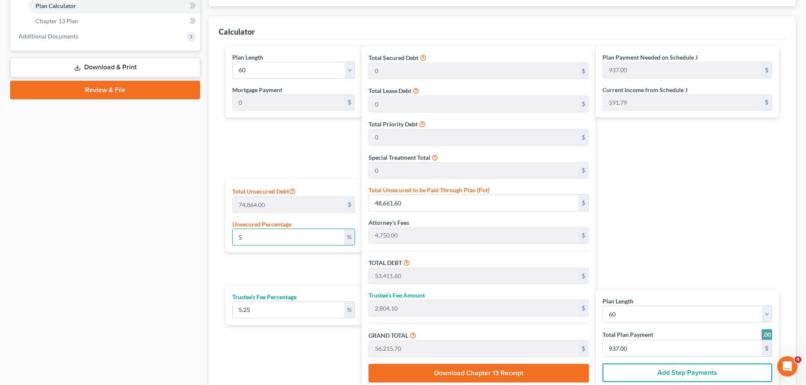
type input "8,939.09"
type input "149.00"
type input "50"
type input "37,432.00"
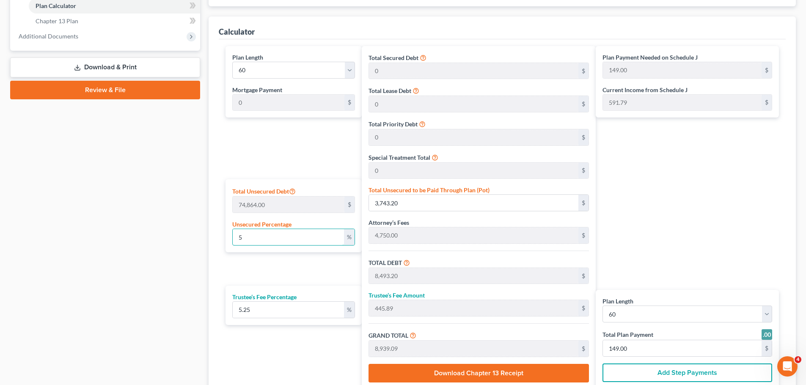
type input "42,182.00"
type input "2,214.55"
type input "44,396.55"
type input "740.00"
click at [218, 240] on div "Calculator Plan Length 1 2 3 4 5 6 7 8 9 10 11 12 13 14 15 16 17 18 19 20 21 22…" at bounding box center [502, 207] width 587 height 383
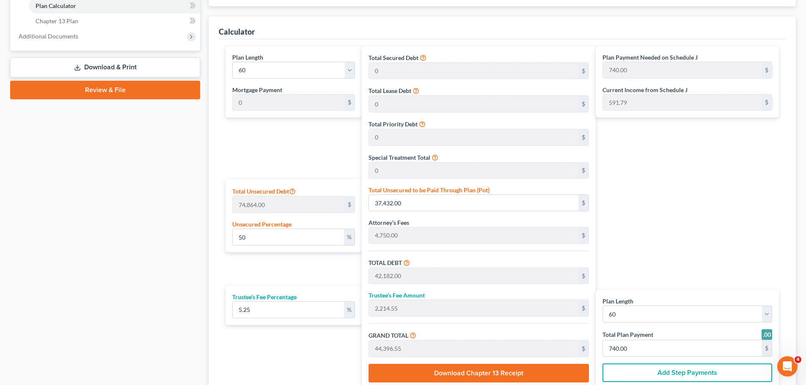
click at [217, 237] on div "Calculator Plan Length 1 2 3 4 5 6 7 8 9 10 11 12 13 14 15 16 17 18 19 20 21 22…" at bounding box center [502, 207] width 587 height 383
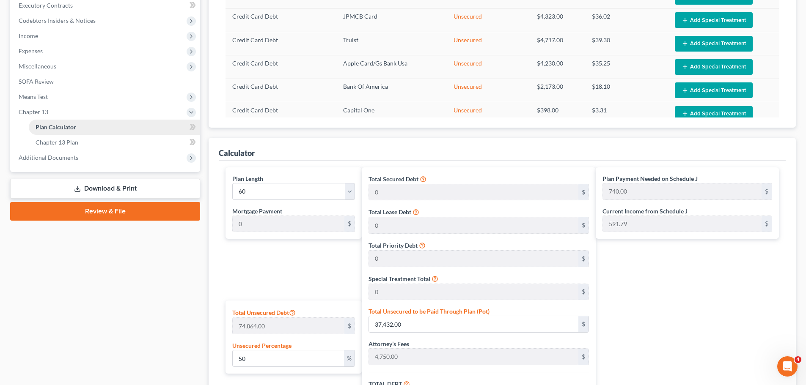
scroll to position [237, 0]
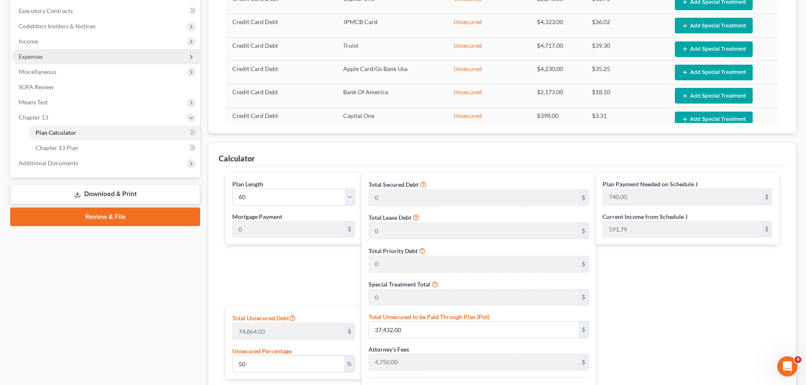
click at [58, 58] on span "Expenses" at bounding box center [106, 56] width 188 height 15
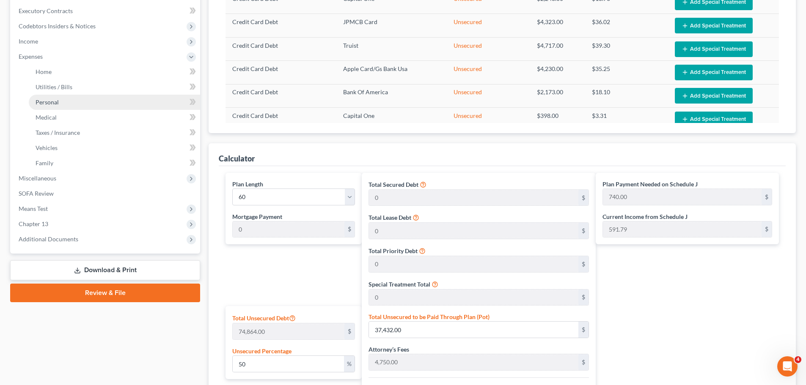
click at [71, 107] on link "Personal" at bounding box center [114, 102] width 171 height 15
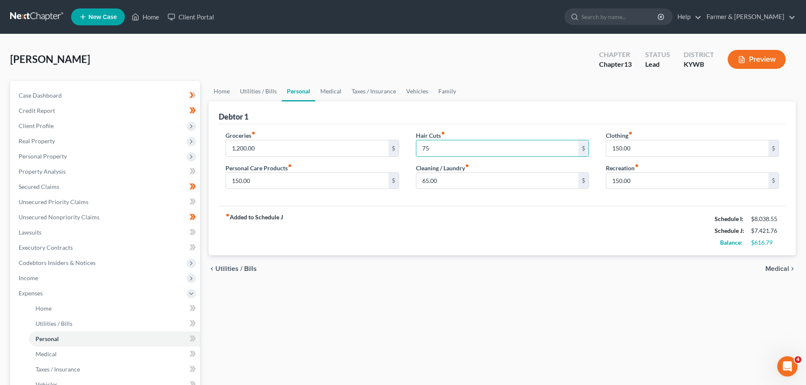
click at [401, 199] on div "Groceries fiber_manual_record 1,200.00 $ Personal Care Products fiber_manual_re…" at bounding box center [502, 165] width 567 height 82
click at [335, 91] on link "Medical" at bounding box center [330, 91] width 31 height 20
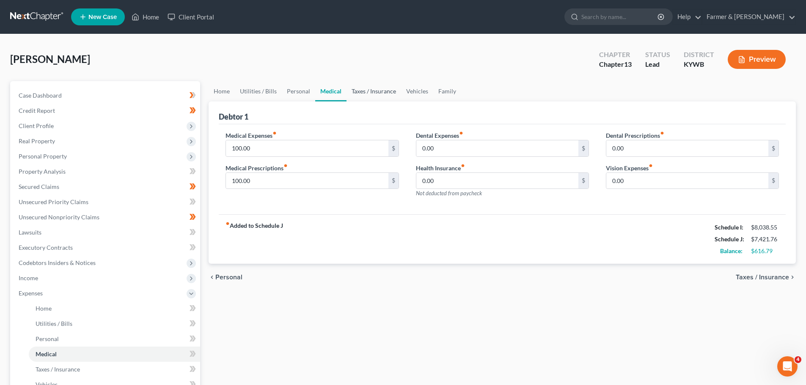
click at [390, 93] on link "Taxes / Insurance" at bounding box center [373, 91] width 55 height 20
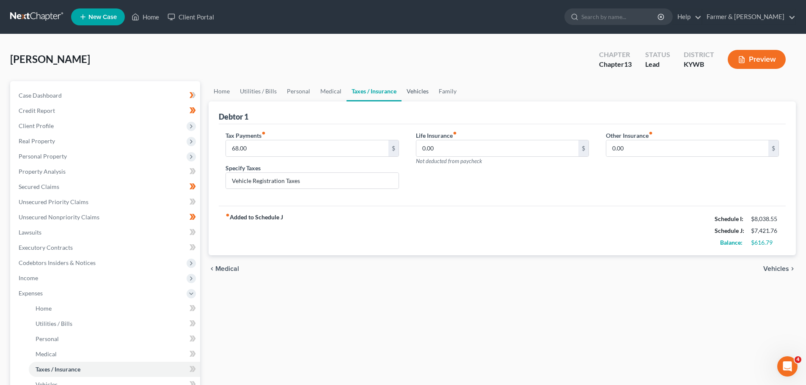
click at [420, 92] on link "Vehicles" at bounding box center [417, 91] width 32 height 20
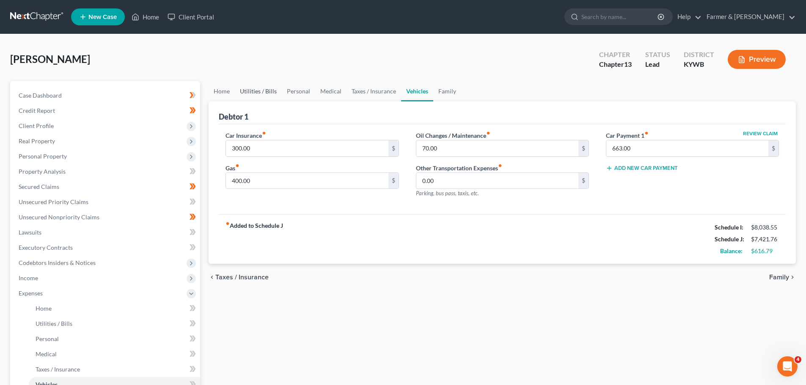
click at [258, 89] on link "Utilities / Bills" at bounding box center [258, 91] width 47 height 20
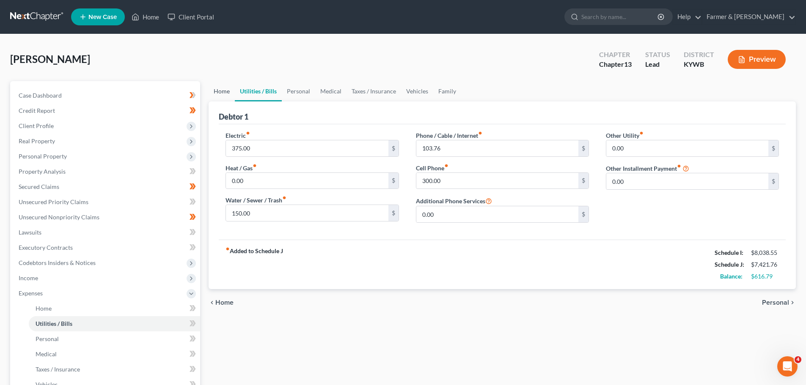
click at [223, 90] on link "Home" at bounding box center [222, 91] width 26 height 20
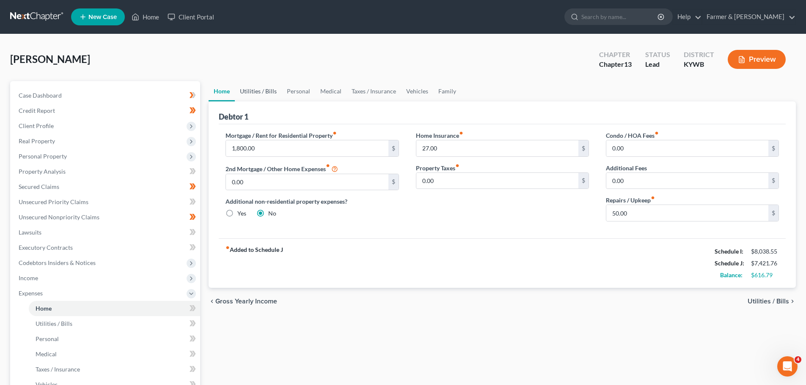
click at [269, 90] on link "Utilities / Bills" at bounding box center [258, 91] width 47 height 20
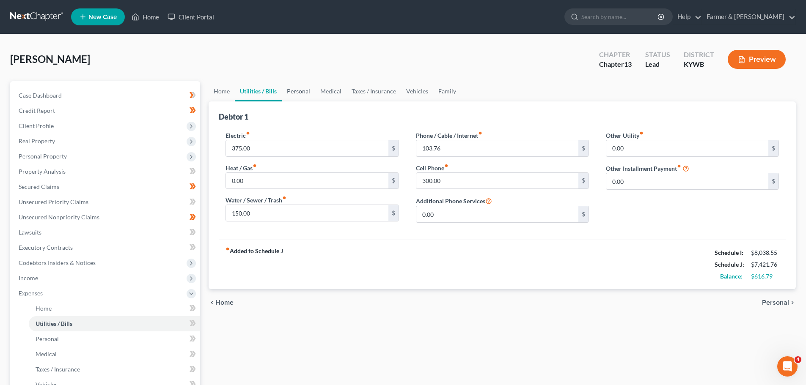
click at [301, 93] on link "Personal" at bounding box center [298, 91] width 33 height 20
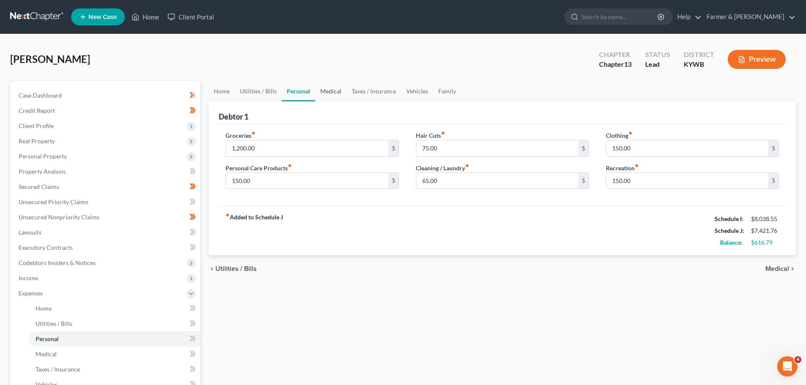
click at [324, 90] on link "Medical" at bounding box center [330, 91] width 31 height 20
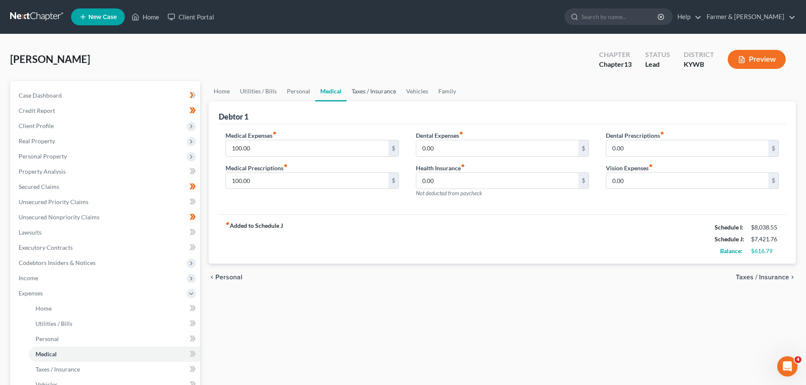
click at [366, 90] on link "Taxes / Insurance" at bounding box center [373, 91] width 55 height 20
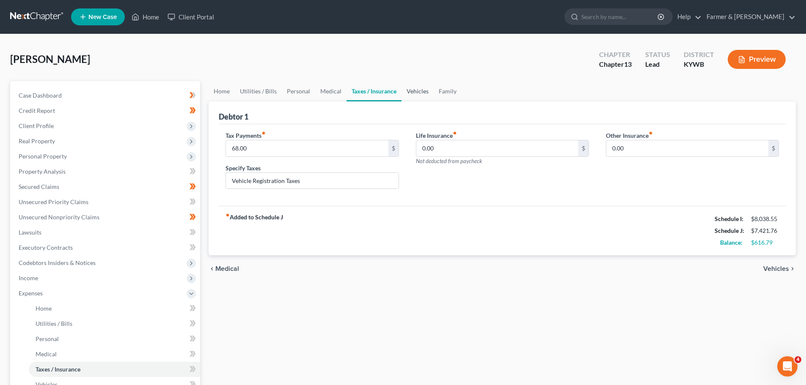
click at [416, 88] on link "Vehicles" at bounding box center [417, 91] width 32 height 20
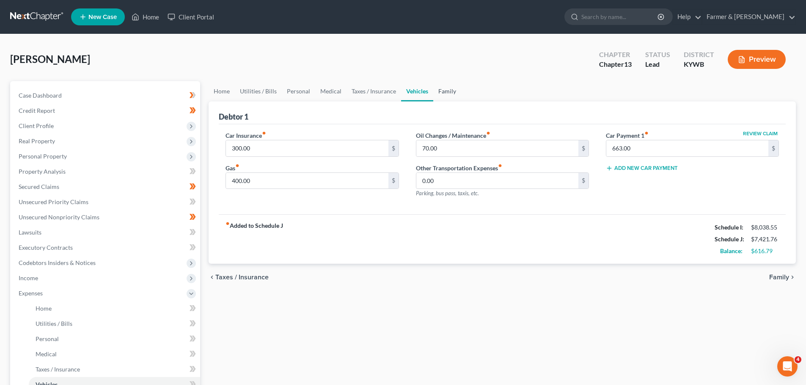
click at [443, 92] on link "Family" at bounding box center [447, 91] width 28 height 20
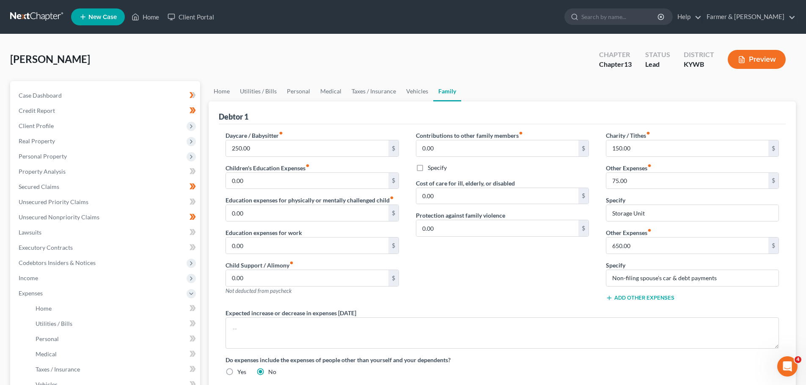
click at [405, 238] on div "Daycare / Babysitter fiber_manual_record 250.00 $ Children's Education Expenses…" at bounding box center [312, 220] width 190 height 178
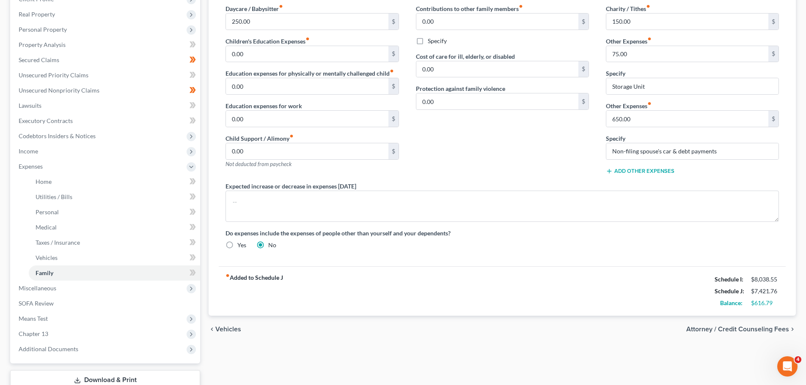
scroll to position [85, 0]
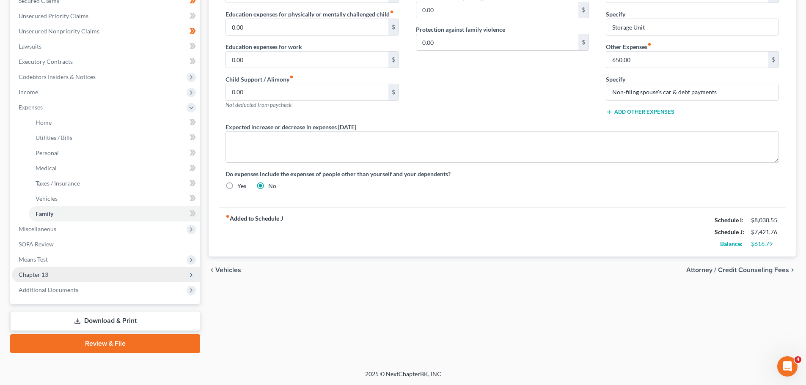
click at [36, 266] on span "Chapter 13" at bounding box center [34, 274] width 30 height 7
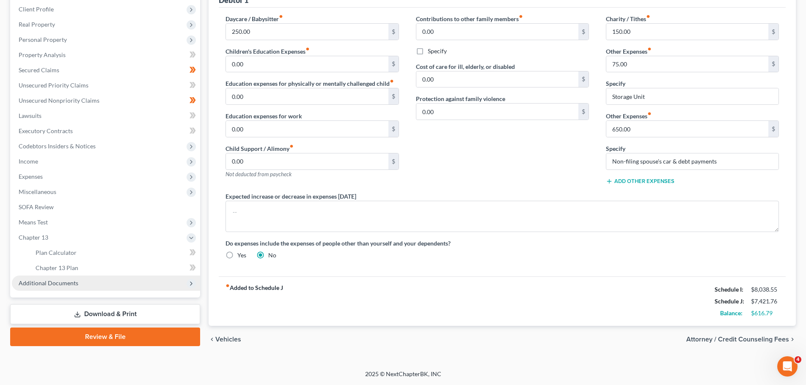
scroll to position [117, 0]
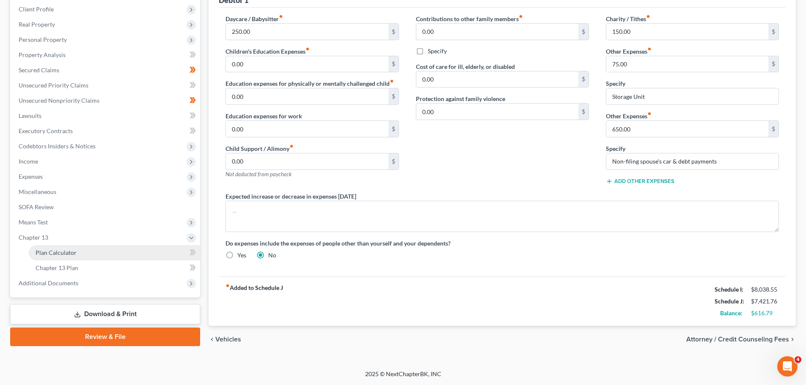
click at [67, 253] on span "Plan Calculator" at bounding box center [56, 252] width 41 height 7
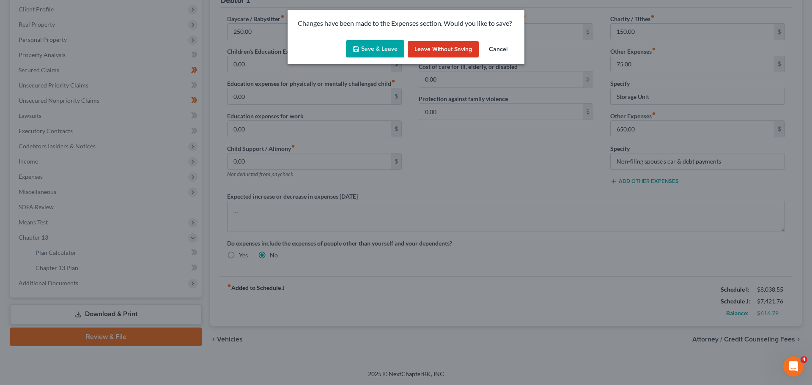
click at [374, 47] on button "Save & Leave" at bounding box center [375, 49] width 58 height 18
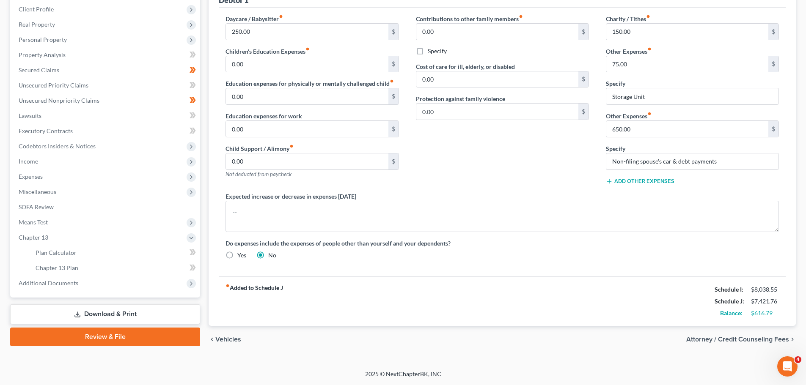
scroll to position [110, 0]
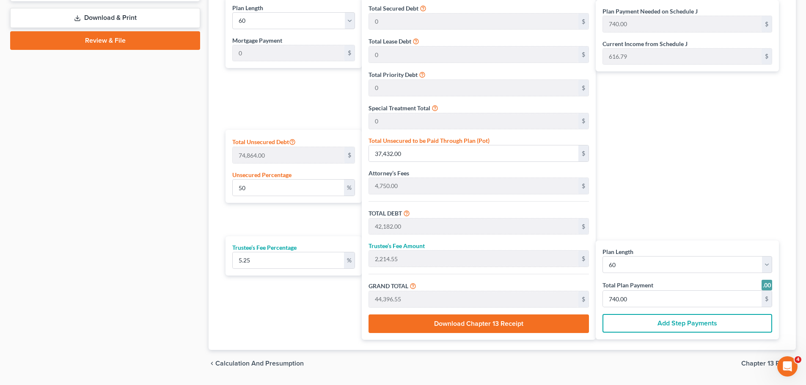
scroll to position [420, 0]
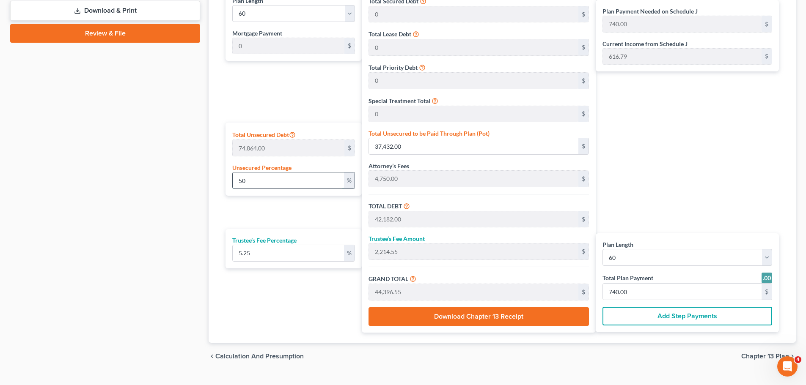
drag, startPoint x: 243, startPoint y: 184, endPoint x: 236, endPoint y: 187, distance: 7.2
click at [236, 187] on input "50" at bounding box center [288, 181] width 111 height 16
click at [214, 214] on div "Calculator Plan Length 1 2 3 4 5 6 7 8 9 10 11 12 13 14 15 16 17 18 19 20 21 22…" at bounding box center [502, 151] width 587 height 383
click at [213, 224] on div "Calculator Plan Length 1 2 3 4 5 6 7 8 9 10 11 12 13 14 15 16 17 18 19 20 21 22…" at bounding box center [502, 151] width 587 height 383
click at [216, 219] on div "Calculator Plan Length 1 2 3 4 5 6 7 8 9 10 11 12 13 14 15 16 17 18 19 20 21 22…" at bounding box center [502, 151] width 587 height 383
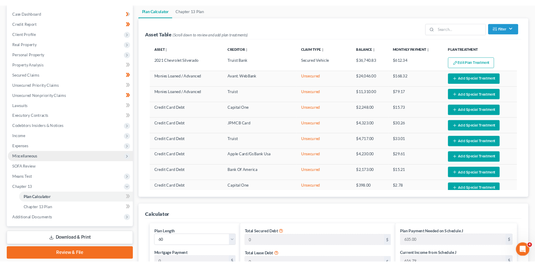
scroll to position [0, 0]
